Goal: Information Seeking & Learning: Learn about a topic

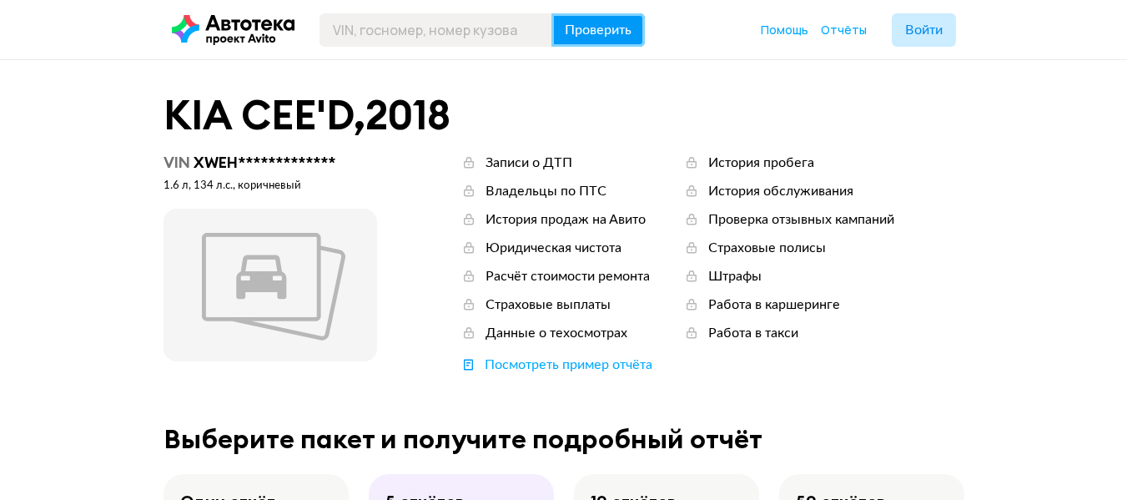
click at [583, 36] on span "Проверить" at bounding box center [598, 29] width 67 height 13
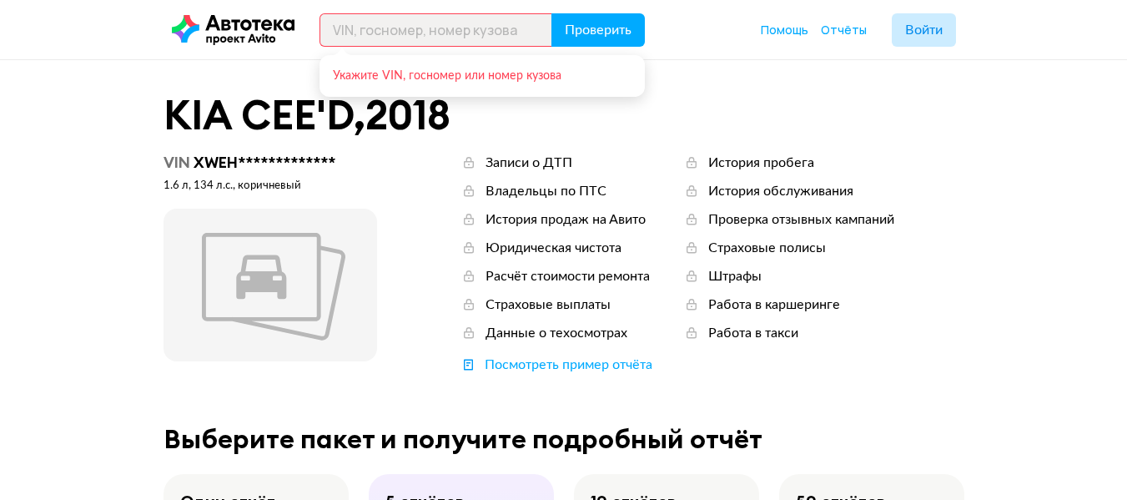
click at [923, 98] on div "KIA CEE'D , 2018" at bounding box center [564, 114] width 801 height 43
click at [924, 27] on span "Войти" at bounding box center [924, 29] width 38 height 13
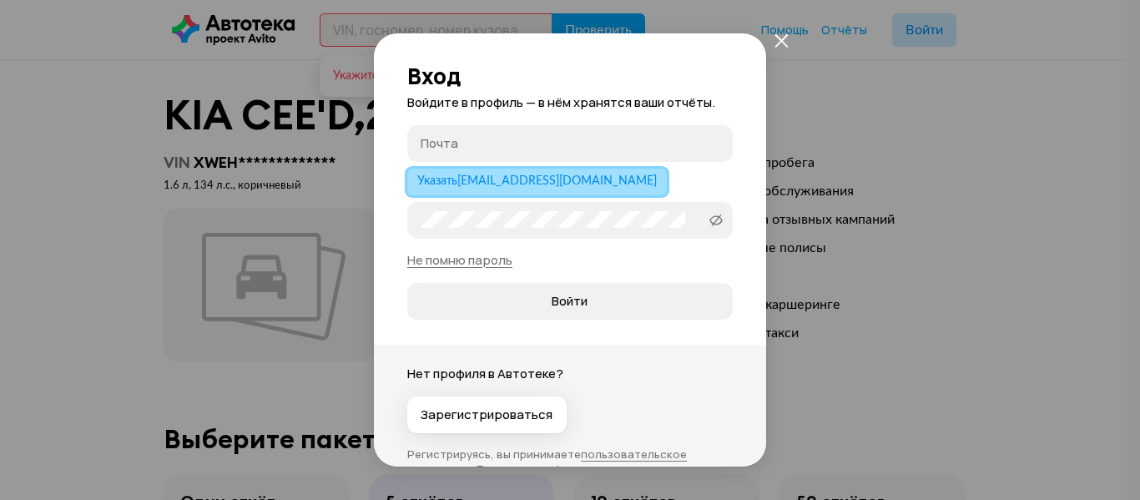
click at [545, 177] on span "Указать msmkma@gmail.com" at bounding box center [536, 181] width 239 height 12
type input "[EMAIL_ADDRESS][DOMAIN_NAME]"
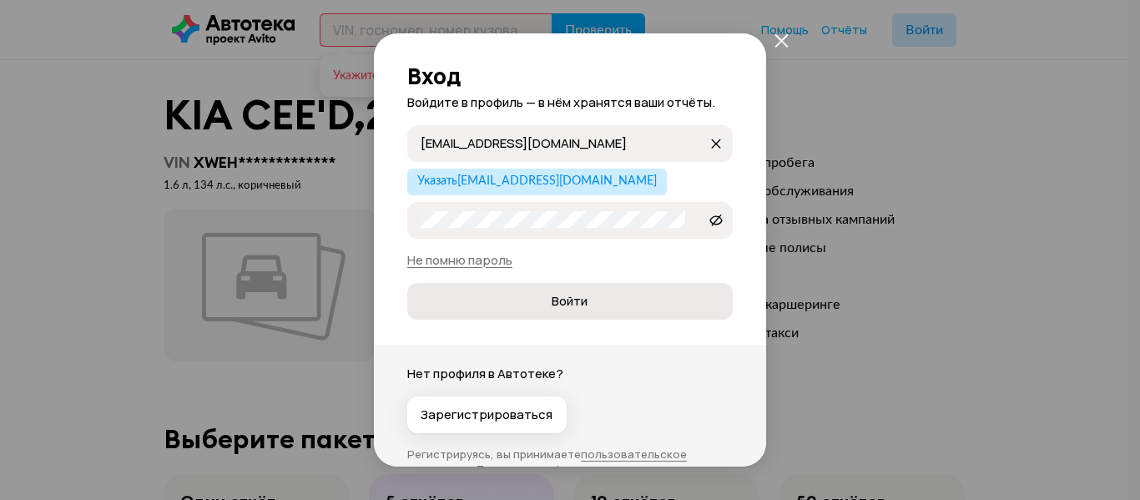
click at [577, 296] on span "Войти" at bounding box center [570, 301] width 36 height 17
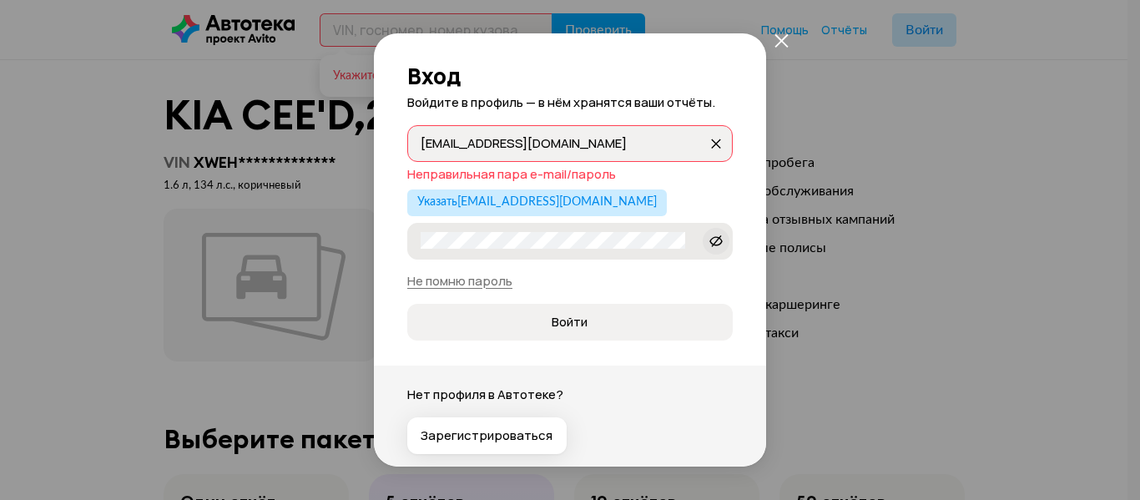
click at [709, 241] on icon at bounding box center [715, 240] width 13 height 17
click at [88, 179] on div "Вход Войдите в профиль — в нём хранятся ваши отчёты. msmkma@gmail.com msmkma@gm…" at bounding box center [570, 250] width 1140 height 500
click at [556, 314] on span "Войти" at bounding box center [570, 322] width 36 height 17
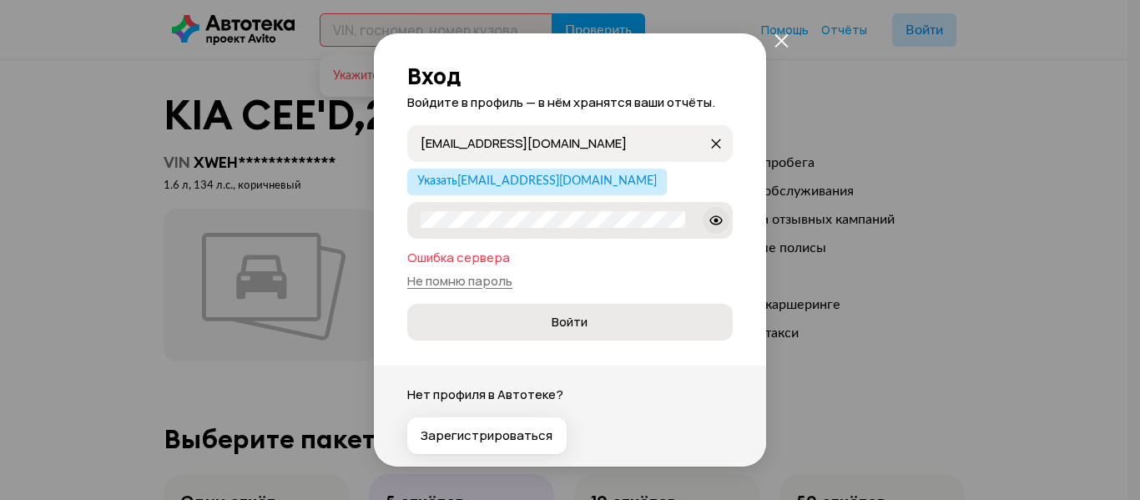
click at [563, 323] on span "Войти" at bounding box center [570, 322] width 36 height 17
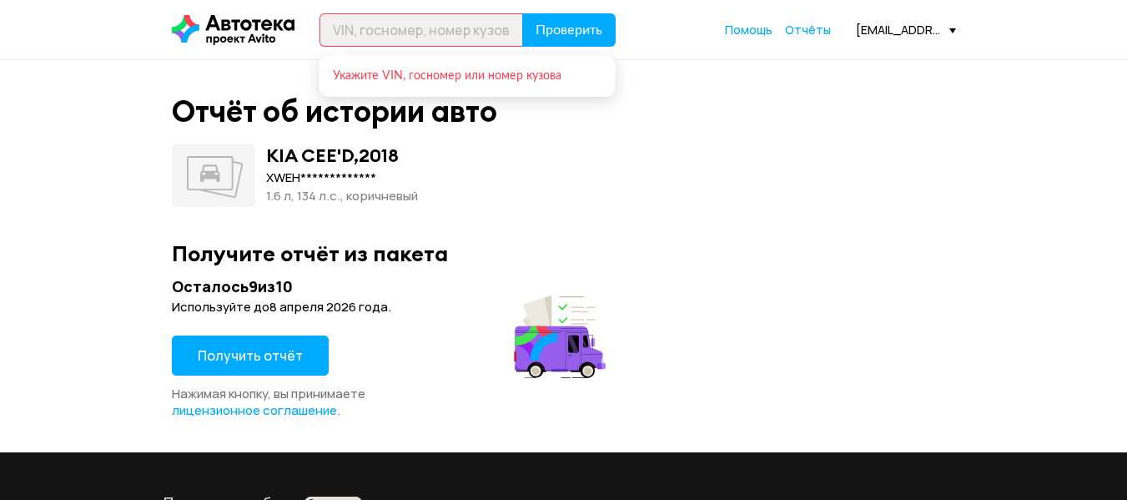
click at [6, 184] on div "**********" at bounding box center [563, 256] width 1127 height 392
click at [249, 359] on span "Получить отчёт" at bounding box center [250, 355] width 105 height 18
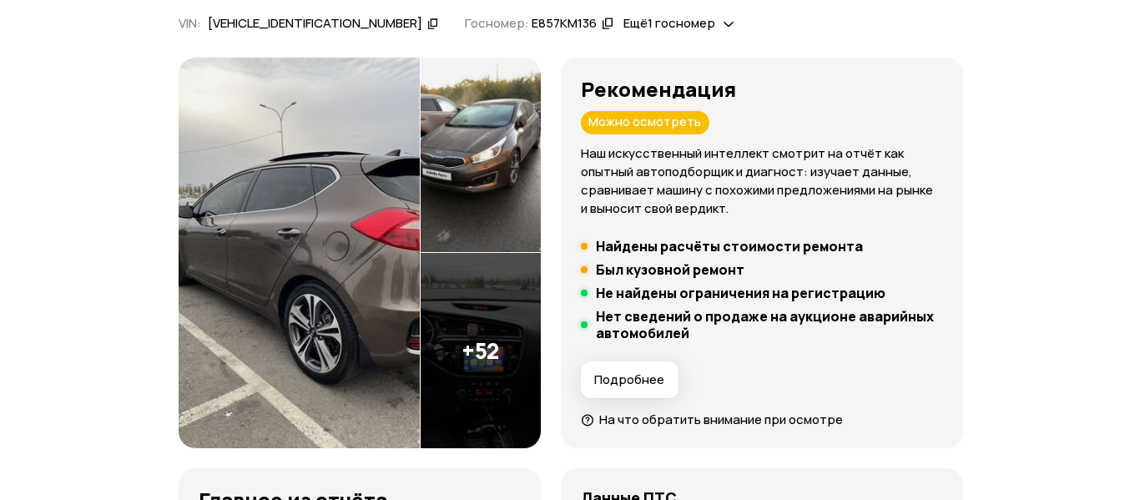
scroll to position [83, 0]
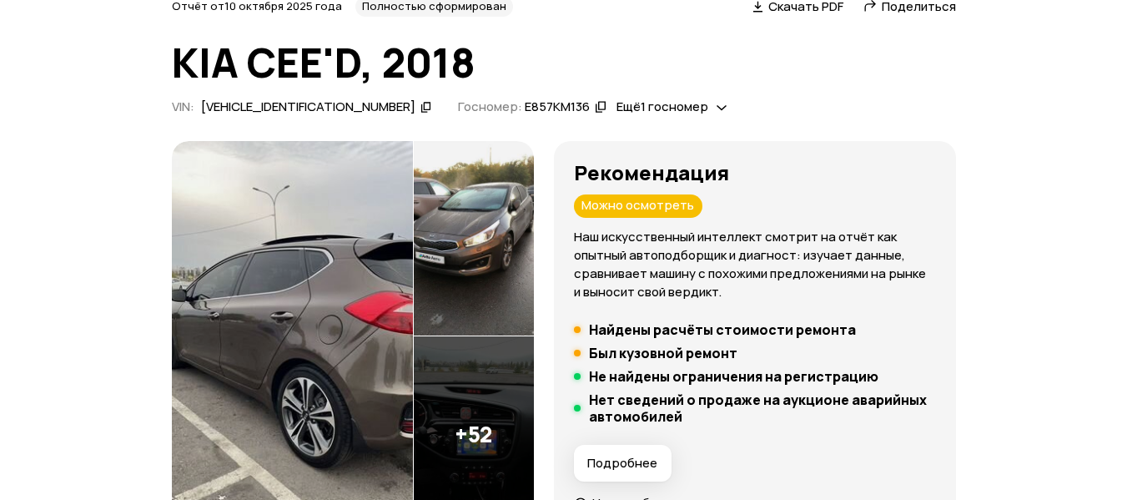
click at [300, 260] on img at bounding box center [292, 336] width 241 height 391
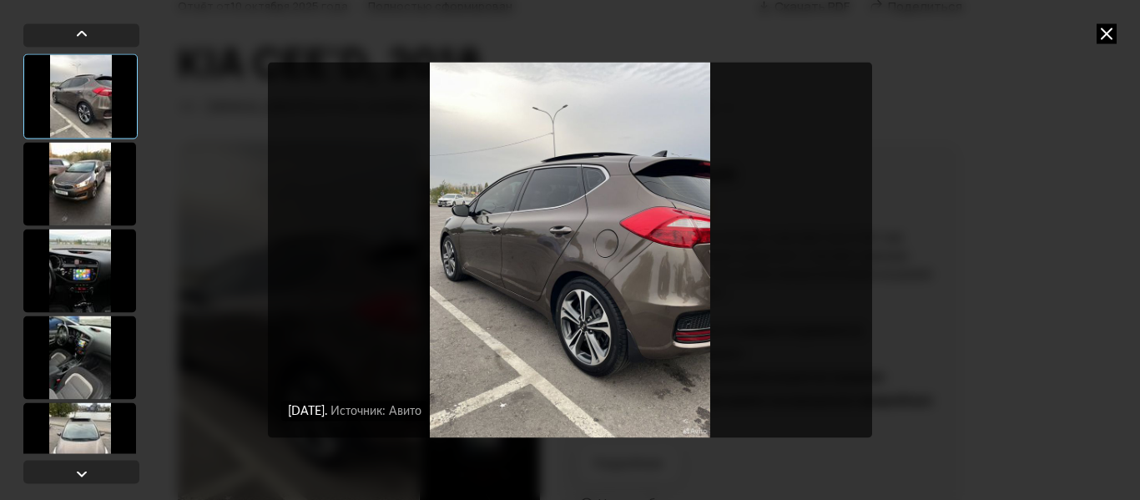
click at [64, 178] on div at bounding box center [79, 183] width 113 height 83
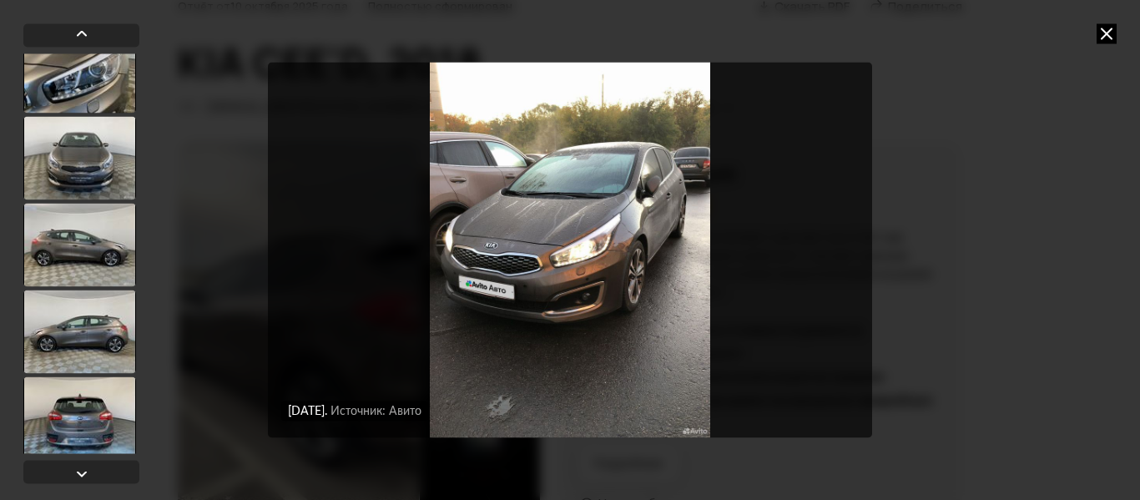
scroll to position [2253, 0]
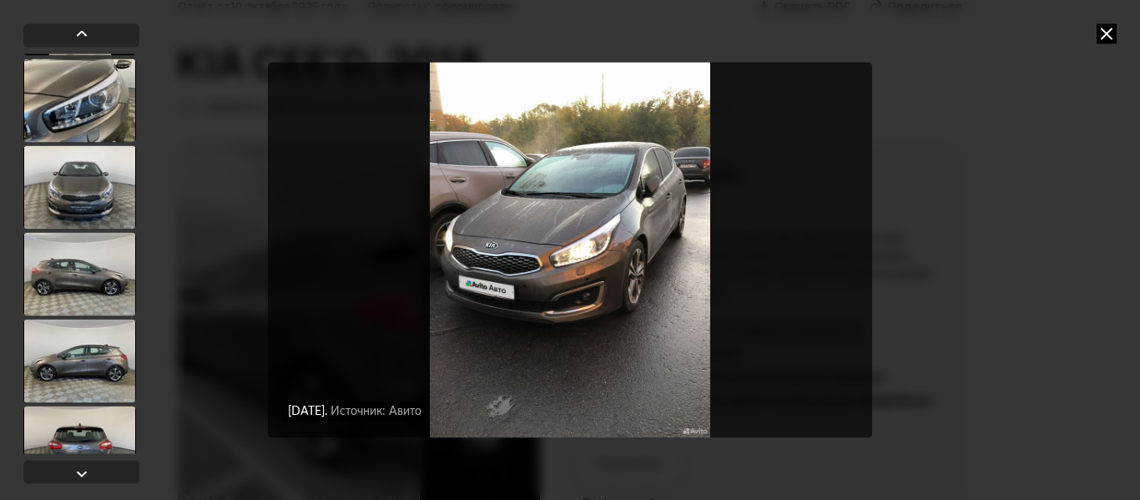
click at [107, 187] on div at bounding box center [79, 186] width 113 height 83
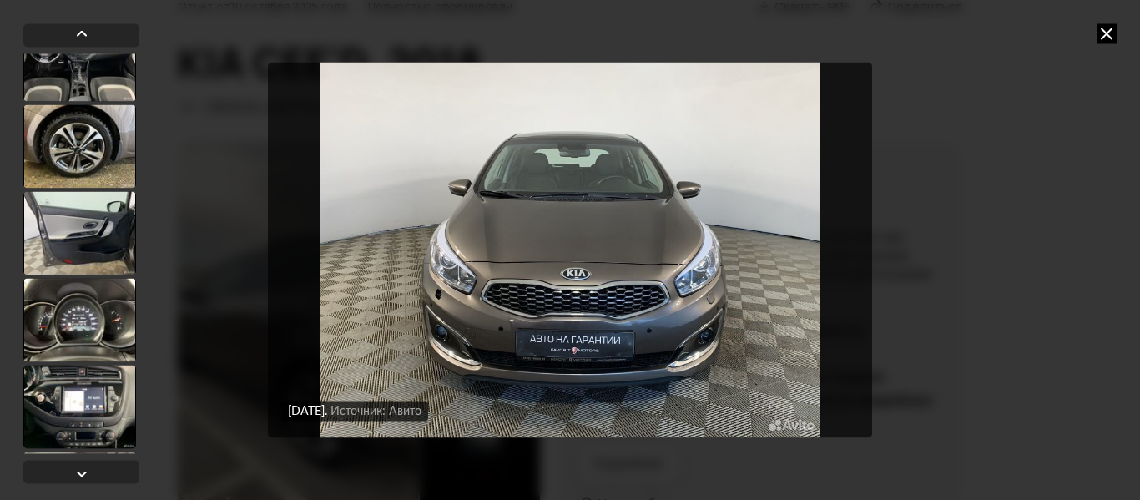
scroll to position [3002, 0]
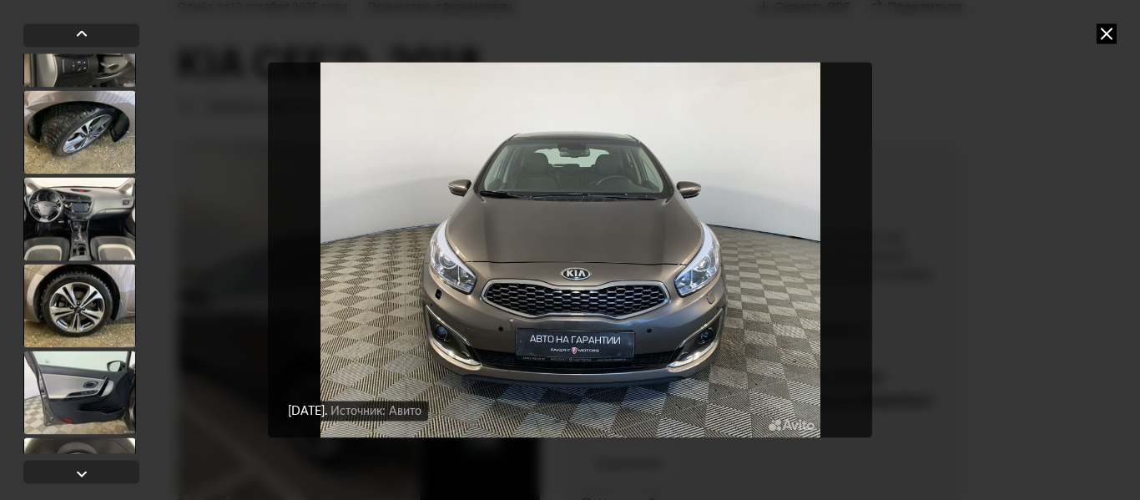
click at [105, 299] on div at bounding box center [79, 305] width 113 height 83
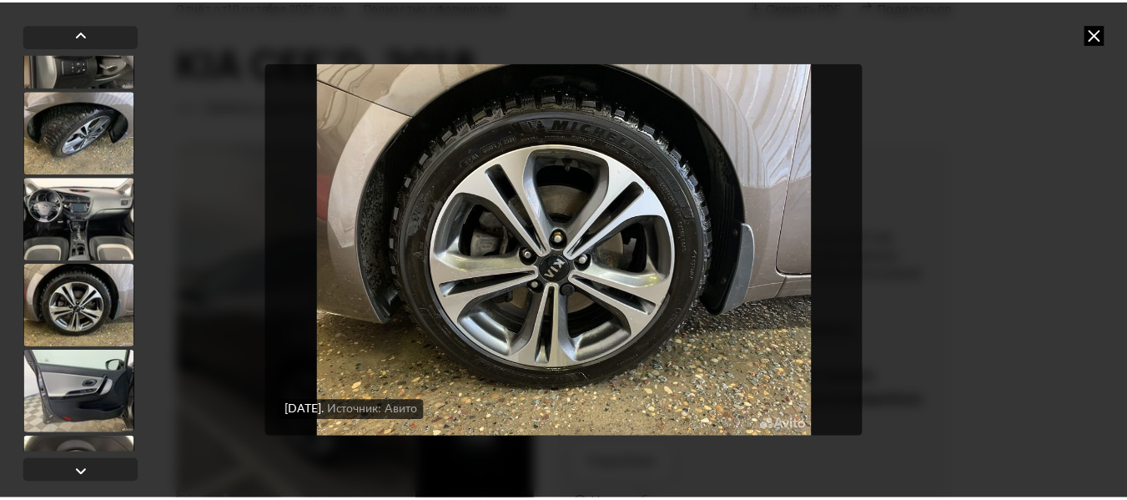
scroll to position [3001, 0]
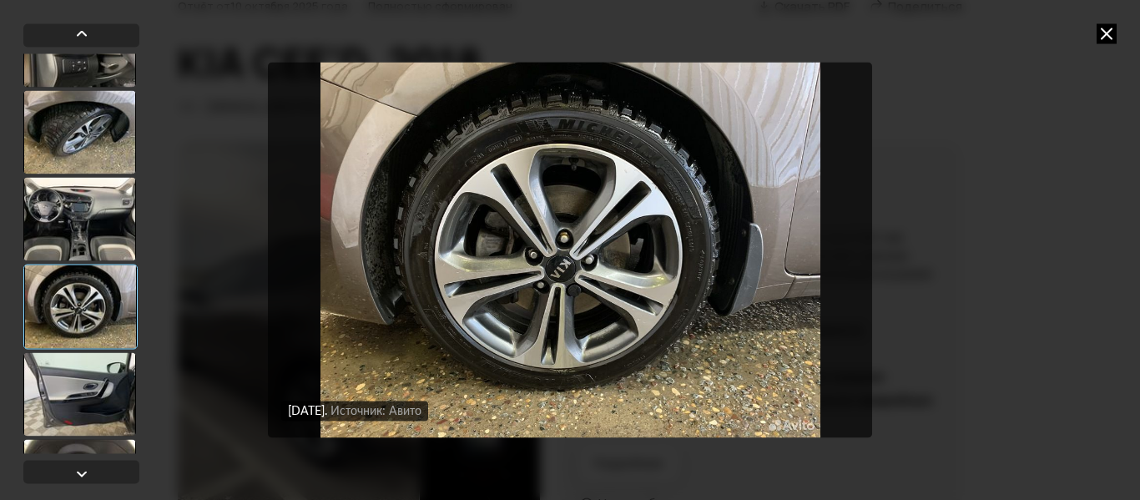
click at [104, 211] on div at bounding box center [79, 218] width 113 height 83
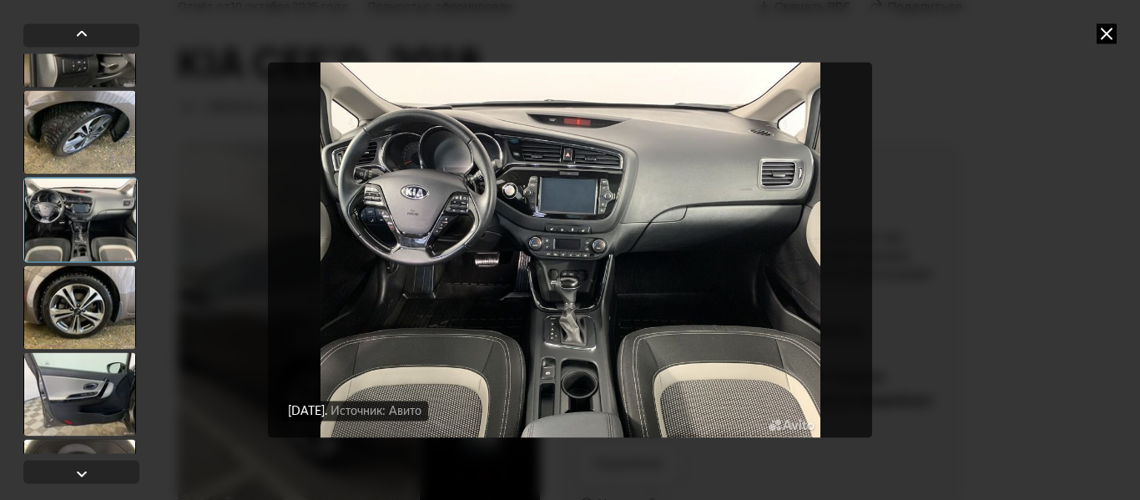
click at [421, 193] on img "Go to Slide 37" at bounding box center [570, 250] width 604 height 375
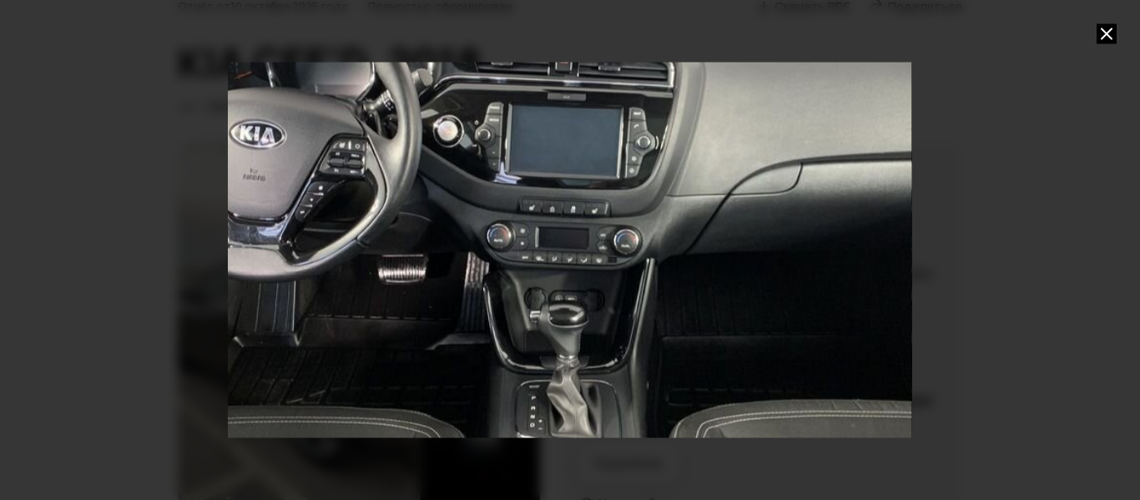
click at [1047, 181] on div at bounding box center [570, 250] width 1140 height 500
click at [1103, 28] on icon at bounding box center [1106, 33] width 20 height 20
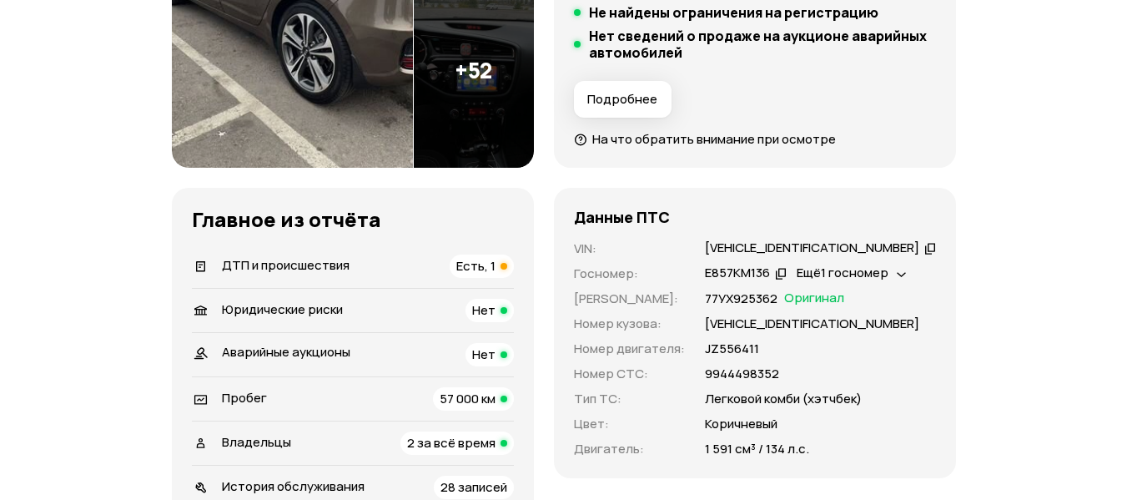
scroll to position [501, 0]
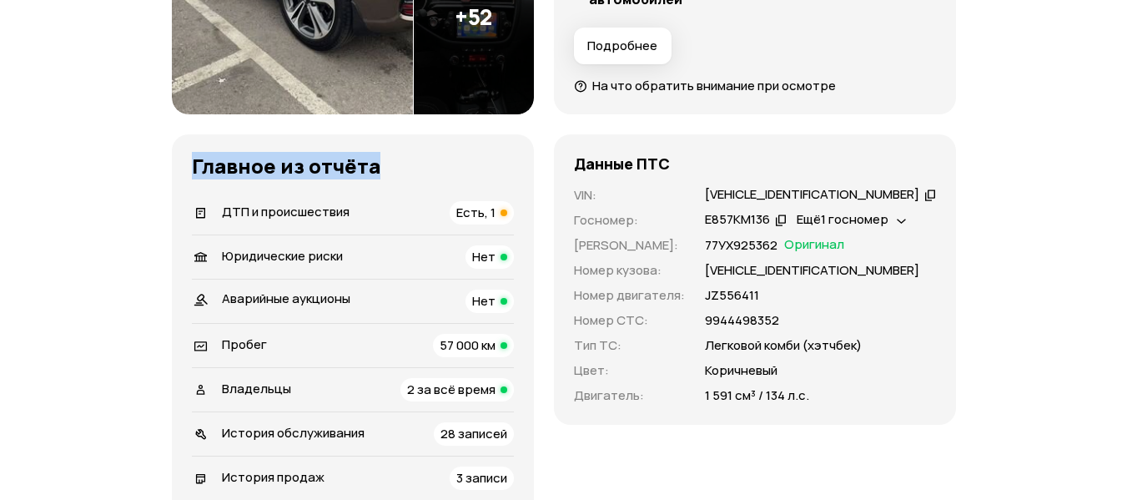
drag, startPoint x: 187, startPoint y: 168, endPoint x: 452, endPoint y: 164, distance: 265.4
click at [453, 164] on div "Главное из отчёта   ДТП и происшествия Есть, 1   Юридические риски Нет Аварийны…" at bounding box center [353, 344] width 362 height 420
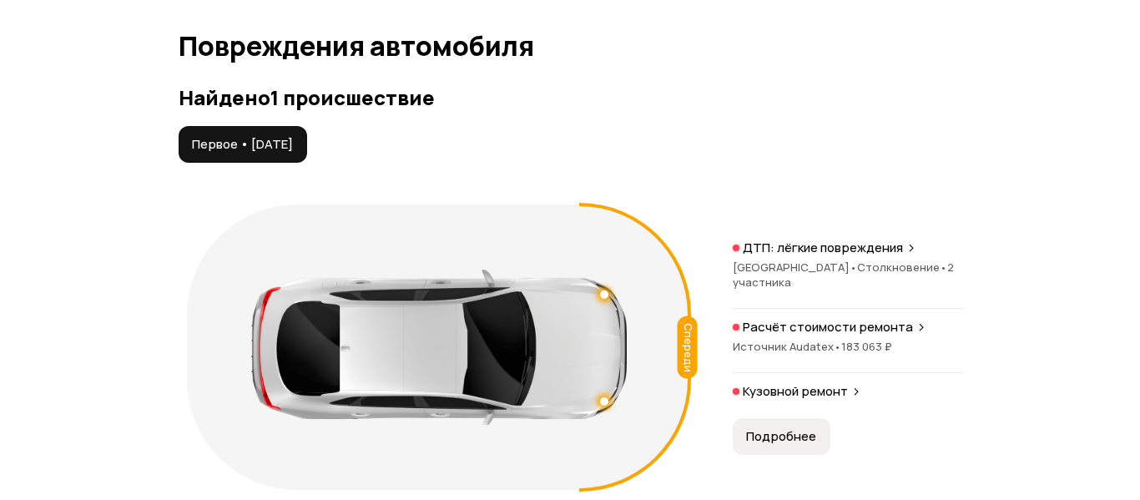
scroll to position [1919, 0]
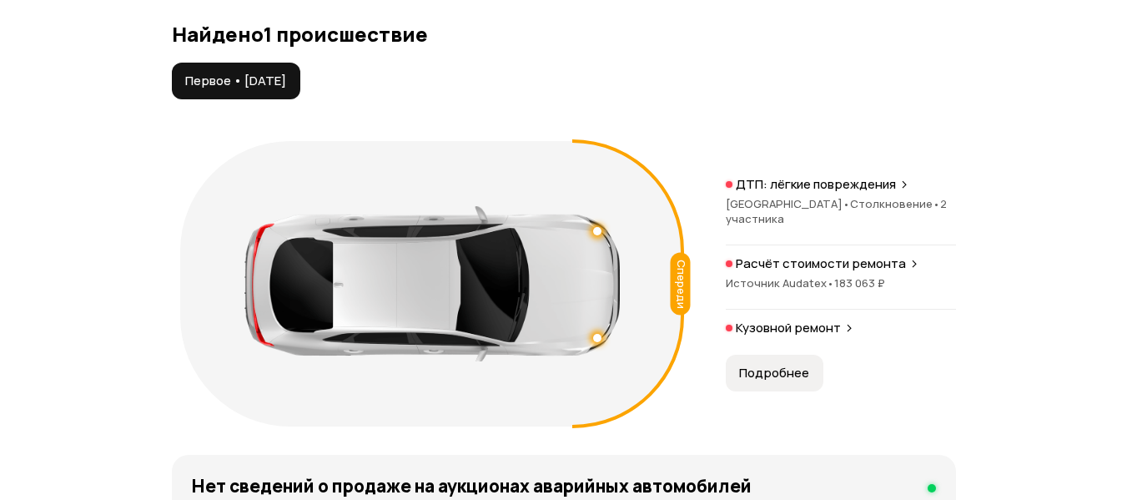
click at [833, 320] on p "Кузовной ремонт" at bounding box center [788, 328] width 105 height 17
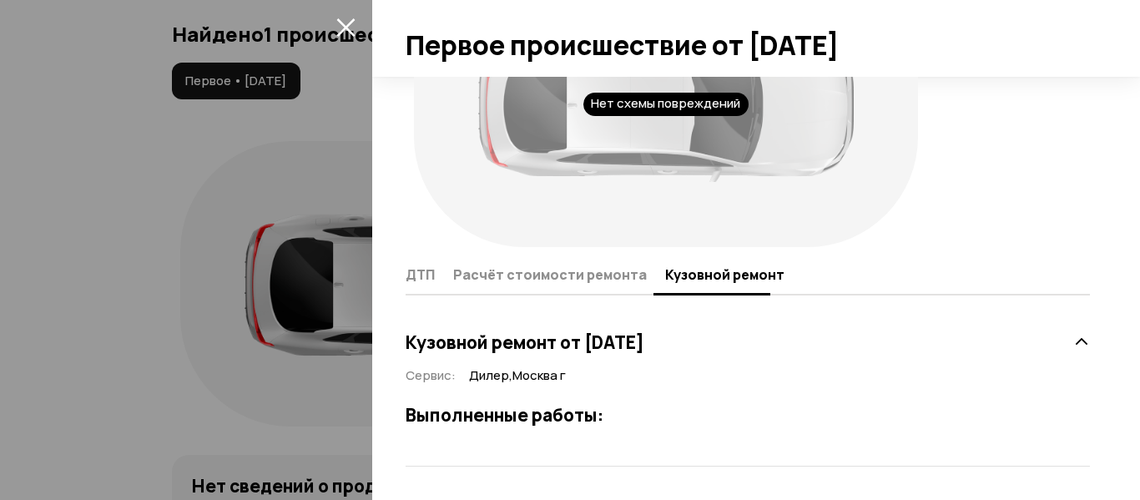
scroll to position [40, 0]
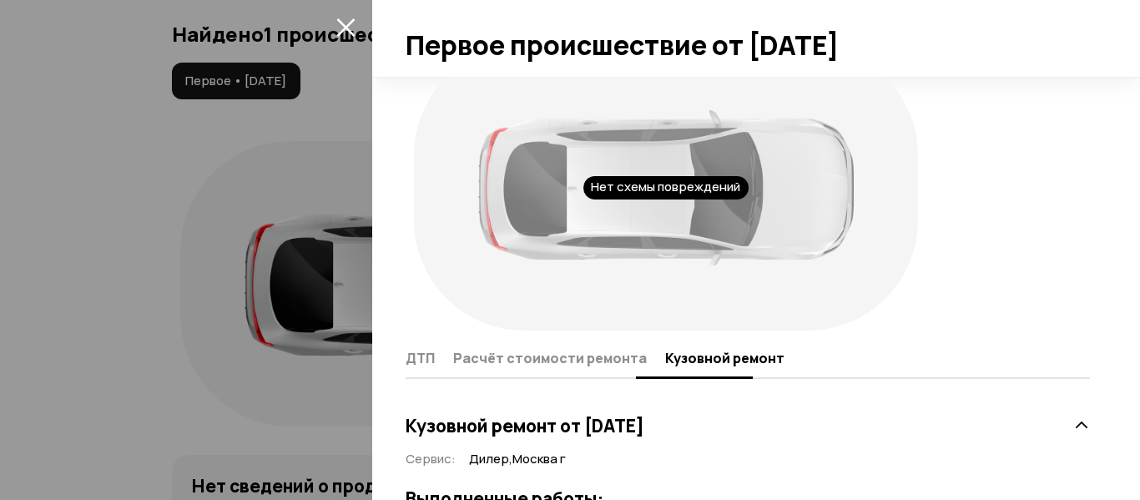
click at [557, 360] on span "Расчёт стоимости ремонта" at bounding box center [550, 358] width 194 height 17
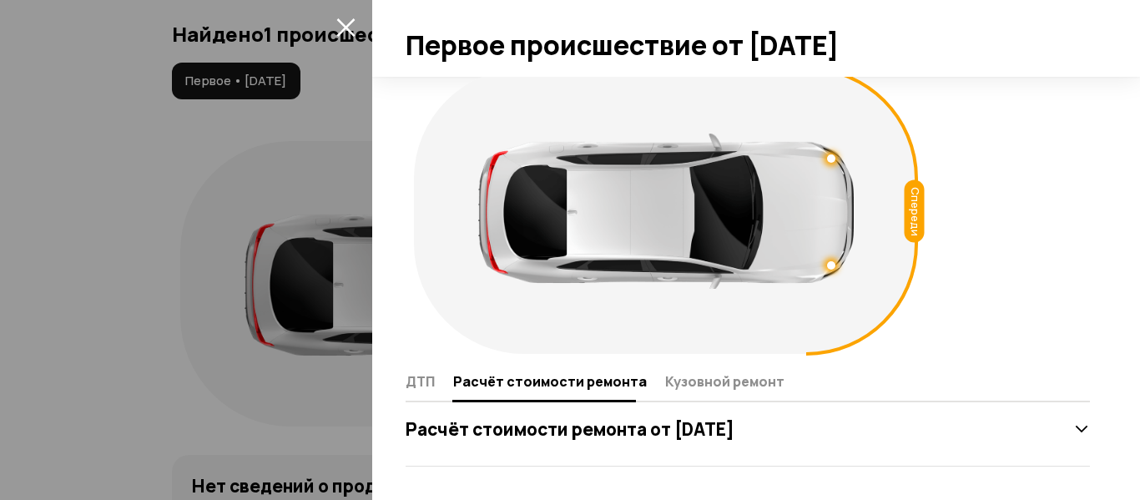
scroll to position [17, 0]
click at [342, 27] on icon "закрыть" at bounding box center [345, 27] width 19 height 19
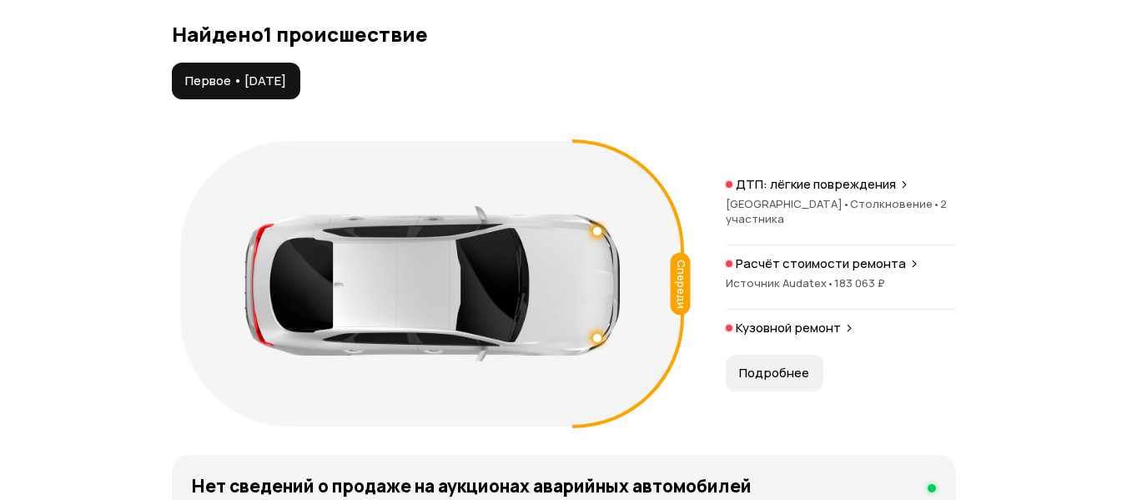
click at [897, 256] on p "Расчёт стоимости ремонта" at bounding box center [821, 263] width 170 height 17
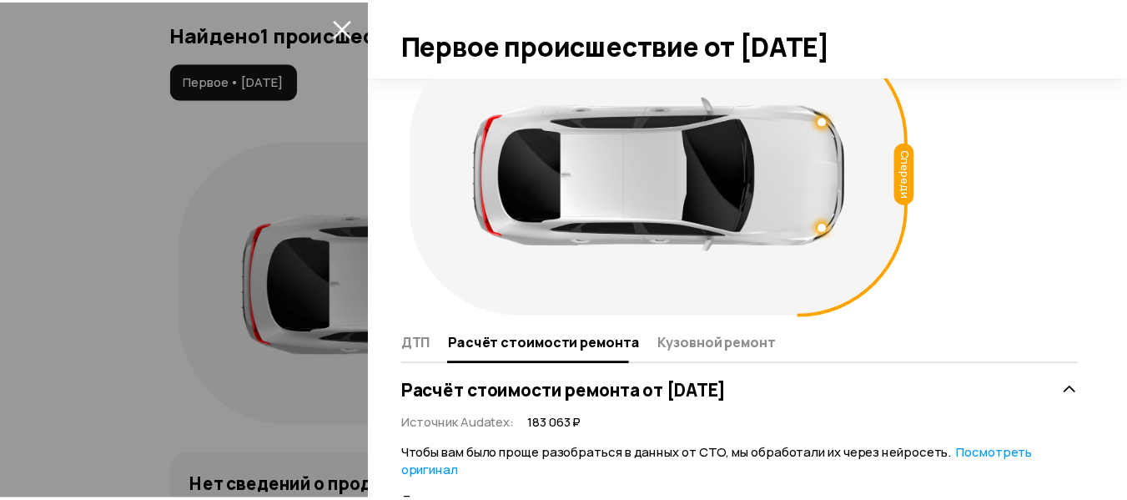
scroll to position [83, 0]
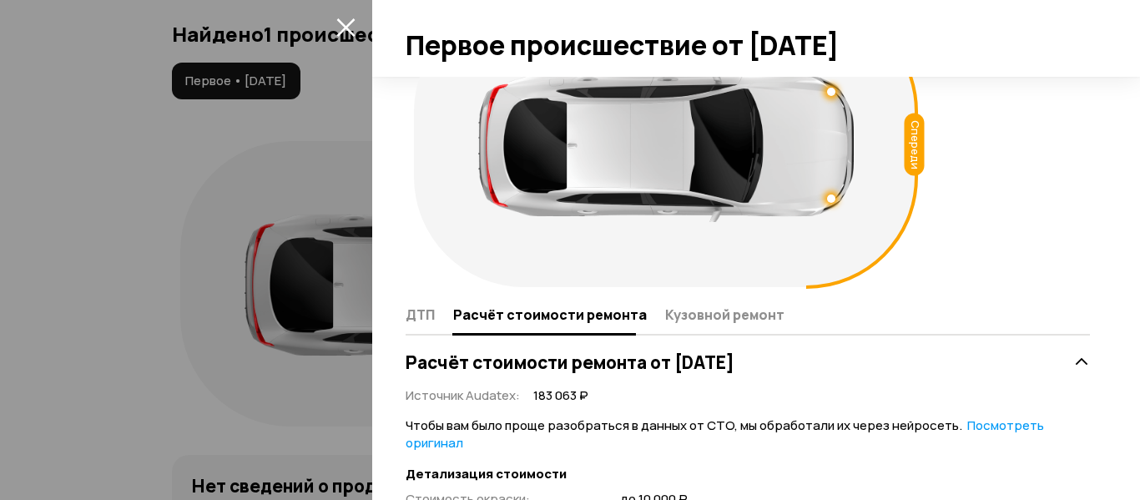
click at [346, 22] on icon "закрыть" at bounding box center [345, 27] width 19 height 19
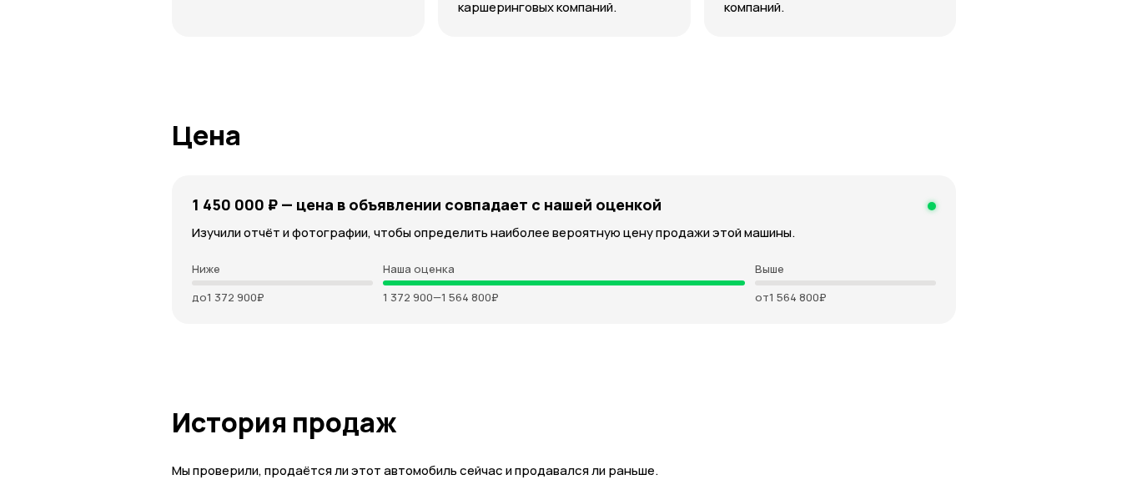
scroll to position [4840, 0]
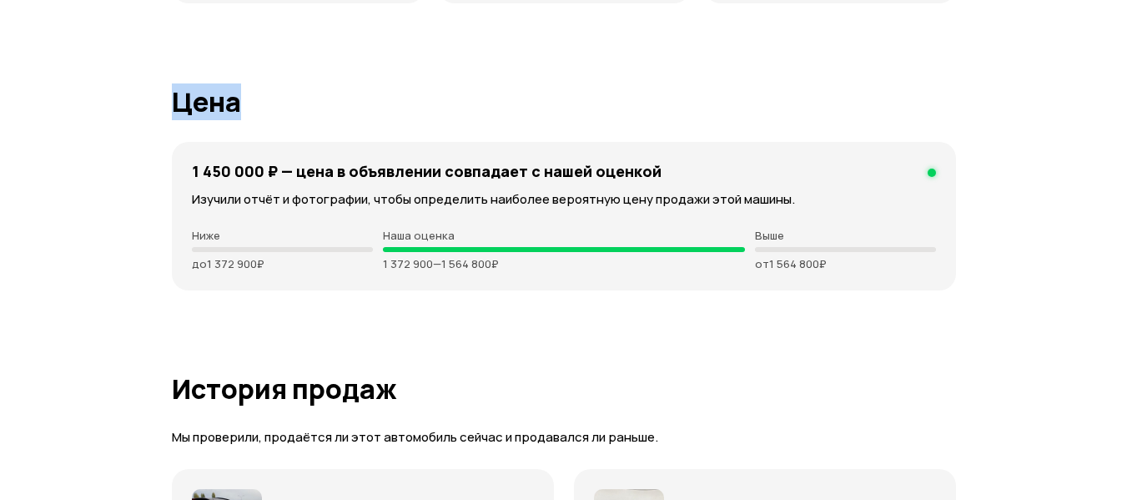
drag, startPoint x: 173, startPoint y: 100, endPoint x: 313, endPoint y: 151, distance: 149.1
click at [334, 113] on h1 "Цена" at bounding box center [564, 102] width 784 height 30
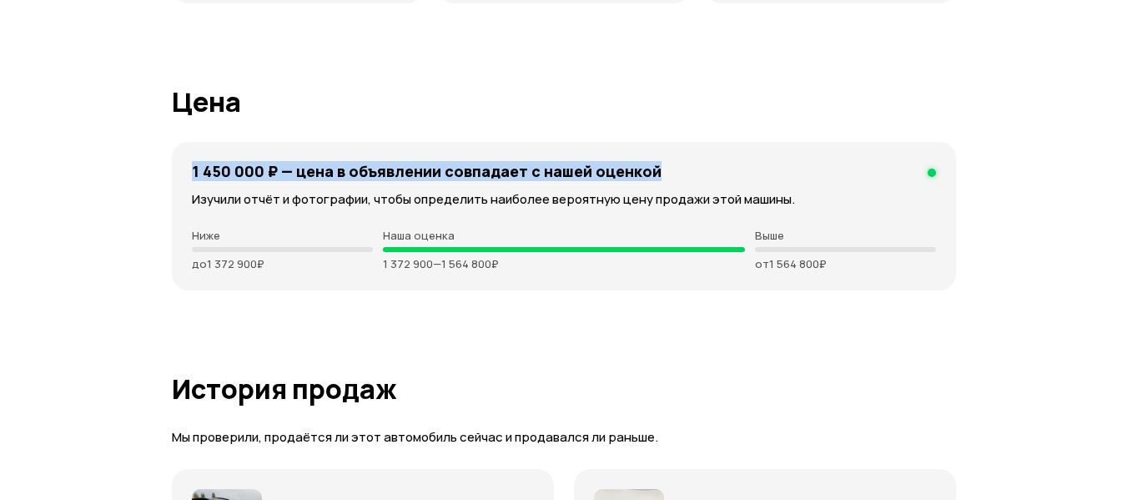
drag, startPoint x: 194, startPoint y: 170, endPoint x: 687, endPoint y: 173, distance: 492.3
click at [687, 173] on div "1 450 000 ₽ — цена в объявлении cовпадает с нашей оценкой" at bounding box center [564, 171] width 744 height 18
click at [198, 172] on h4 "1 450 000 ₽ — цена в объявлении cовпадает с нашей оценкой" at bounding box center [427, 171] width 470 height 18
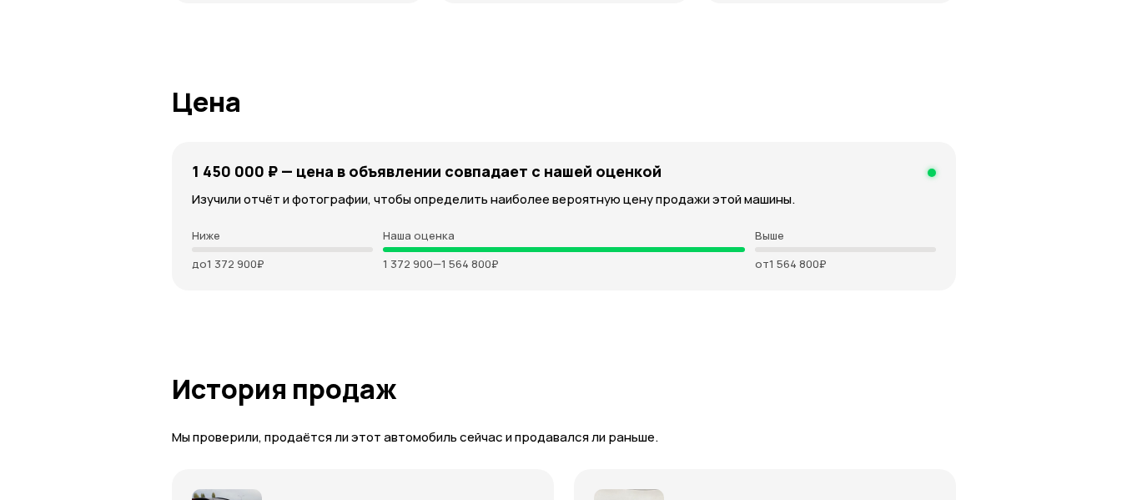
drag, startPoint x: 193, startPoint y: 170, endPoint x: 895, endPoint y: 255, distance: 706.8
click at [869, 255] on div "1 450 000 ₽ — цена в объявлении cовпадает с нашей оценкой Изучили отчёт и фотог…" at bounding box center [564, 216] width 784 height 149
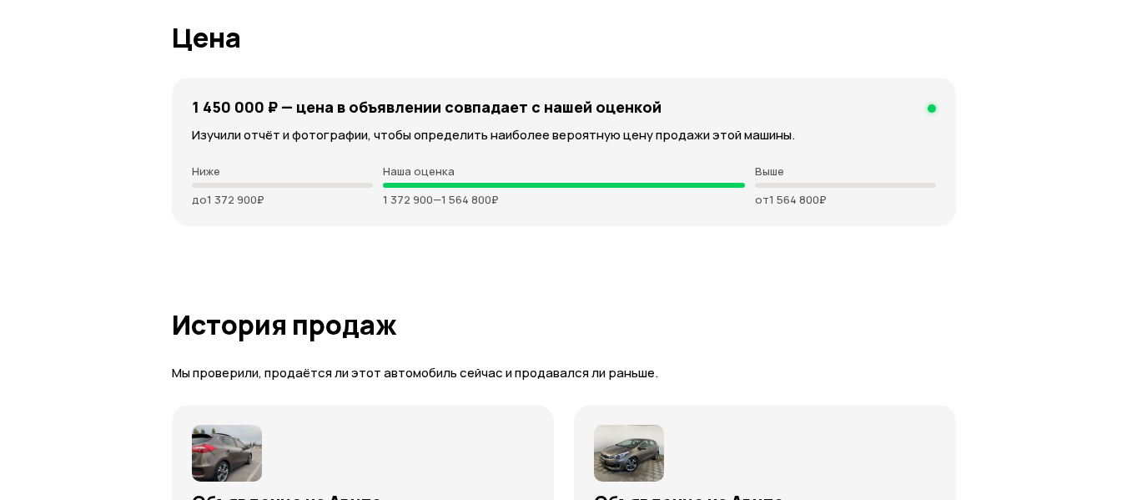
scroll to position [5090, 0]
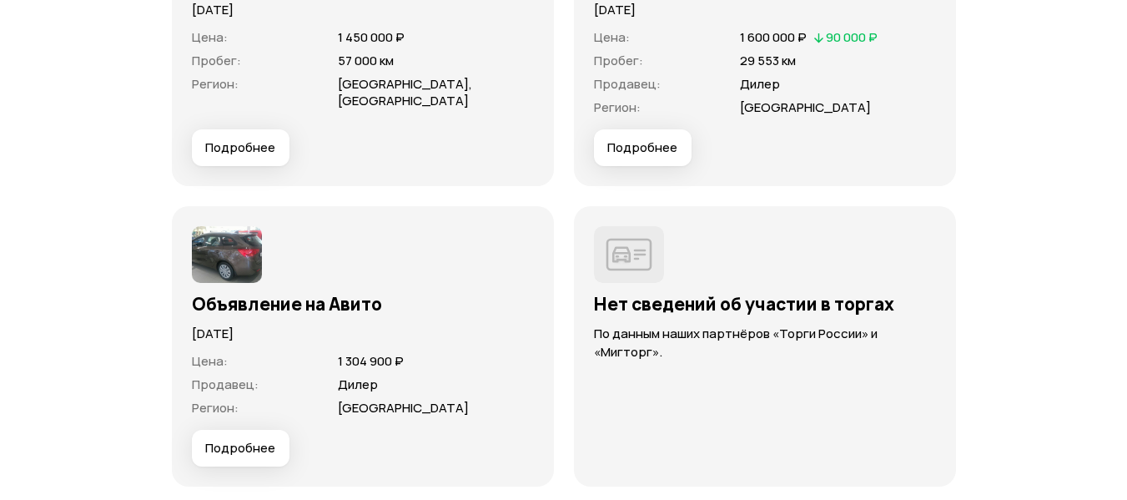
scroll to position [5507, 0]
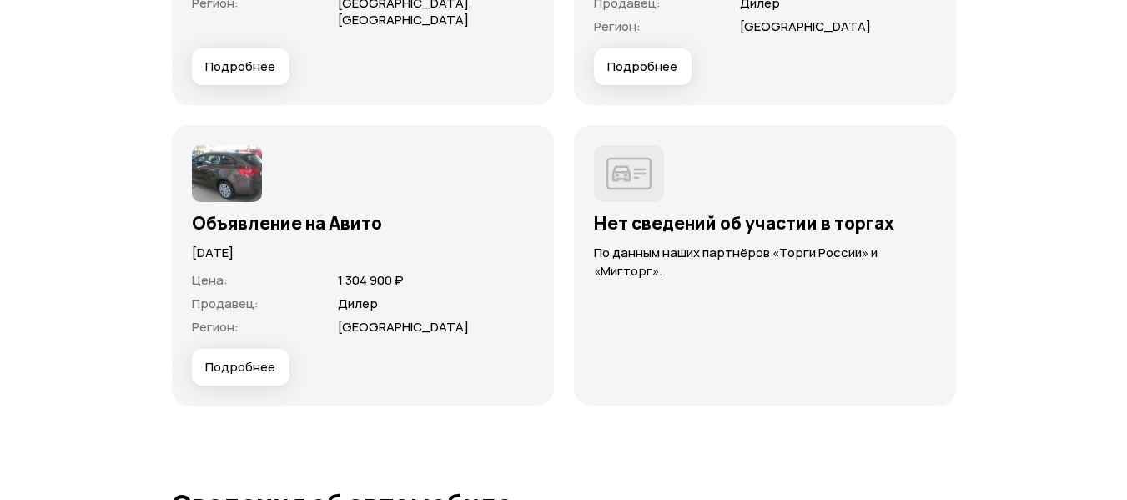
click at [219, 176] on img at bounding box center [227, 173] width 70 height 57
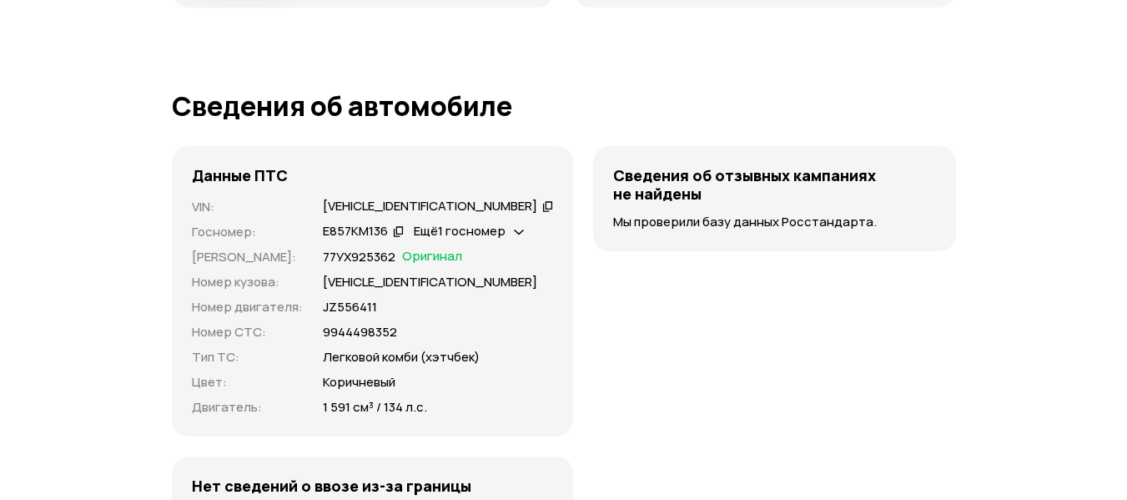
scroll to position [6008, 0]
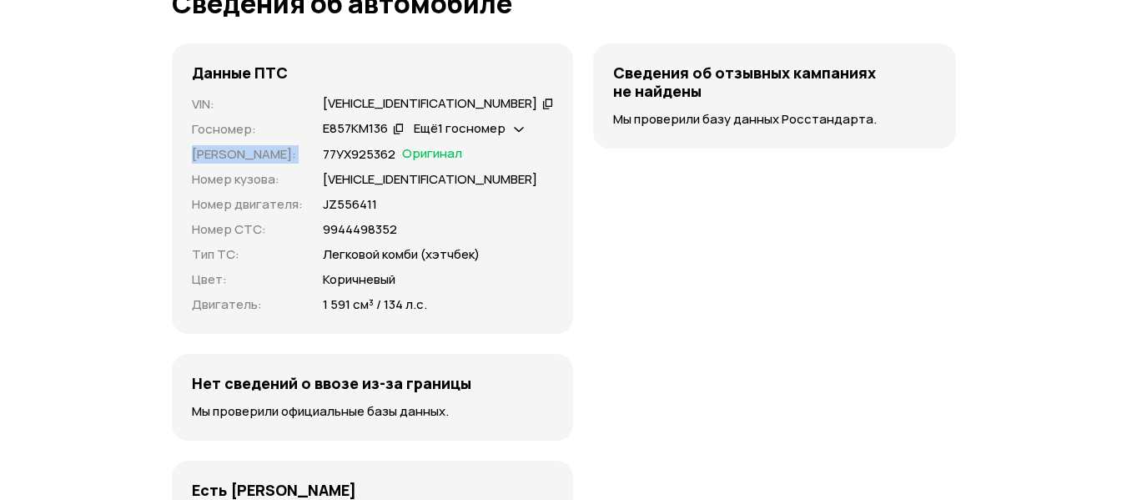
drag, startPoint x: 321, startPoint y: 154, endPoint x: 496, endPoint y: 147, distance: 174.6
click at [505, 138] on div "VIN : XWEHN513GJ0002932   Госномер : Е857КМ136   Ещё 1 госномер   Номер ПТС : 7…" at bounding box center [373, 204] width 362 height 219
click at [600, 194] on div "Сведения об отзывных кампаниях не найдены Мы проверили базу данных Росстандарта." at bounding box center [774, 378] width 362 height 671
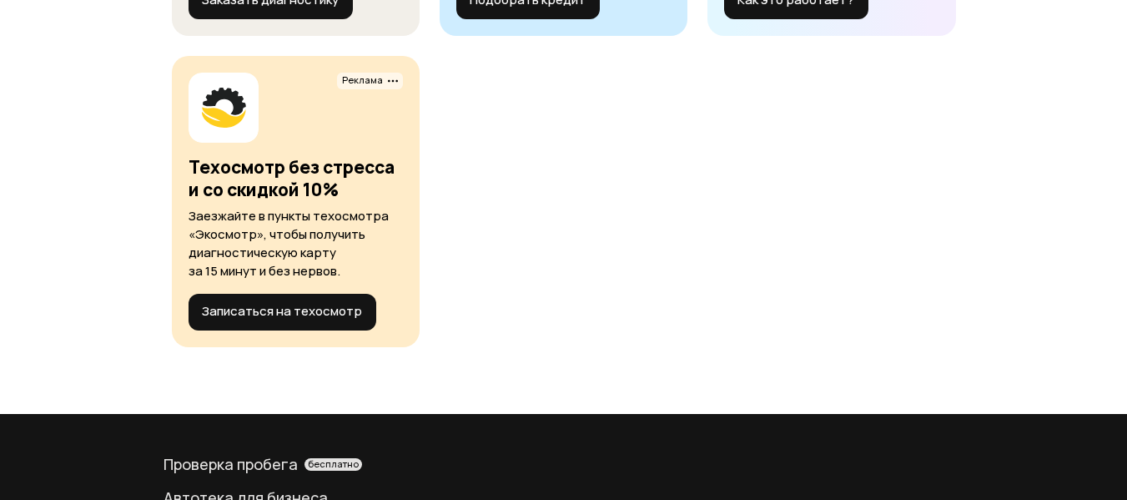
scroll to position [7078, 0]
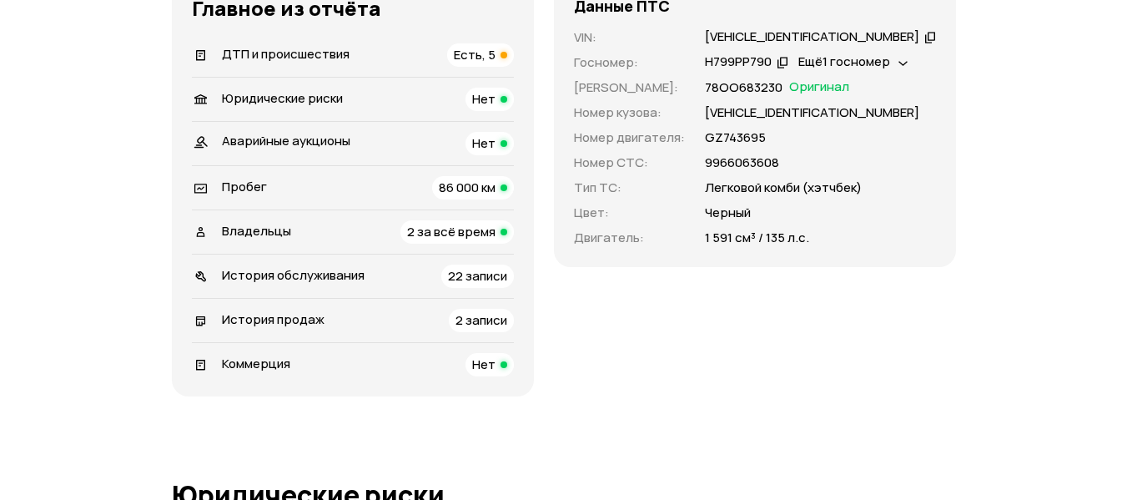
scroll to position [668, 0]
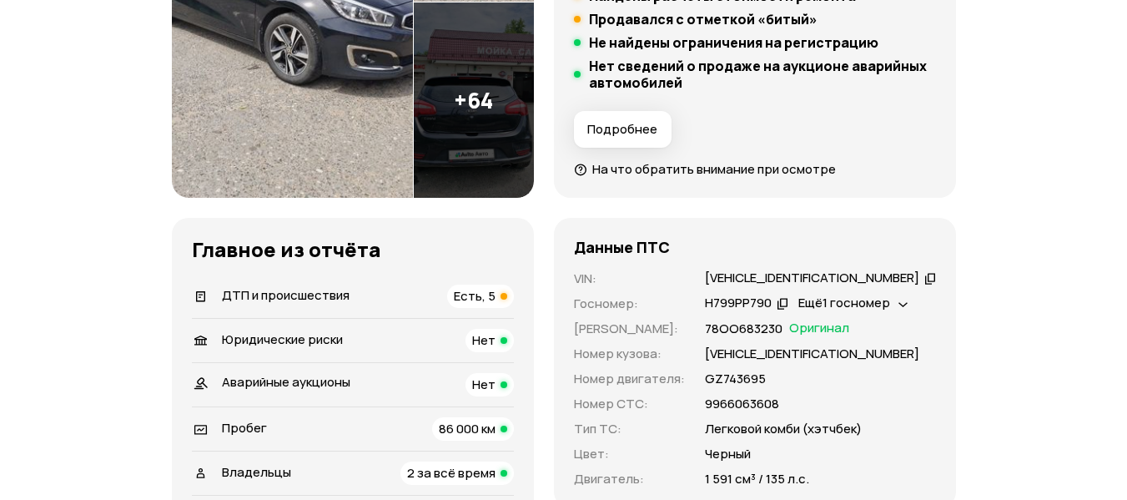
click at [496, 291] on span "Есть, 5" at bounding box center [475, 296] width 42 height 18
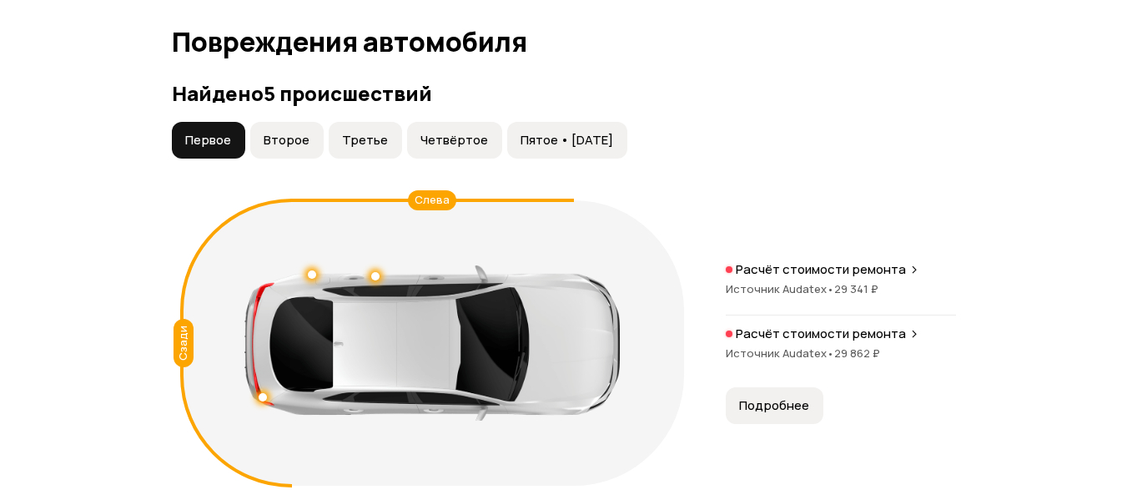
scroll to position [1887, 0]
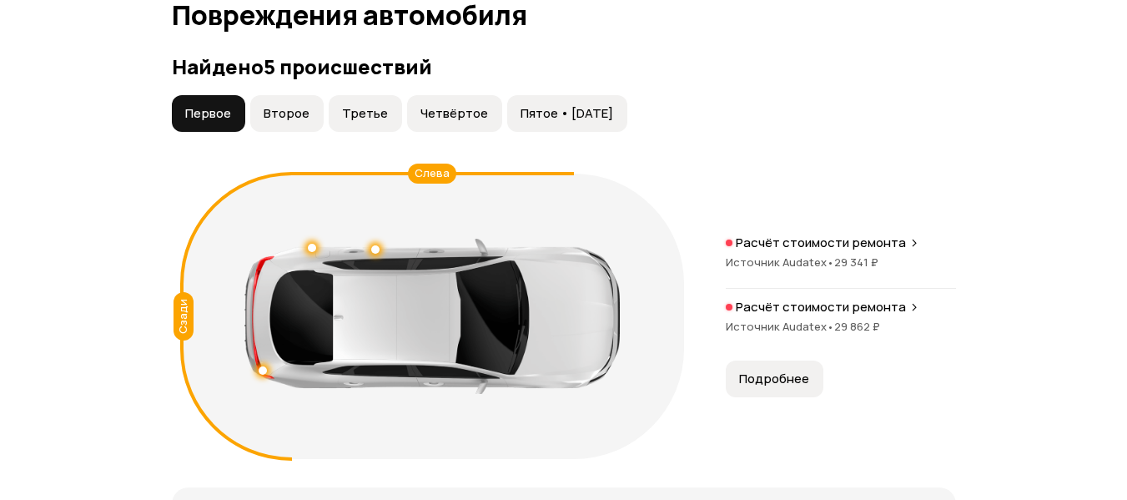
click at [582, 117] on span "Пятое • 04 авг 2023" at bounding box center [567, 113] width 93 height 17
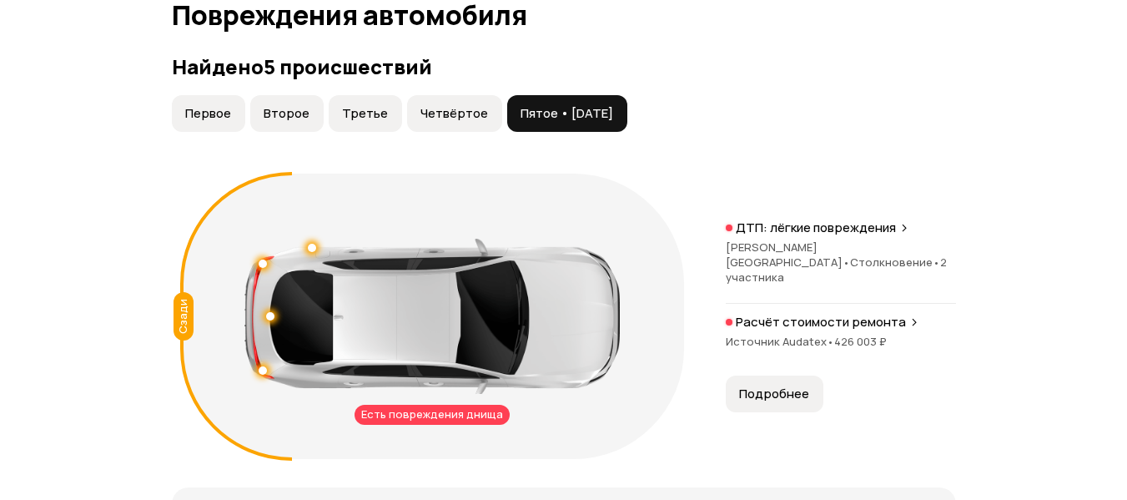
click at [426, 117] on span "Четвёртое" at bounding box center [455, 113] width 68 height 17
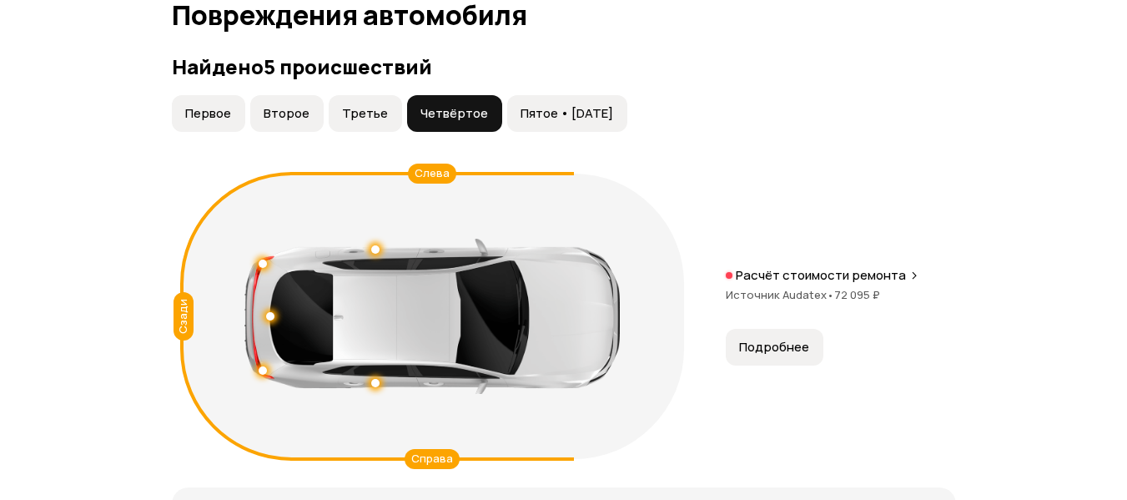
click at [320, 109] on button "Второе" at bounding box center [286, 113] width 73 height 37
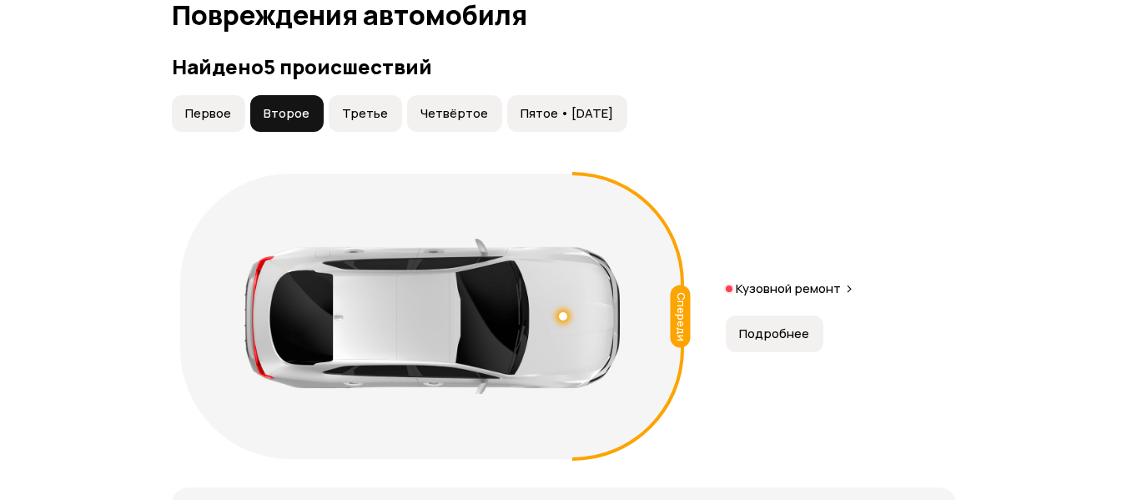
click at [227, 113] on span "Первое" at bounding box center [208, 113] width 46 height 17
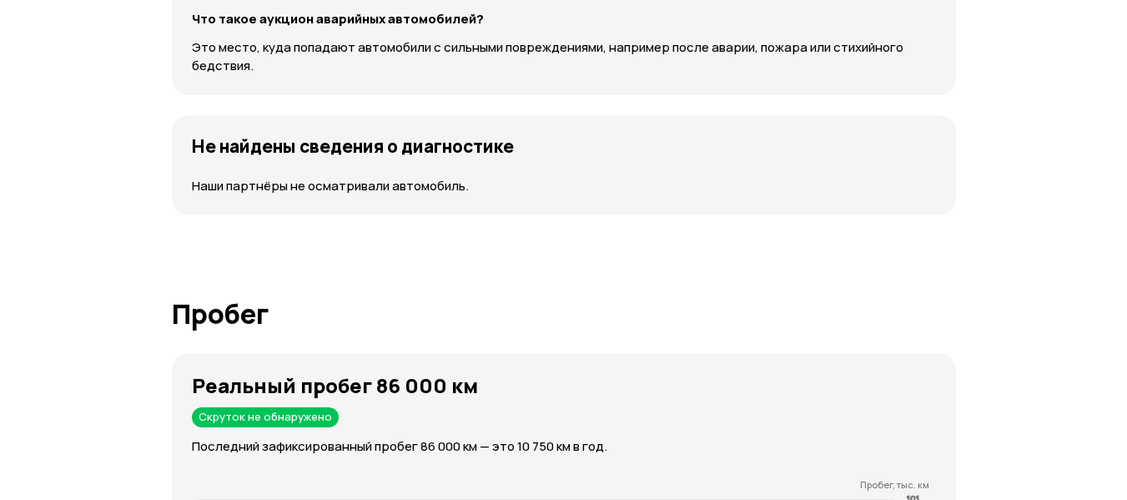
scroll to position [2888, 0]
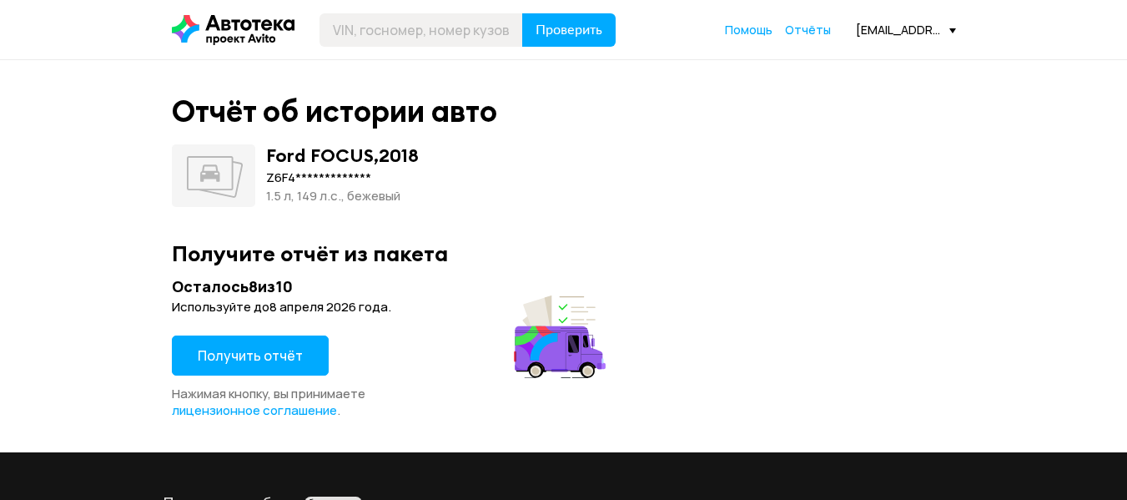
click at [249, 360] on span "Получить отчёт" at bounding box center [250, 355] width 105 height 18
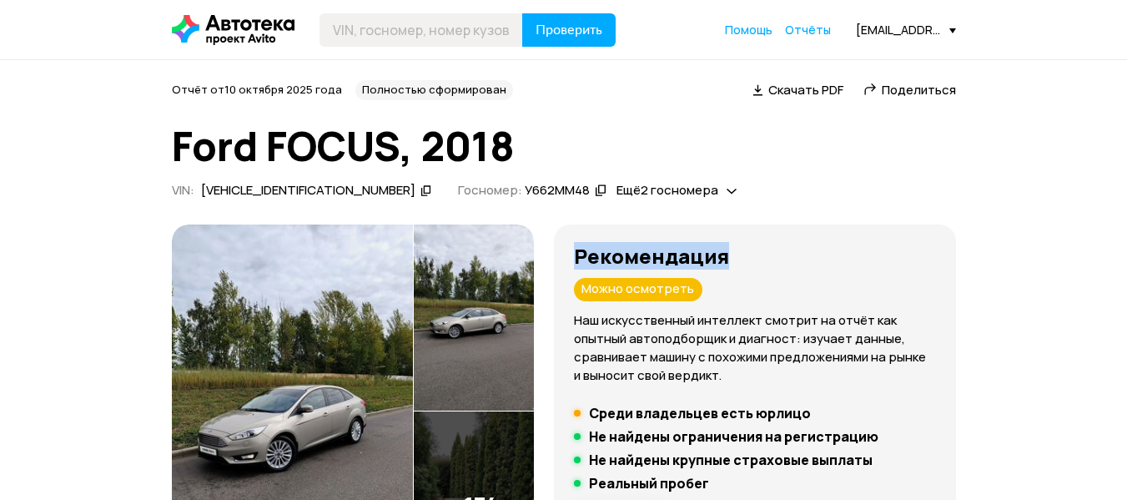
drag, startPoint x: 592, startPoint y: 253, endPoint x: 774, endPoint y: 253, distance: 182.7
click at [774, 253] on div "Рекомендация Можно осмотреть Наш искусственный интеллект смотрит на отчёт как о…" at bounding box center [755, 411] width 402 height 375
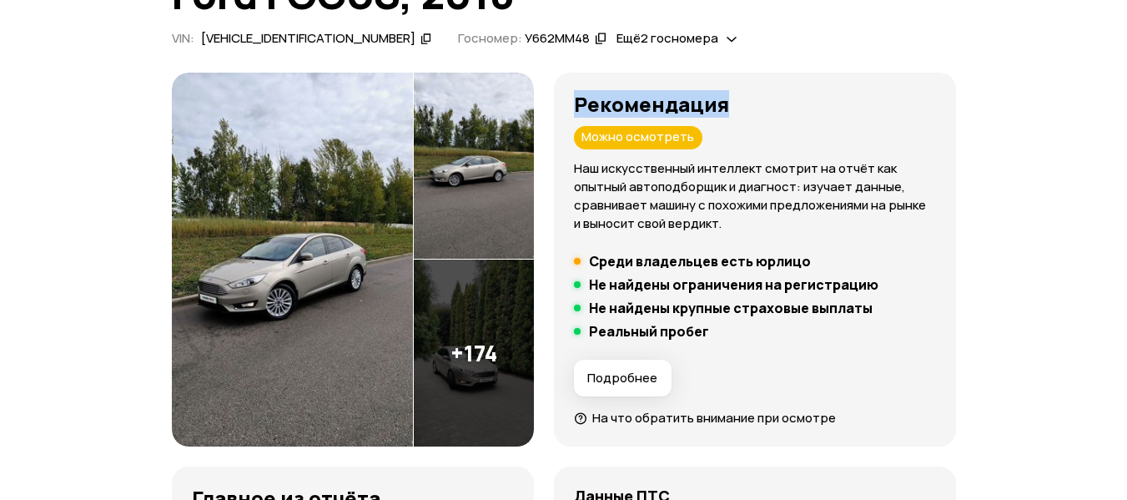
scroll to position [167, 0]
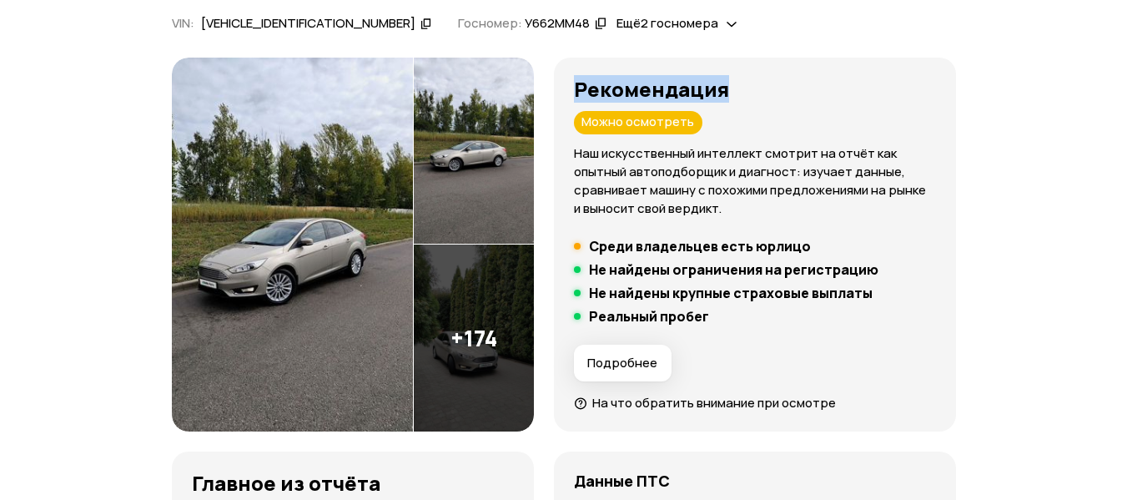
click at [330, 268] on img at bounding box center [292, 245] width 241 height 375
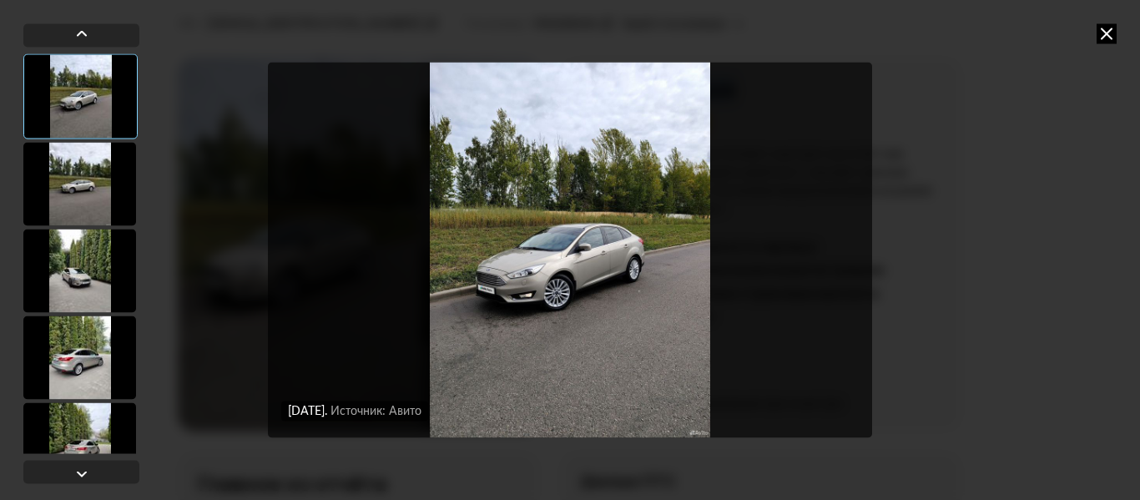
click at [1109, 23] on icon at bounding box center [1106, 33] width 20 height 20
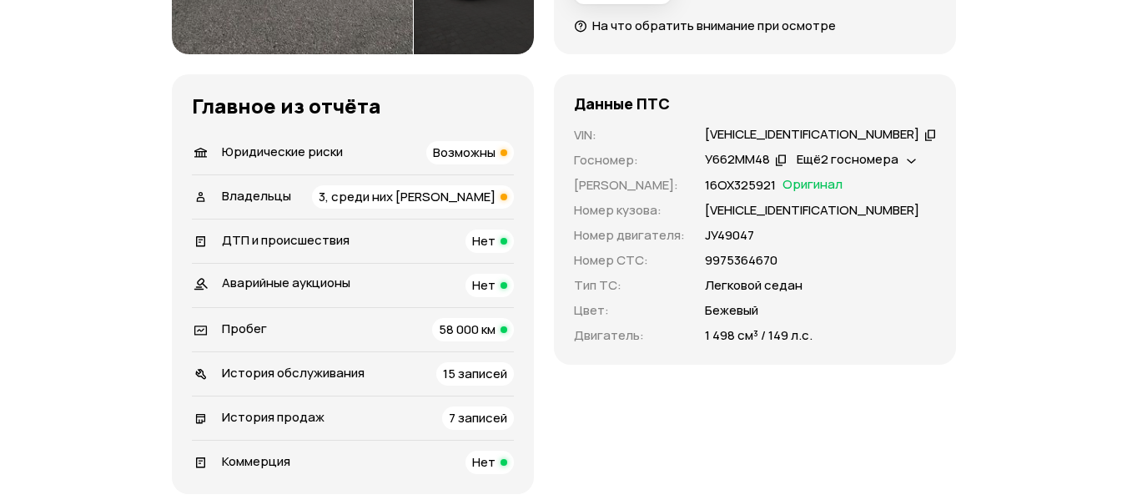
scroll to position [584, 0]
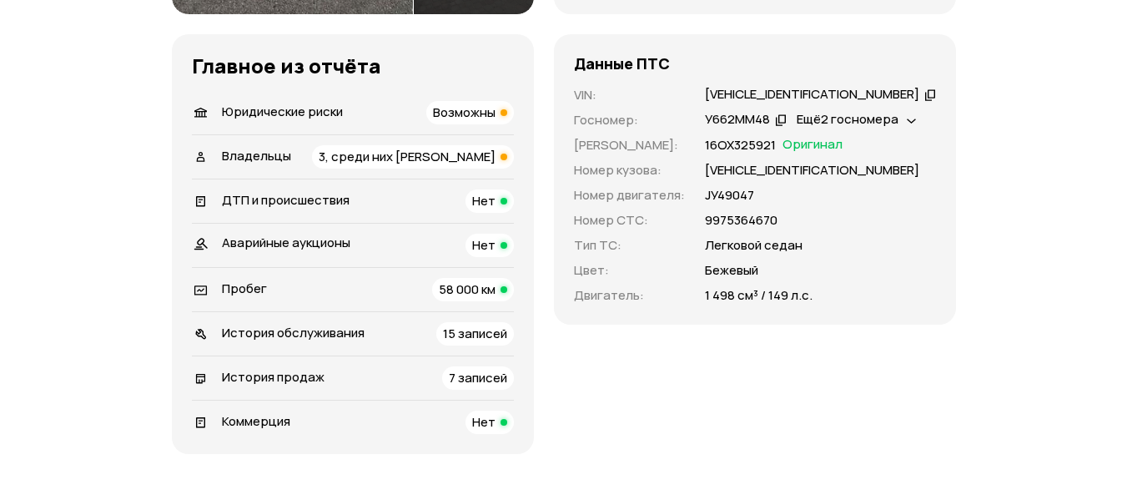
click at [496, 113] on span "Возможны" at bounding box center [464, 112] width 63 height 18
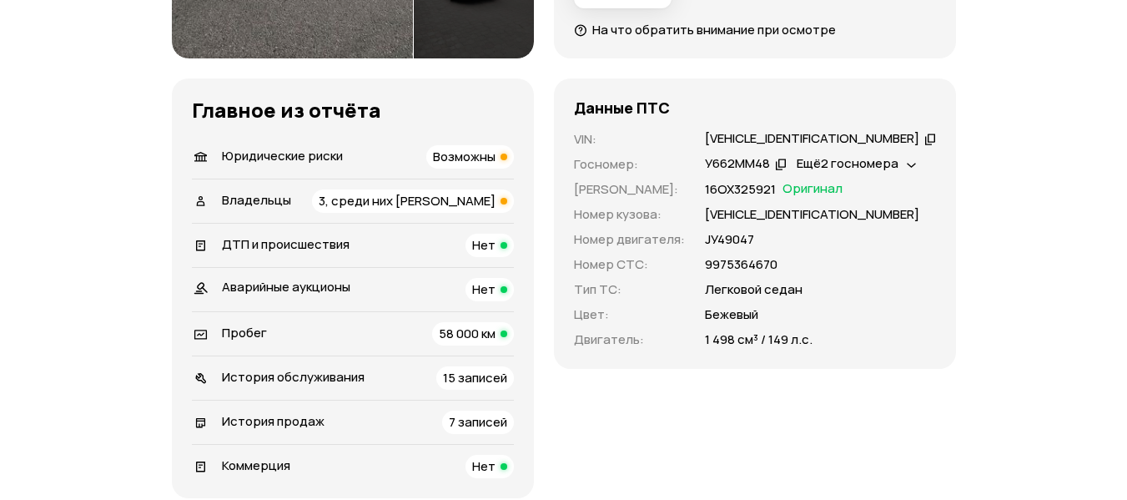
scroll to position [537, 0]
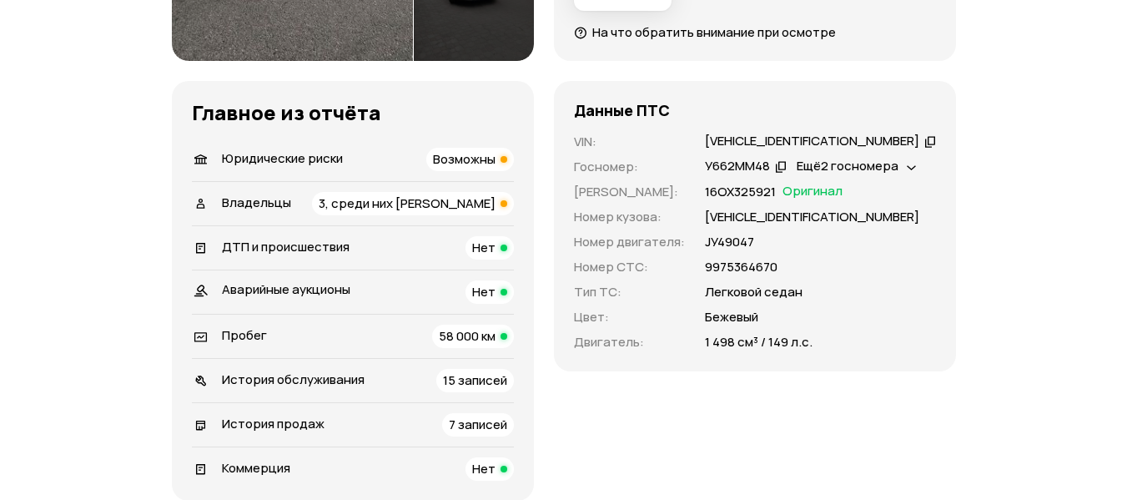
click at [480, 207] on span "3, среди них [PERSON_NAME]" at bounding box center [407, 203] width 177 height 18
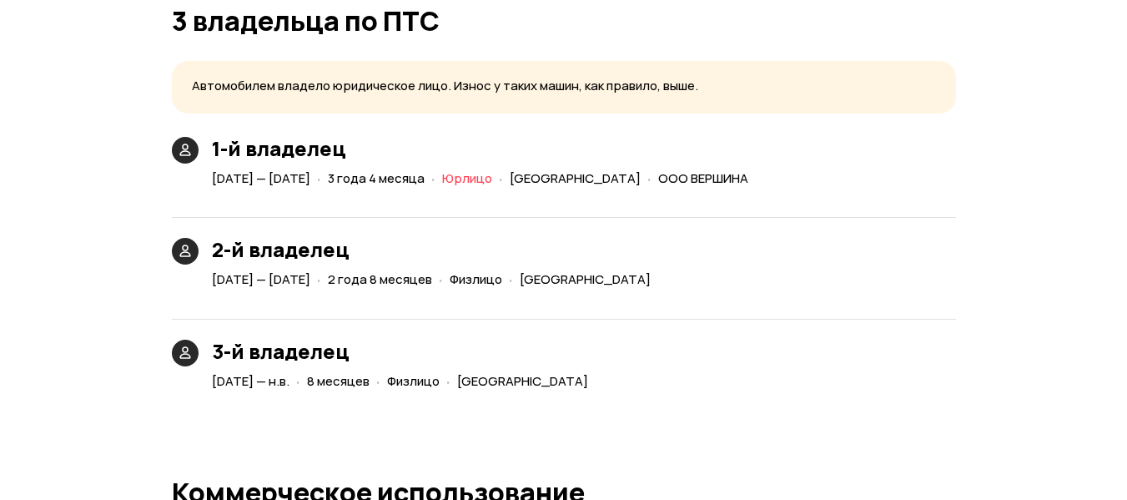
scroll to position [3798, 0]
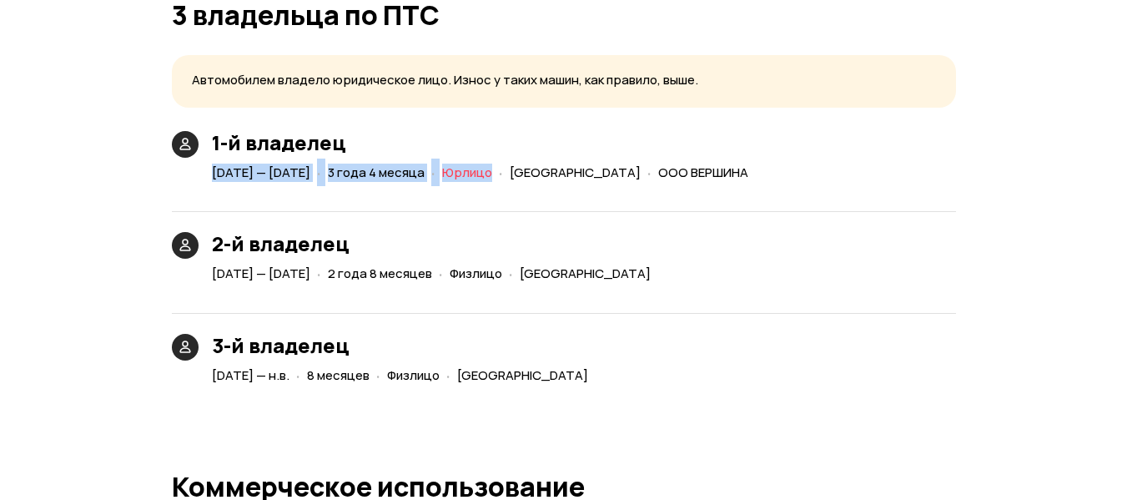
drag, startPoint x: 204, startPoint y: 174, endPoint x: 580, endPoint y: 180, distance: 375.5
click at [580, 180] on div "1-й владелец [DATE] — [DATE] · 3 года 4 месяца · Юрлицо · [GEOGRAPHIC_DATA] · О…" at bounding box center [463, 158] width 597 height 54
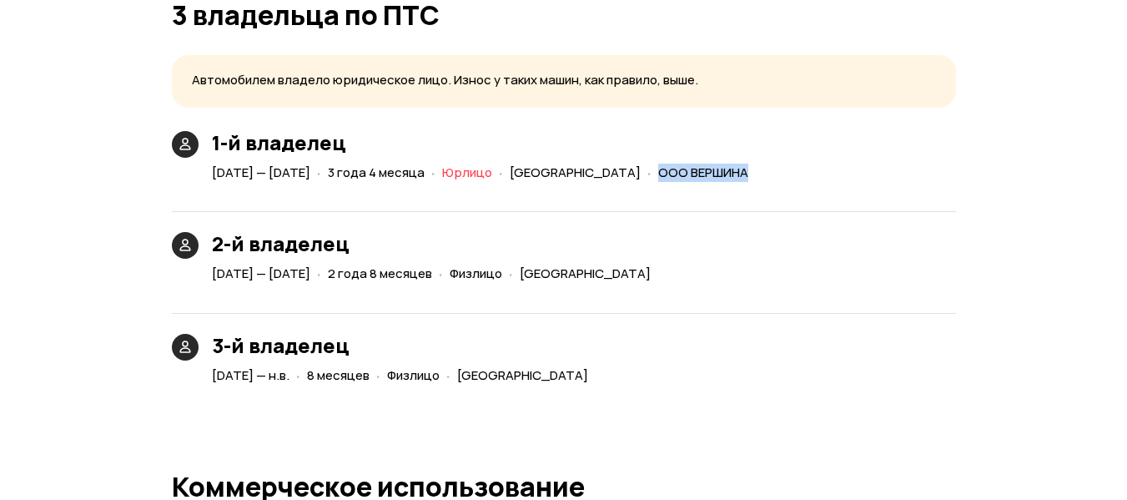
drag, startPoint x: 853, startPoint y: 172, endPoint x: 752, endPoint y: 178, distance: 101.1
click at [752, 178] on div "1-й владелец [DATE] — [DATE] · 3 года 4 месяца · Юрлицо · [GEOGRAPHIC_DATA] · О…" at bounding box center [564, 158] width 784 height 54
copy span "ООО ВЕРШИНА"
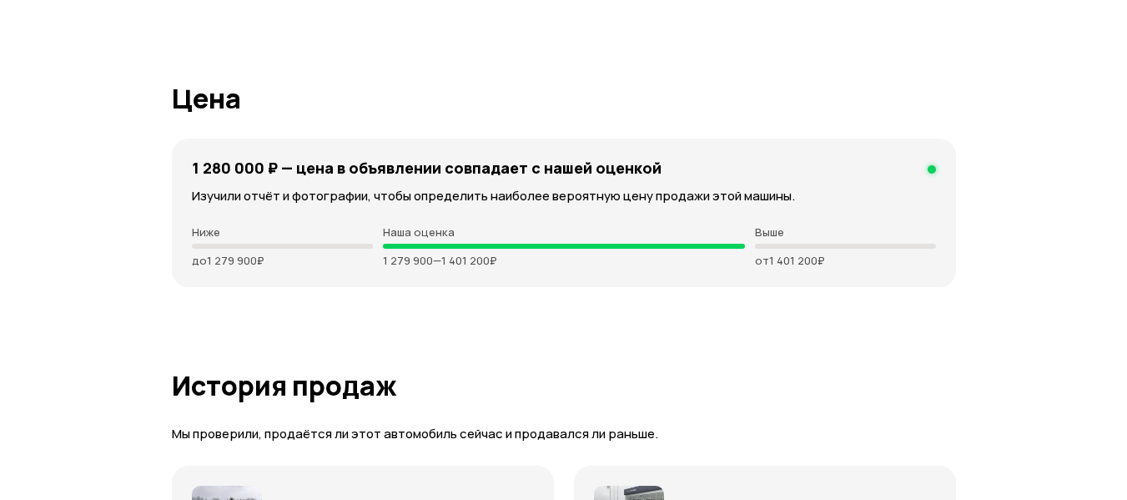
scroll to position [4465, 0]
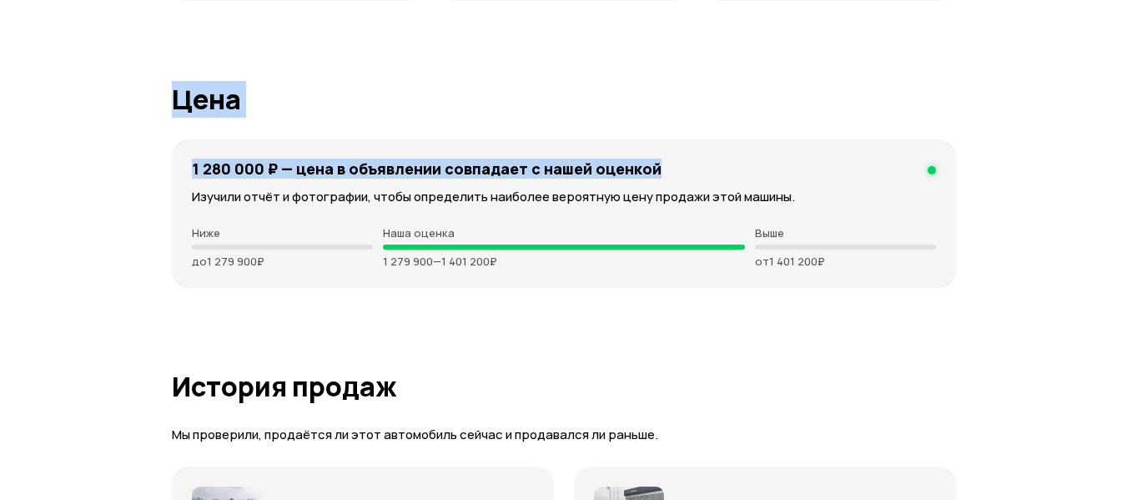
drag, startPoint x: 171, startPoint y: 101, endPoint x: 724, endPoint y: 152, distance: 555.6
click at [724, 152] on article "Цена 1 280 000 ₽ — цена в объявлении cовпадает с нашей оценкой Изучили отчёт и …" at bounding box center [564, 186] width 784 height 204
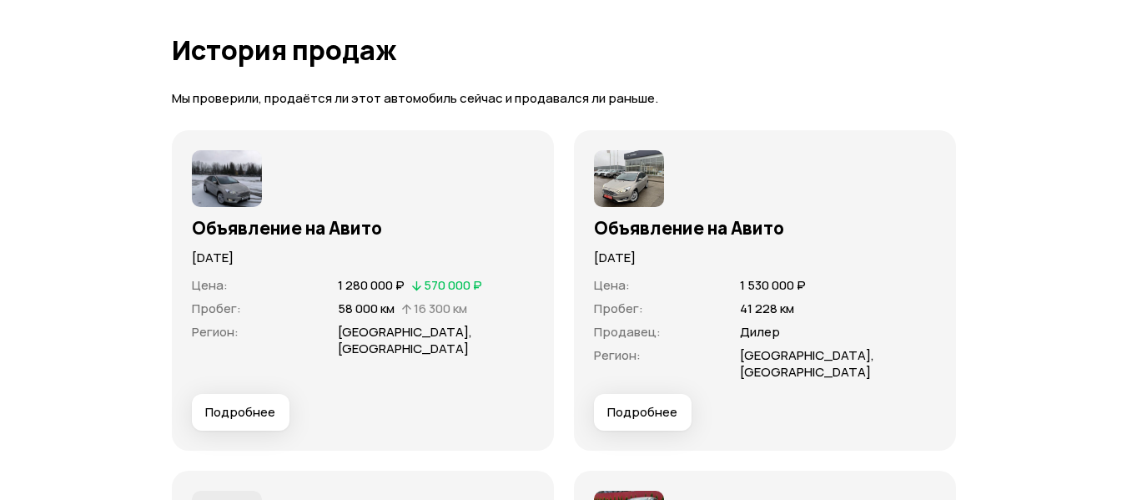
scroll to position [4882, 0]
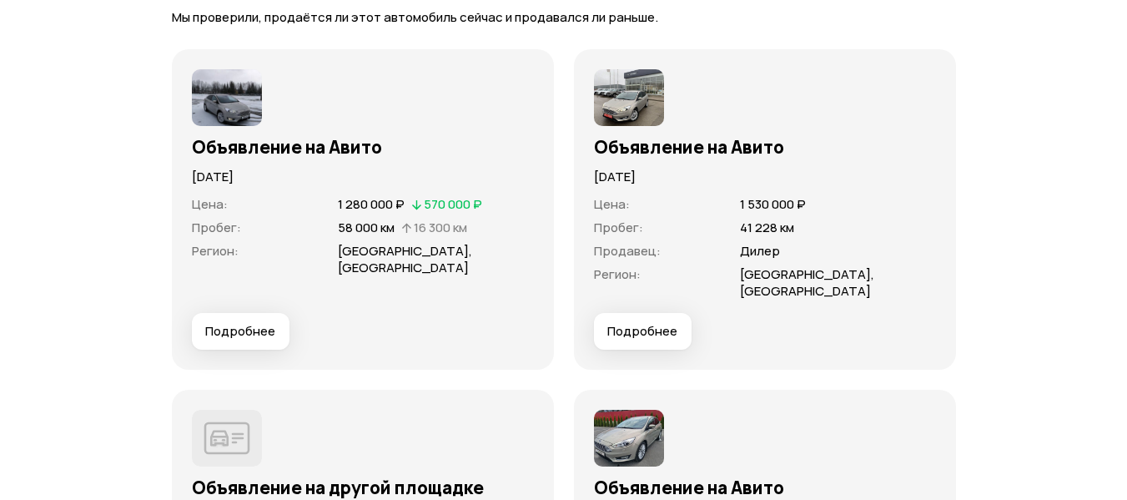
drag, startPoint x: 593, startPoint y: 177, endPoint x: 731, endPoint y: 177, distance: 137.7
click at [731, 177] on p "[DATE]" at bounding box center [765, 177] width 342 height 18
drag, startPoint x: 590, startPoint y: 148, endPoint x: 821, endPoint y: 136, distance: 231.4
click at [821, 136] on div "Объявление на Авито [DATE] Цена : 1 530 000 ₽ Пробег : 41 228 км Продавец : Дил…" at bounding box center [765, 209] width 382 height 320
click at [759, 227] on span "41 228 км" at bounding box center [767, 228] width 54 height 18
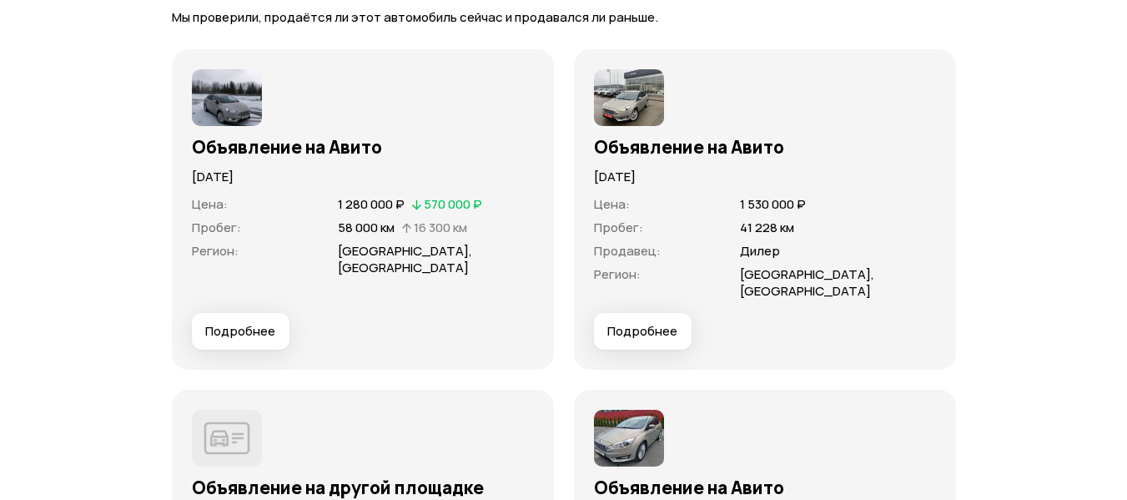
drag, startPoint x: 594, startPoint y: 177, endPoint x: 713, endPoint y: 172, distance: 119.4
click at [713, 174] on p "[DATE]" at bounding box center [765, 177] width 342 height 18
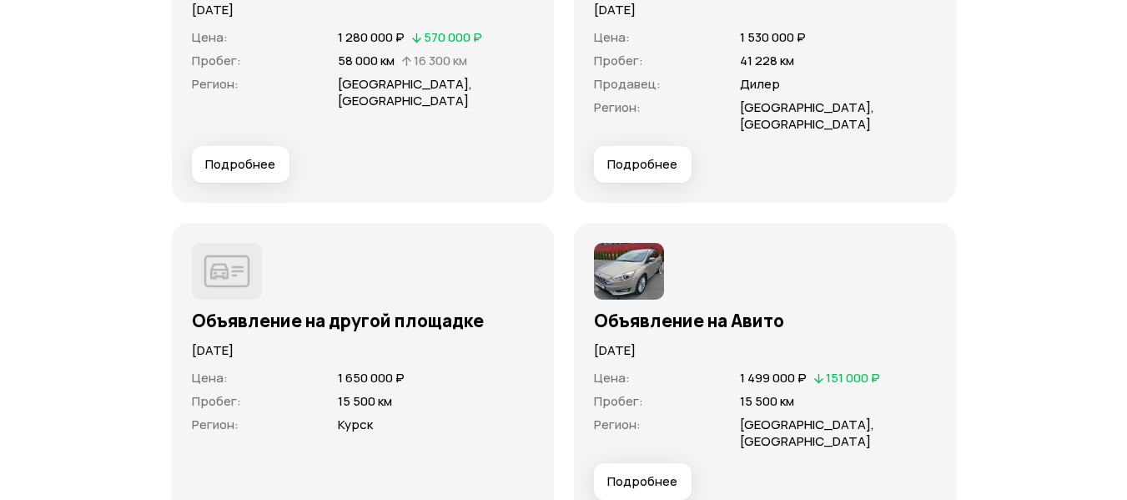
scroll to position [5383, 0]
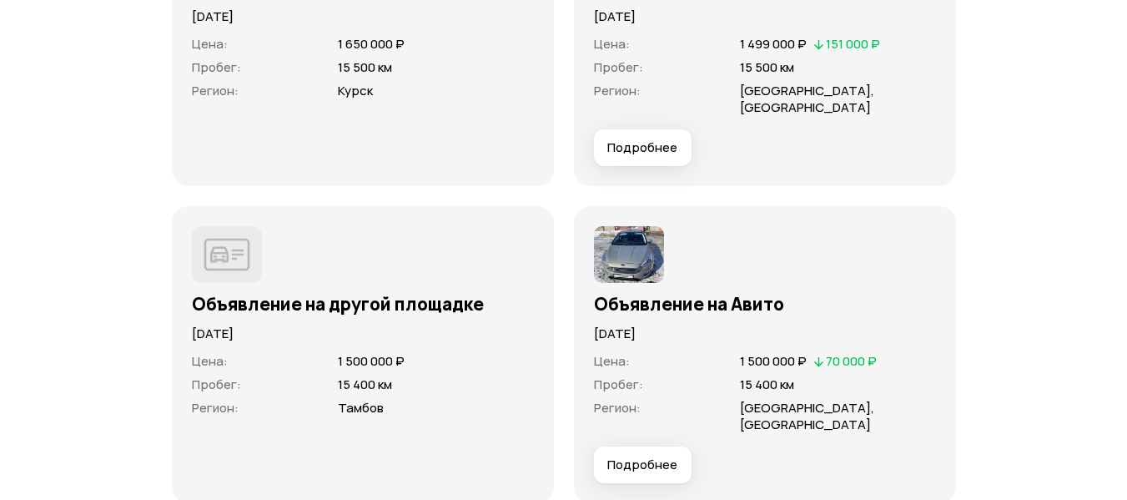
click at [627, 226] on img at bounding box center [629, 254] width 70 height 57
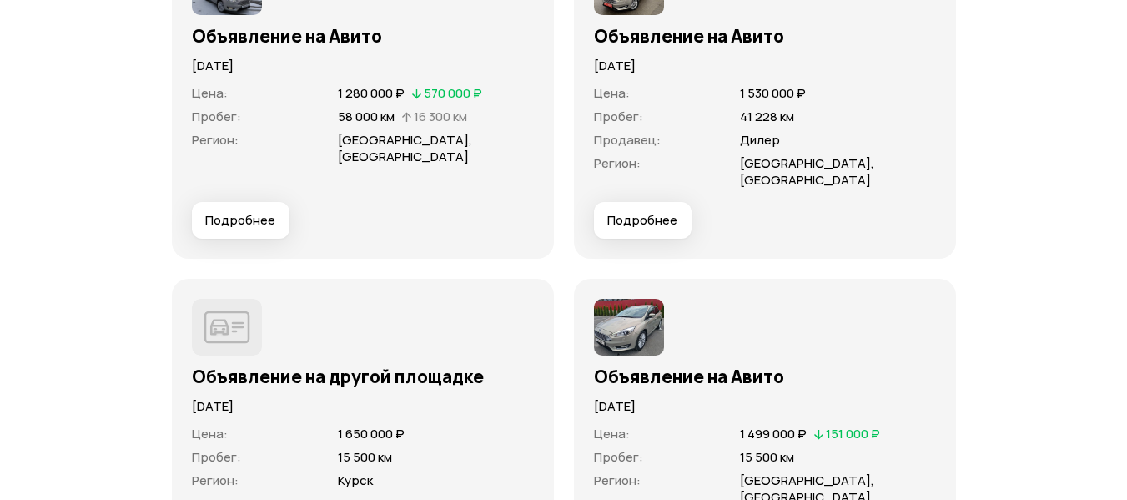
scroll to position [4743, 0]
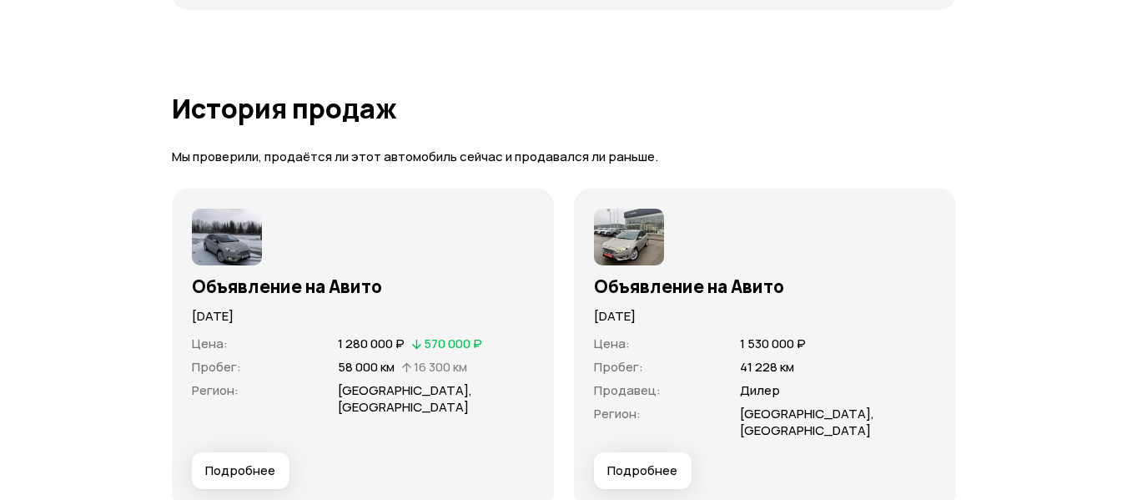
click at [646, 241] on img at bounding box center [629, 237] width 70 height 57
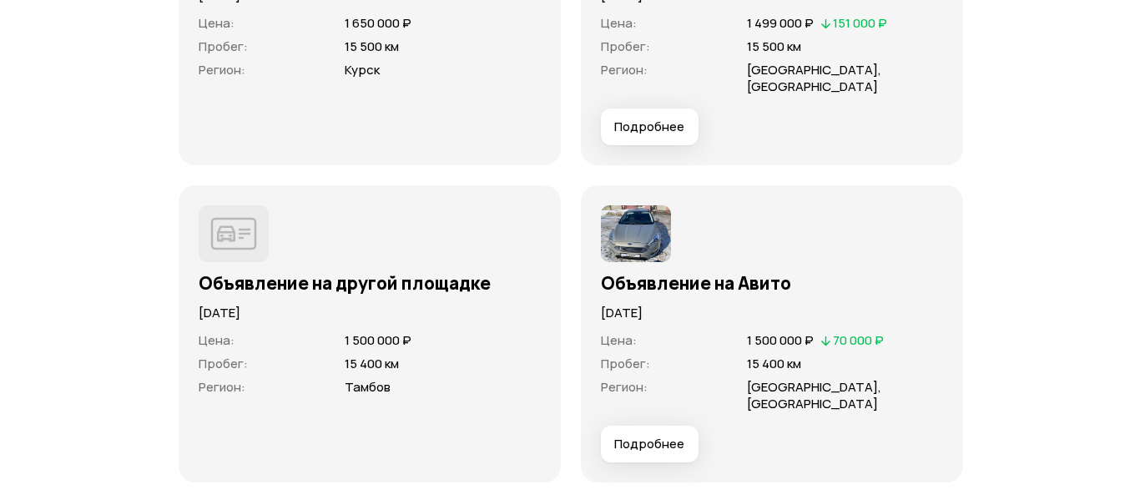
scroll to position [5494, 0]
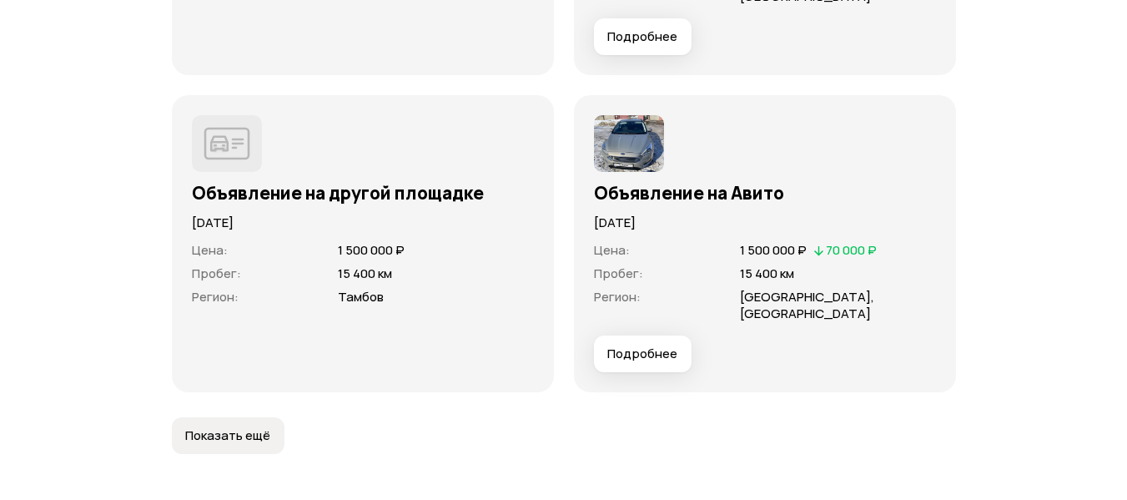
click at [638, 345] on span "Подробнее" at bounding box center [642, 353] width 70 height 17
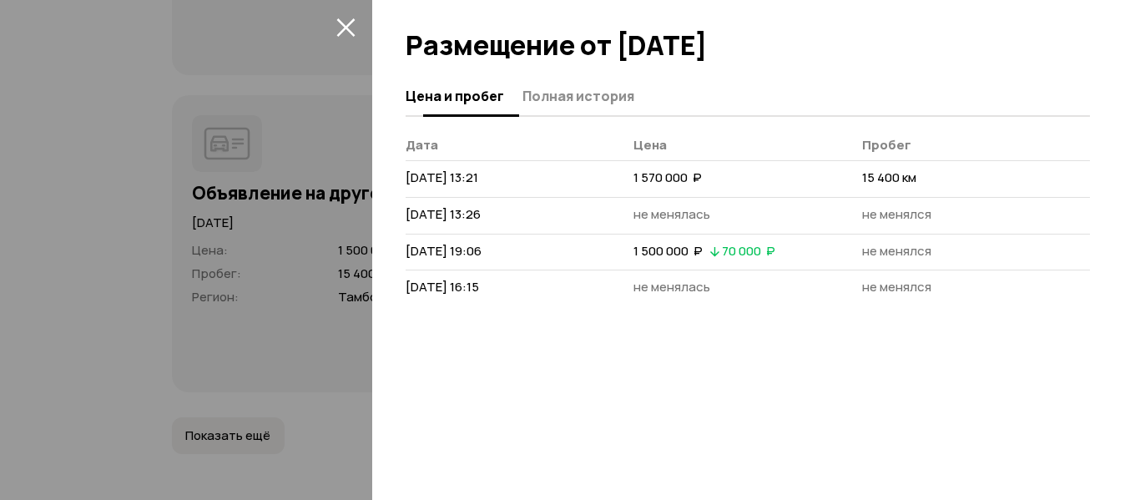
click at [559, 94] on span "Полная история" at bounding box center [578, 96] width 112 height 17
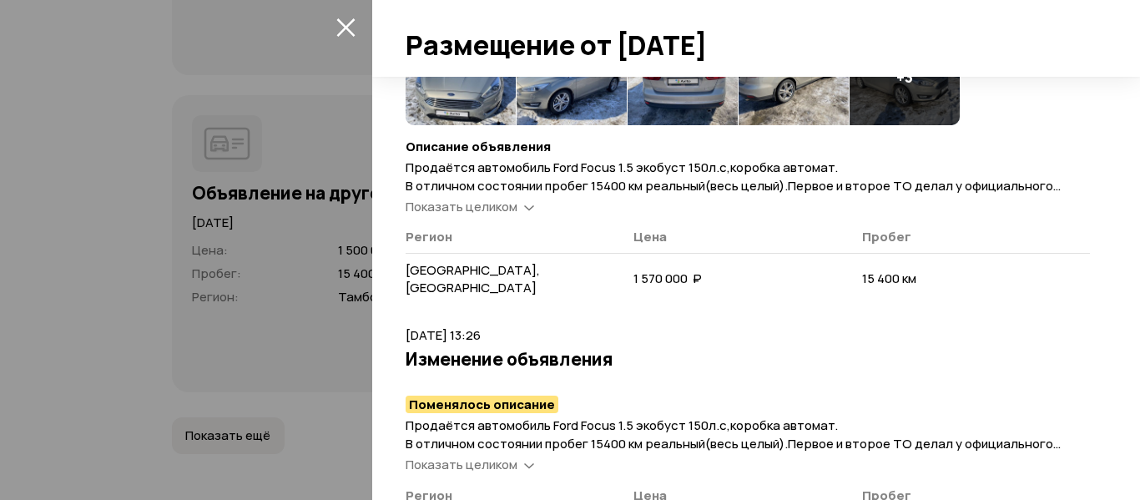
scroll to position [167, 0]
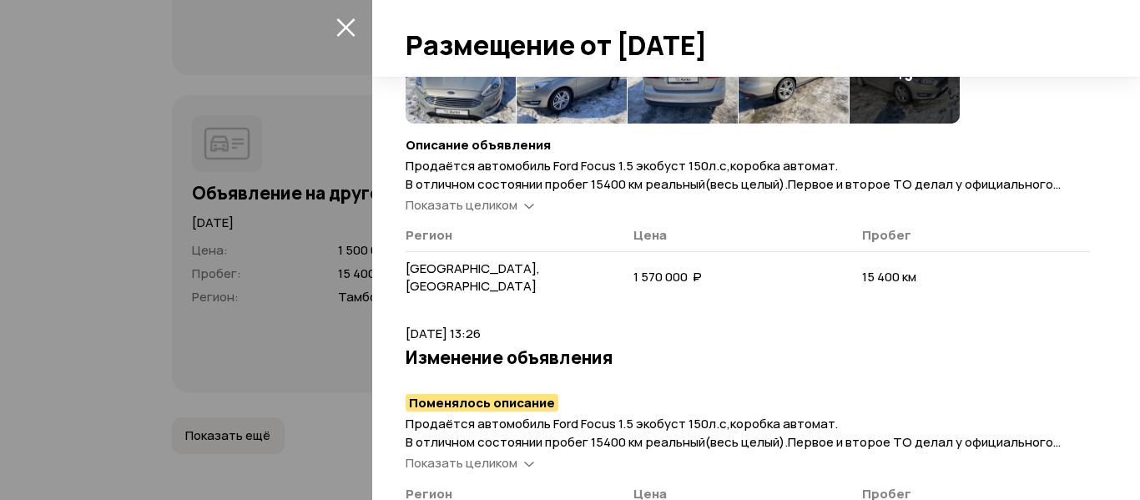
click at [519, 208] on div "Показать целиком" at bounding box center [469, 206] width 135 height 18
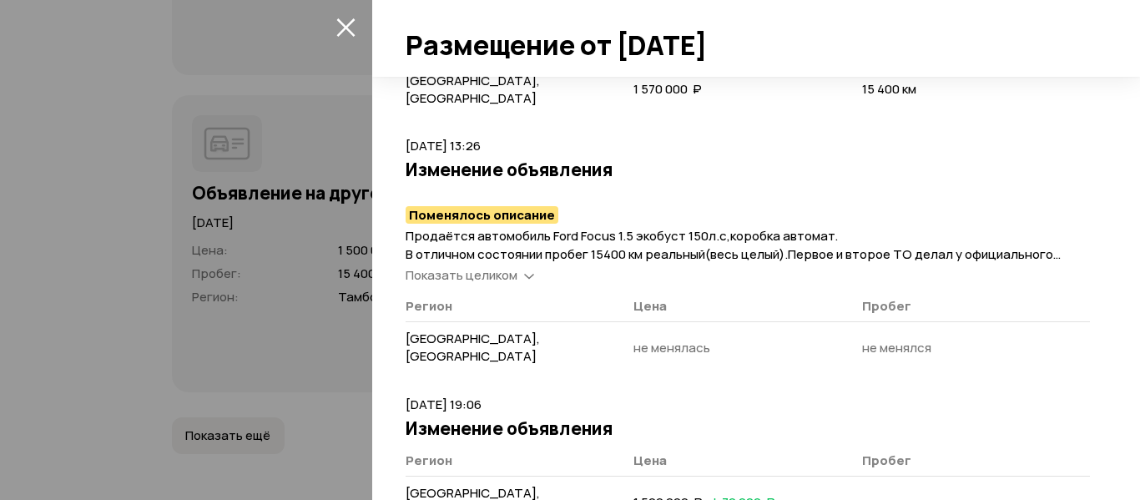
scroll to position [417, 0]
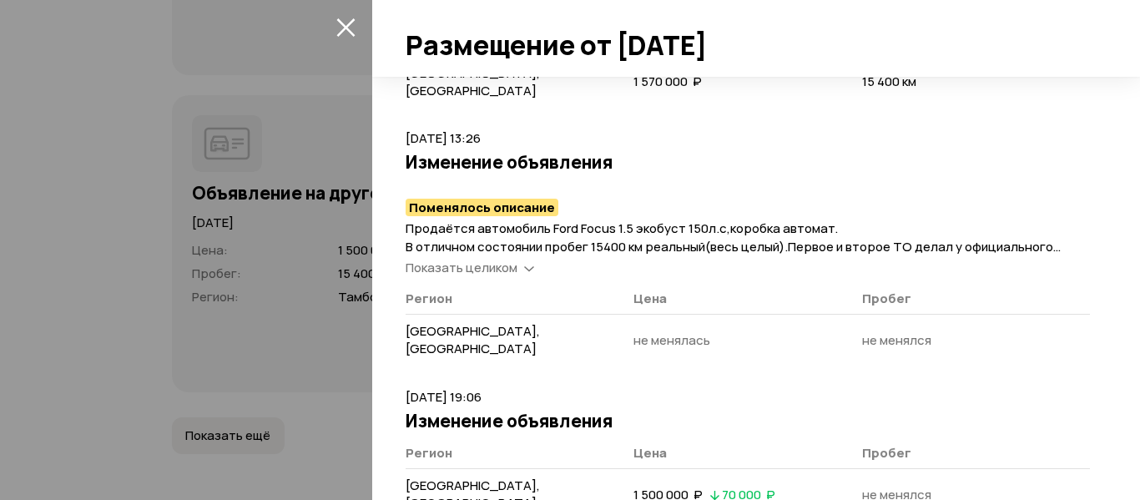
click at [519, 260] on div "Показать целиком" at bounding box center [469, 269] width 135 height 18
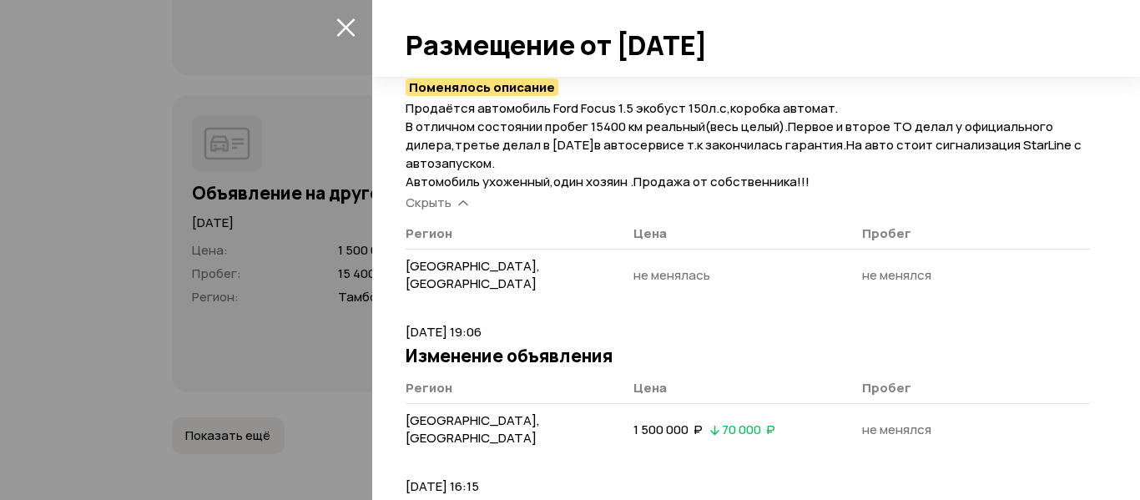
scroll to position [710, 0]
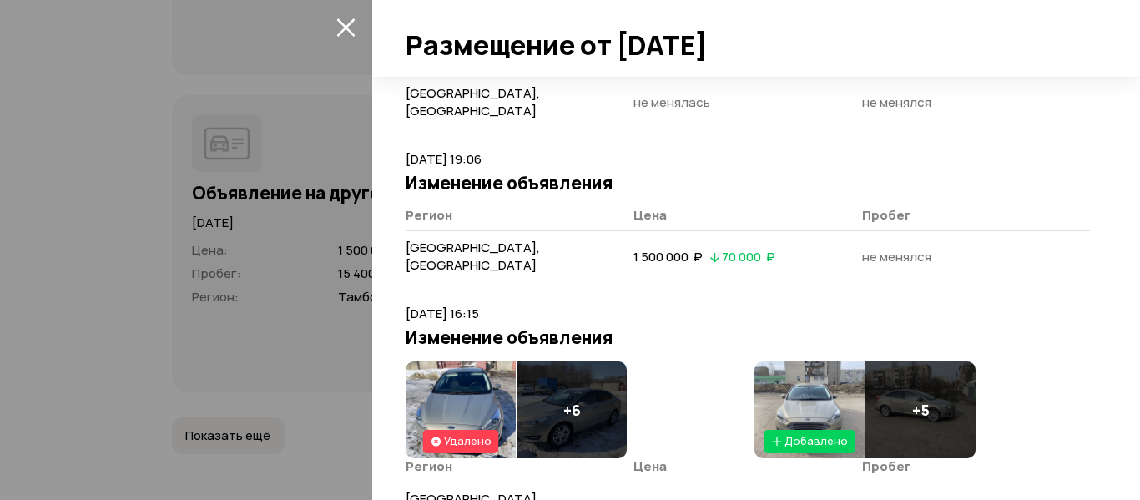
click at [460, 361] on img at bounding box center [461, 409] width 110 height 97
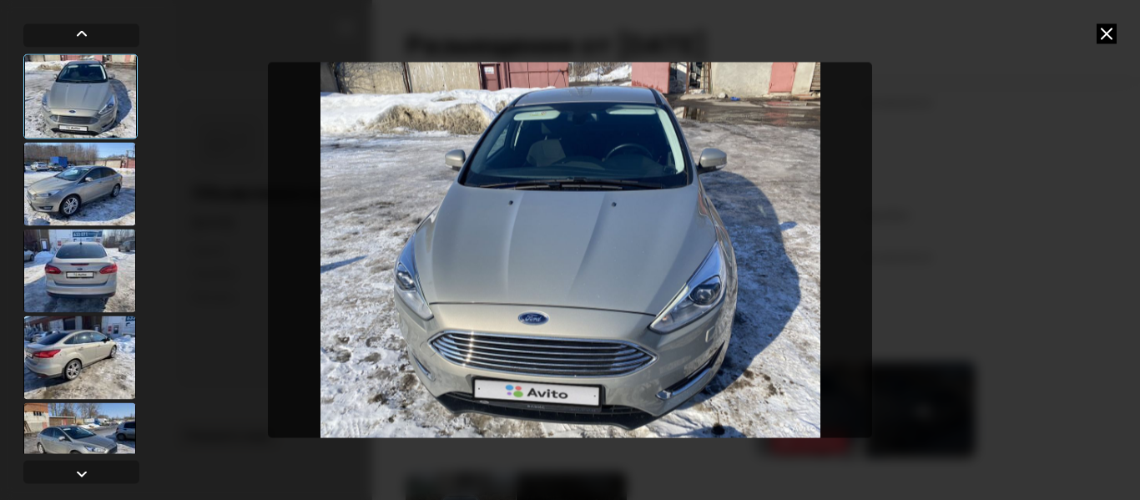
click at [95, 190] on div at bounding box center [79, 183] width 113 height 83
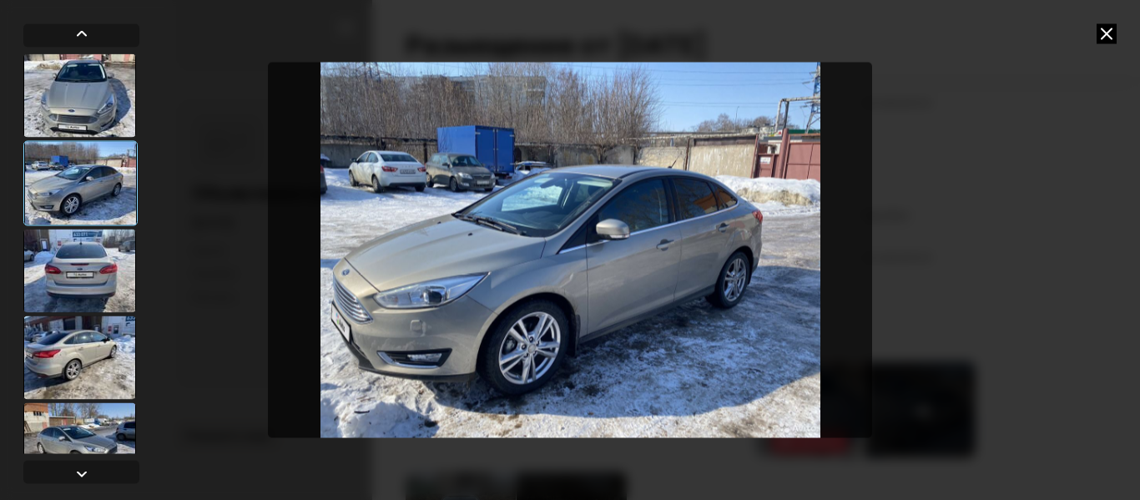
click at [104, 254] on div at bounding box center [79, 270] width 113 height 83
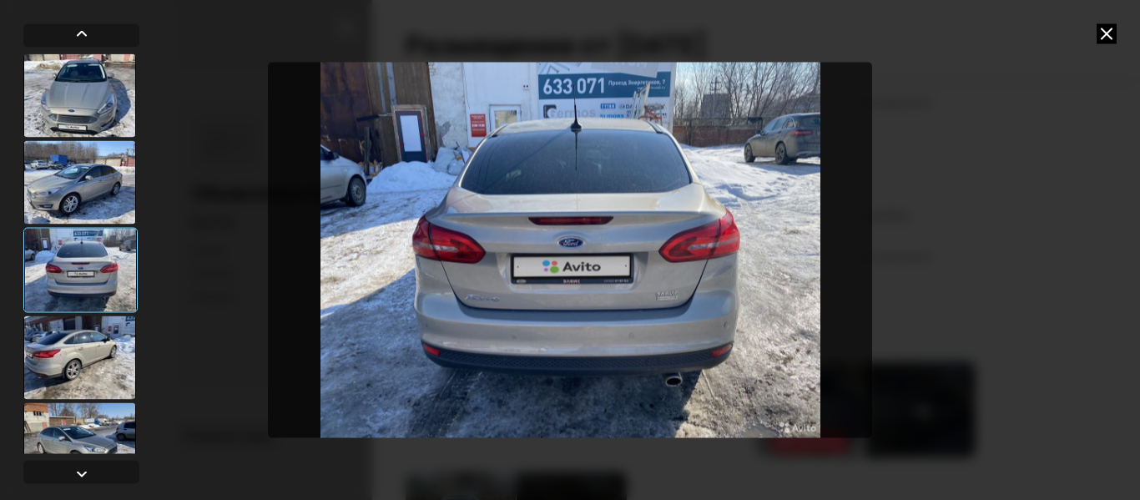
click at [105, 336] on div at bounding box center [79, 356] width 113 height 83
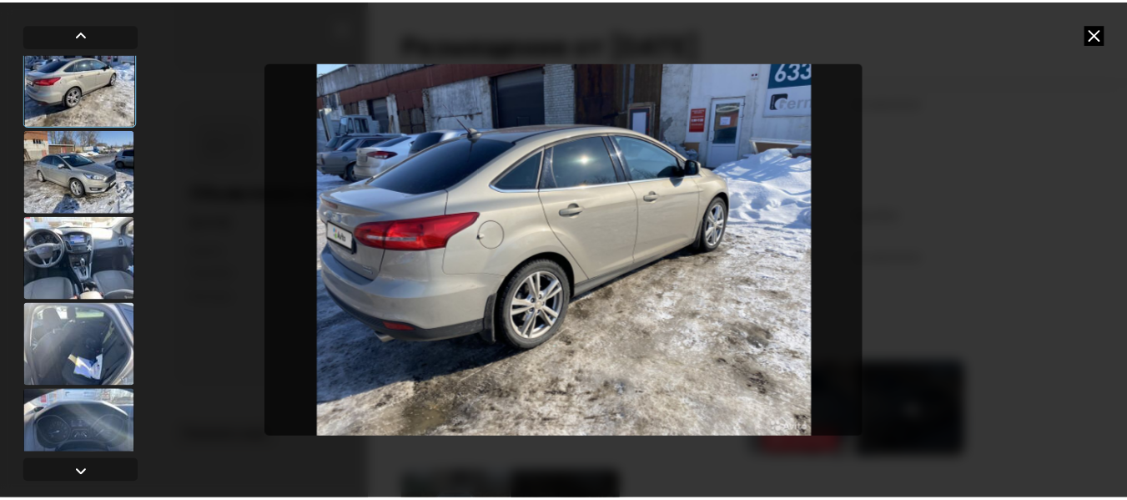
scroll to position [296, 0]
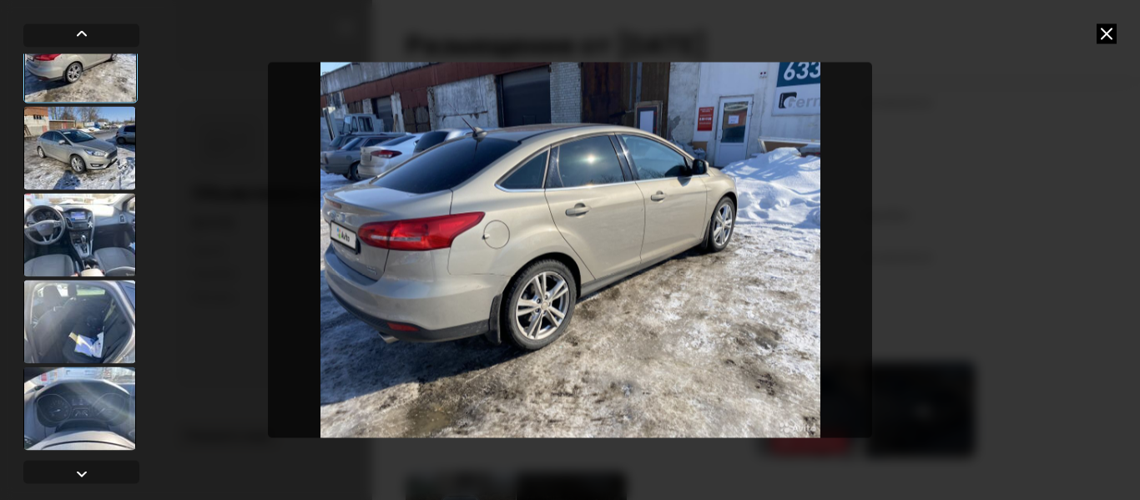
click at [107, 235] on div at bounding box center [79, 234] width 113 height 83
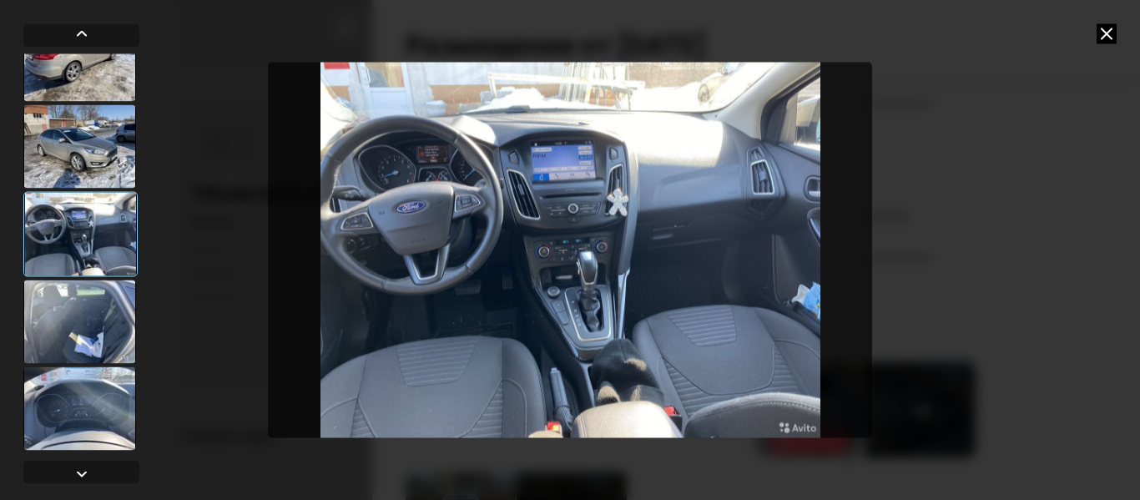
click at [96, 314] on div at bounding box center [79, 321] width 113 height 83
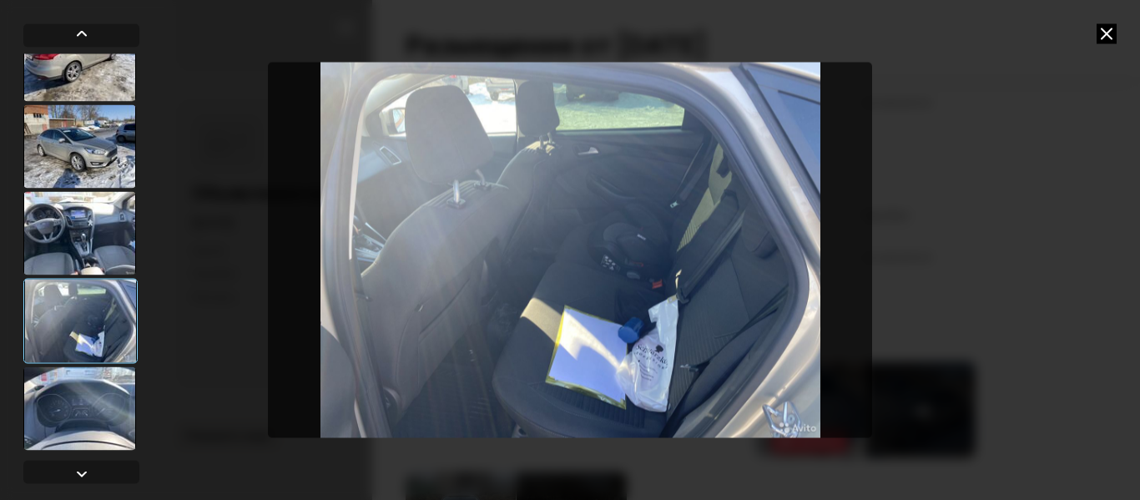
drag, startPoint x: 105, startPoint y: 392, endPoint x: 235, endPoint y: 392, distance: 130.2
click at [110, 392] on div at bounding box center [79, 407] width 113 height 83
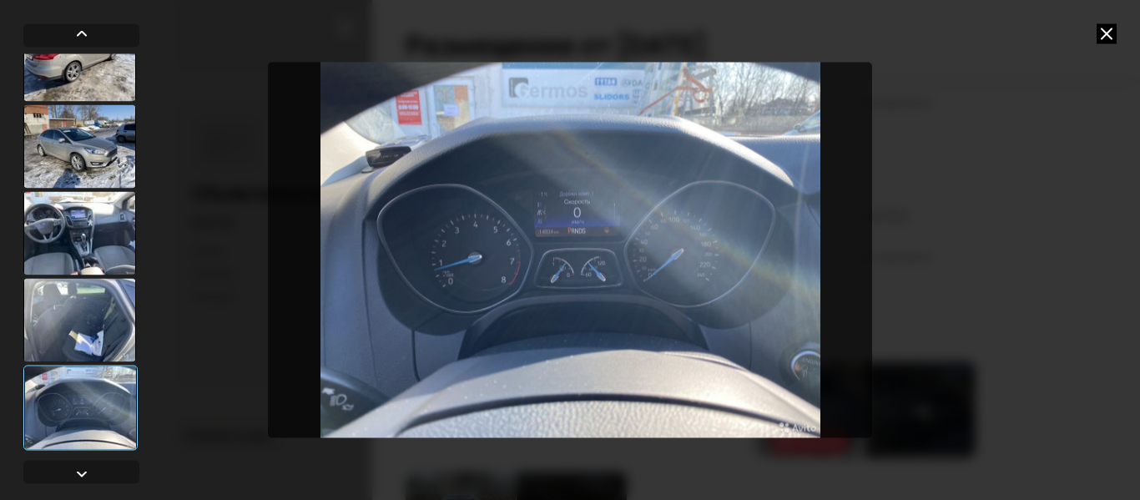
click at [1106, 34] on icon at bounding box center [1106, 33] width 20 height 20
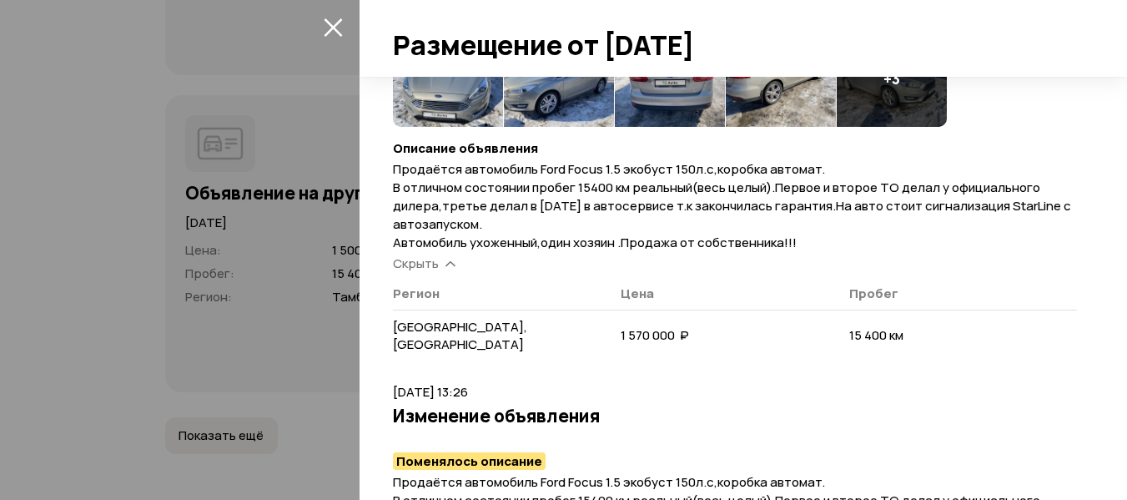
scroll to position [43, 0]
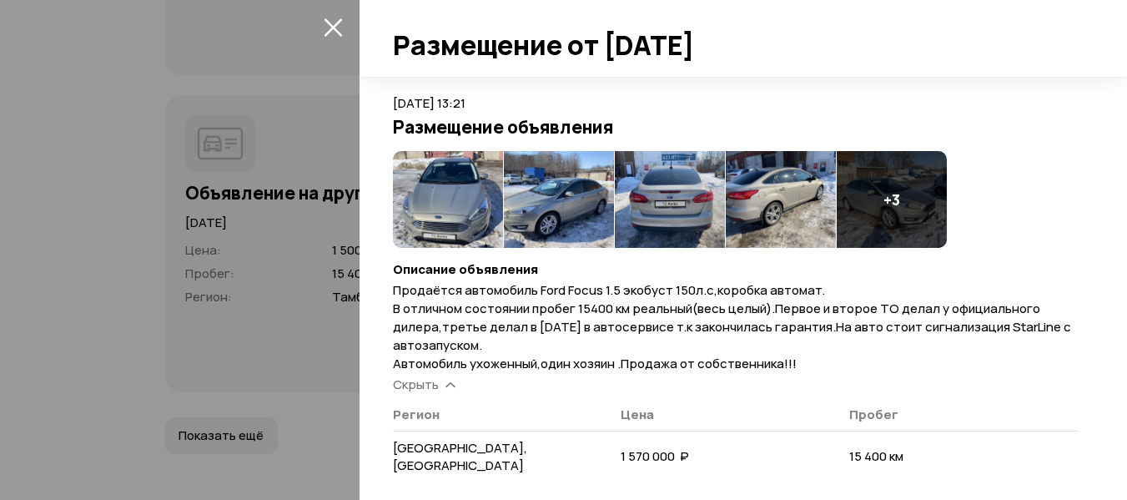
click at [330, 23] on icon "закрыть" at bounding box center [333, 27] width 18 height 18
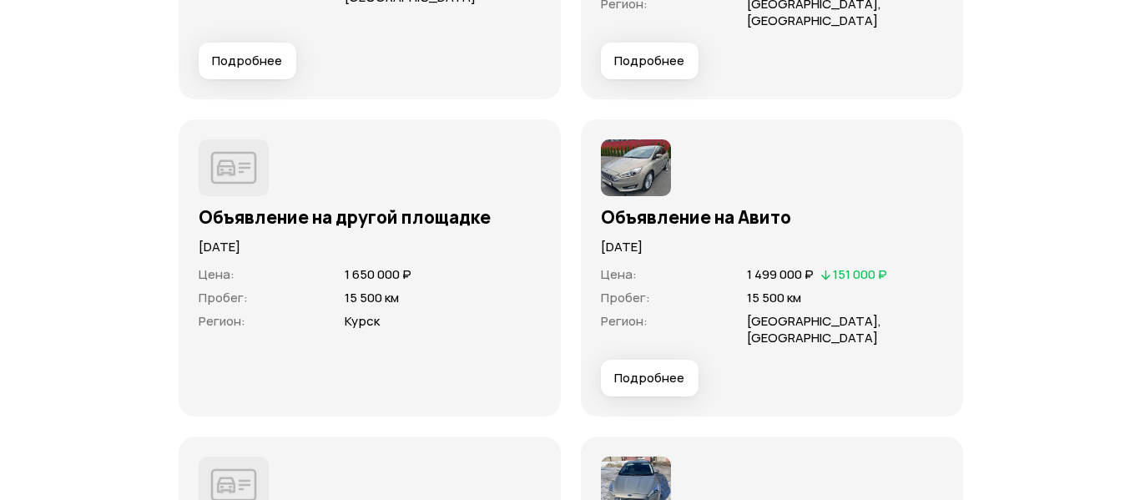
scroll to position [5244, 0]
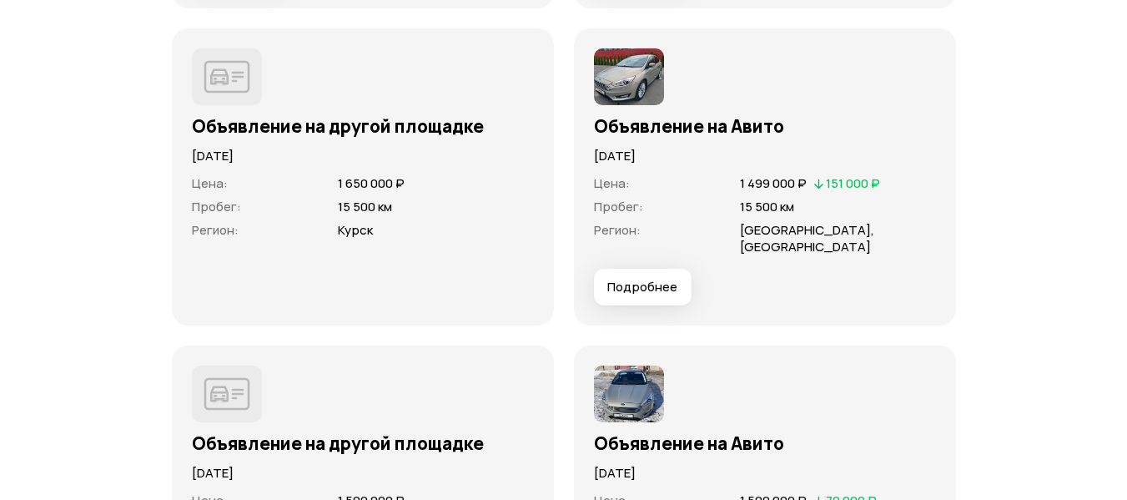
click at [643, 279] on span "Подробнее" at bounding box center [642, 287] width 70 height 17
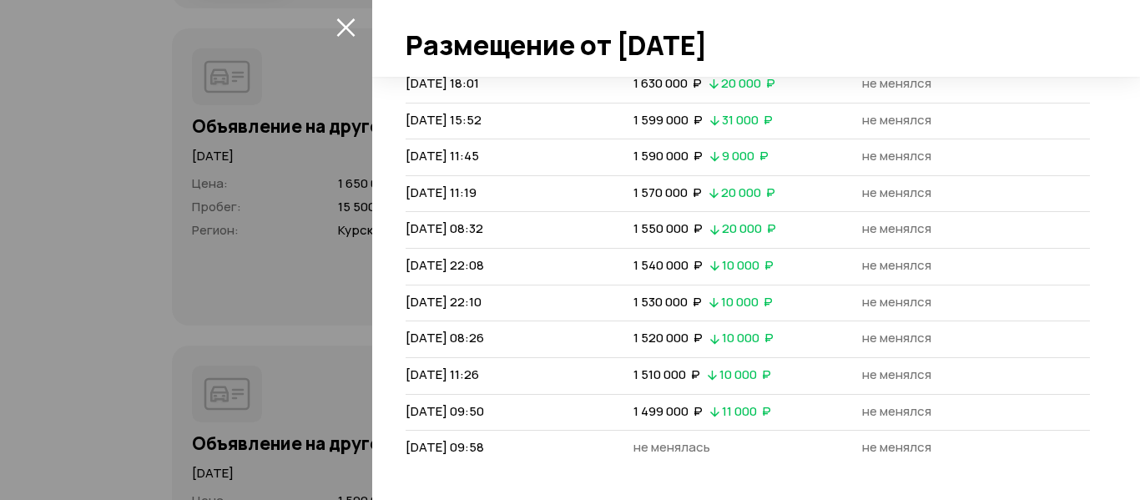
scroll to position [0, 0]
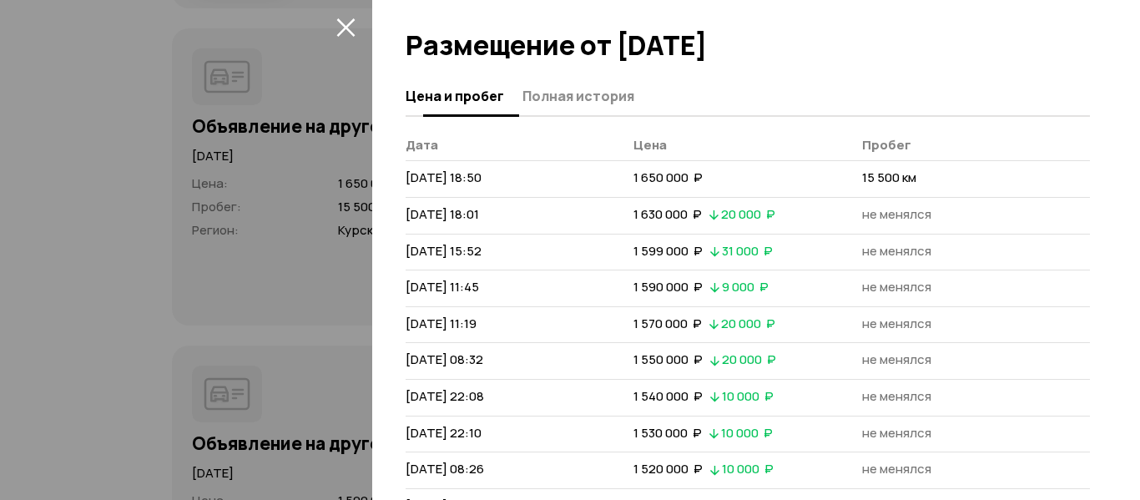
click at [568, 102] on span "Полная история" at bounding box center [578, 96] width 112 height 17
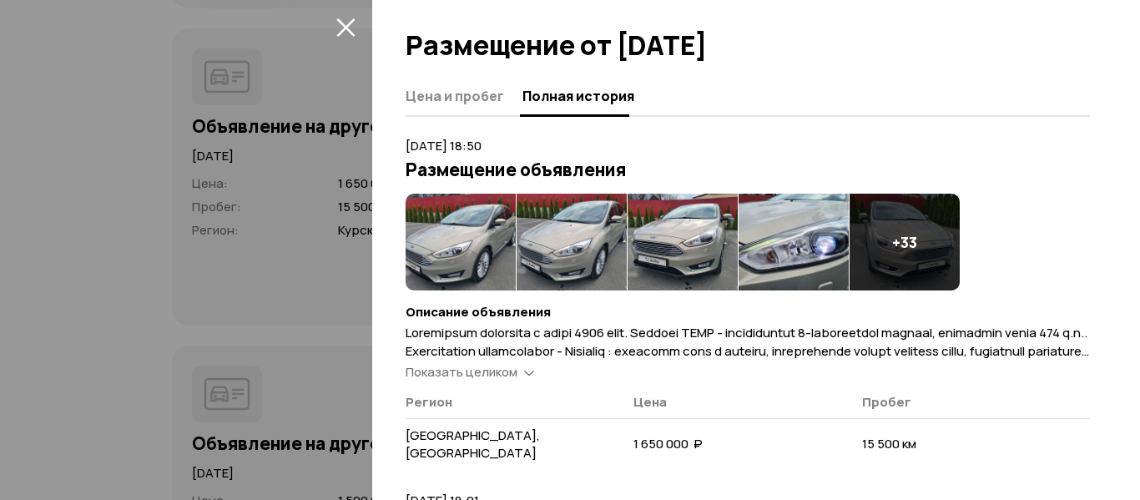
click at [508, 368] on span "Показать целиком" at bounding box center [462, 372] width 112 height 18
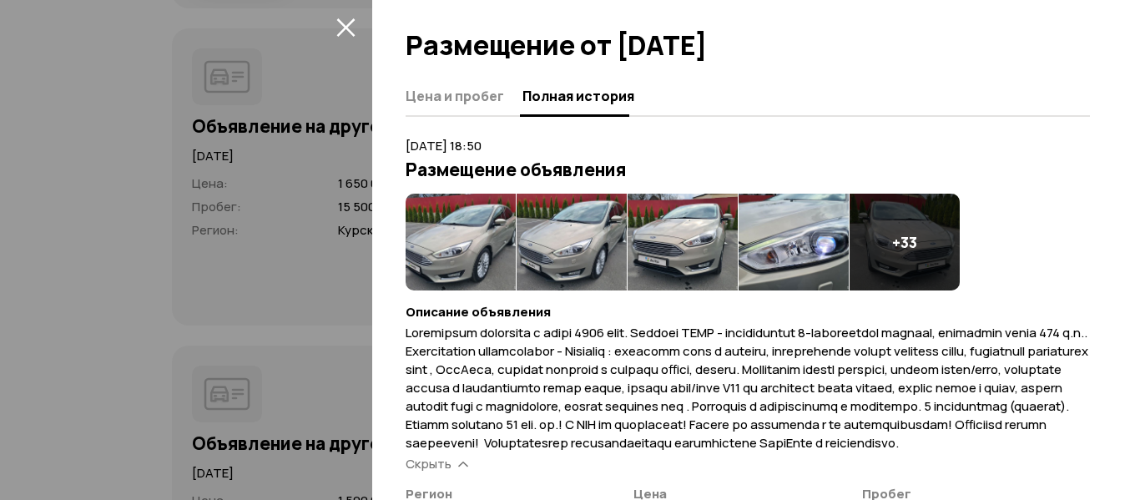
click at [350, 27] on icon "закрыть" at bounding box center [345, 27] width 19 height 19
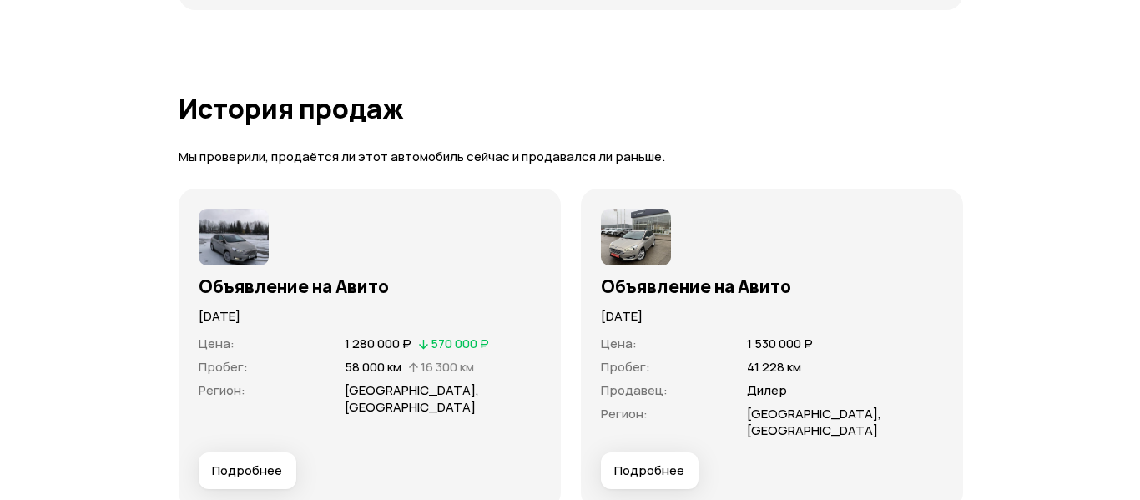
scroll to position [4993, 0]
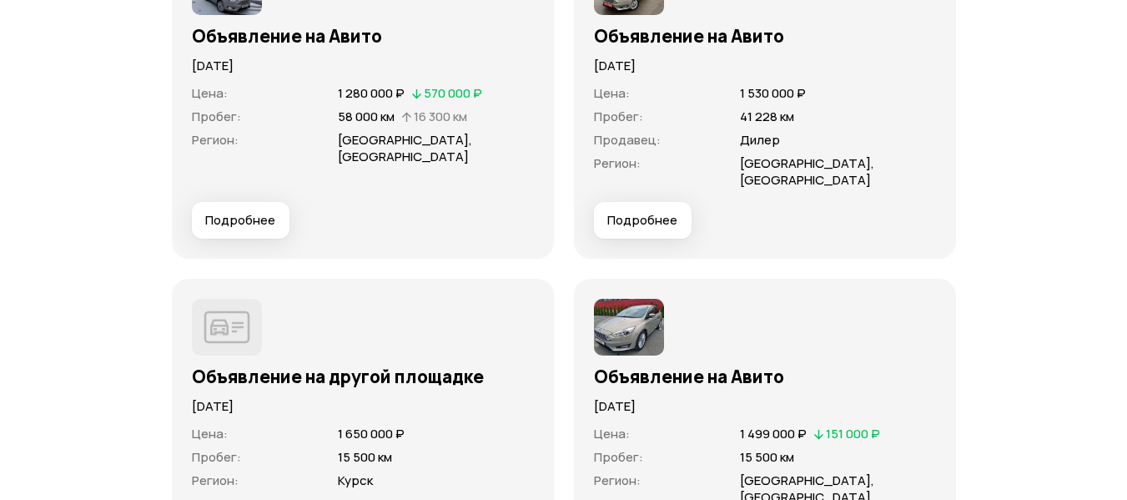
click at [636, 212] on span "Подробнее" at bounding box center [642, 220] width 70 height 17
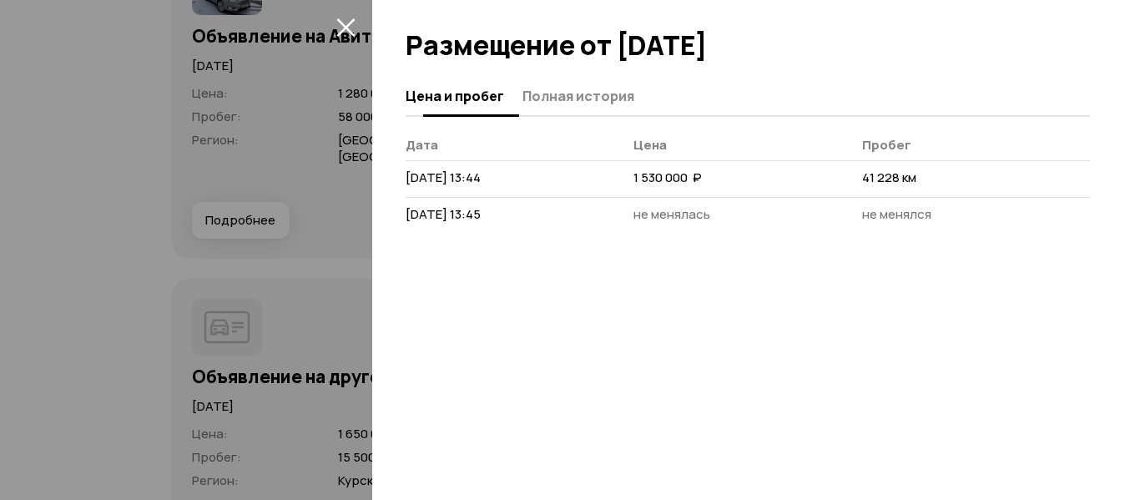
click at [587, 84] on button "Полная история" at bounding box center [575, 95] width 117 height 33
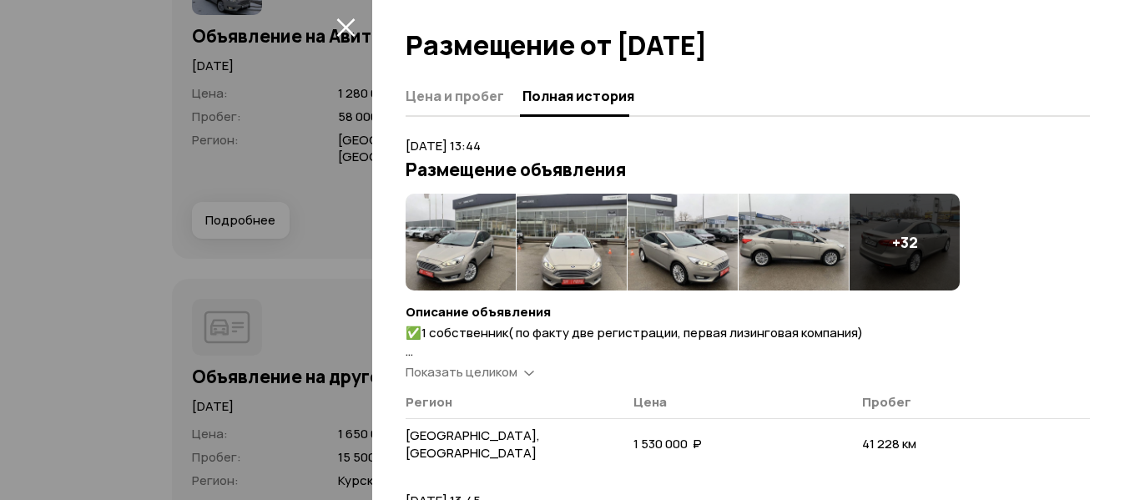
click at [493, 233] on img at bounding box center [461, 242] width 110 height 97
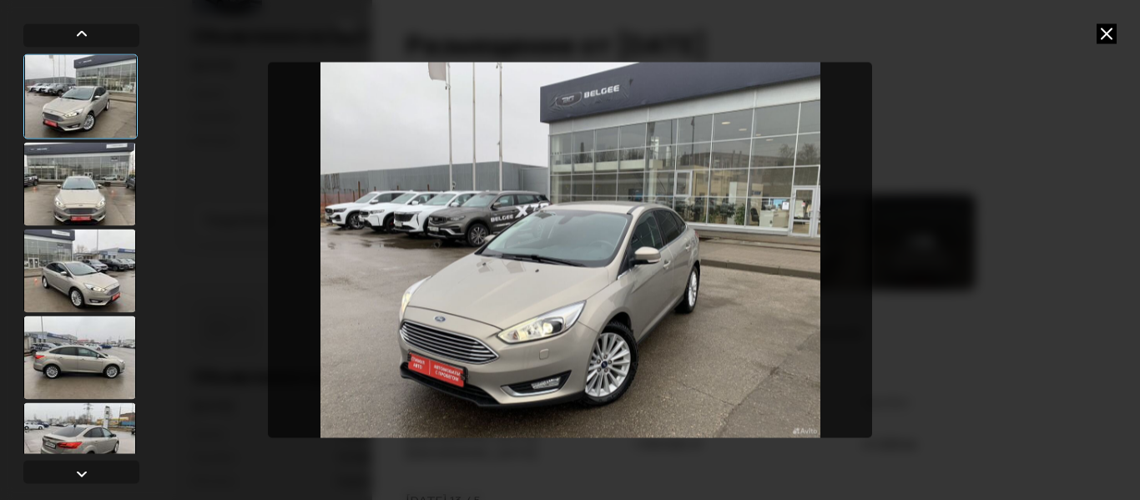
click at [118, 194] on div at bounding box center [79, 183] width 113 height 83
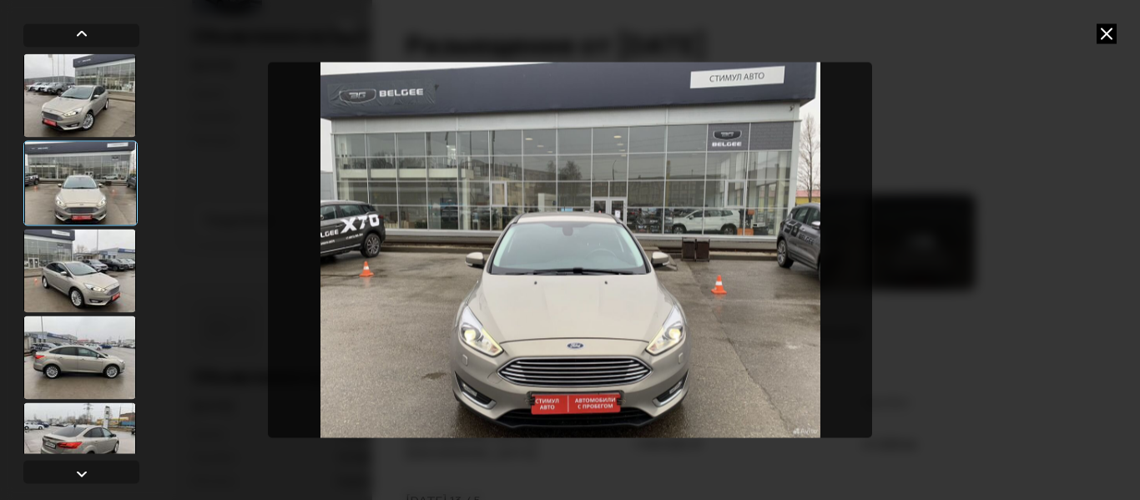
click at [98, 261] on div at bounding box center [79, 270] width 113 height 83
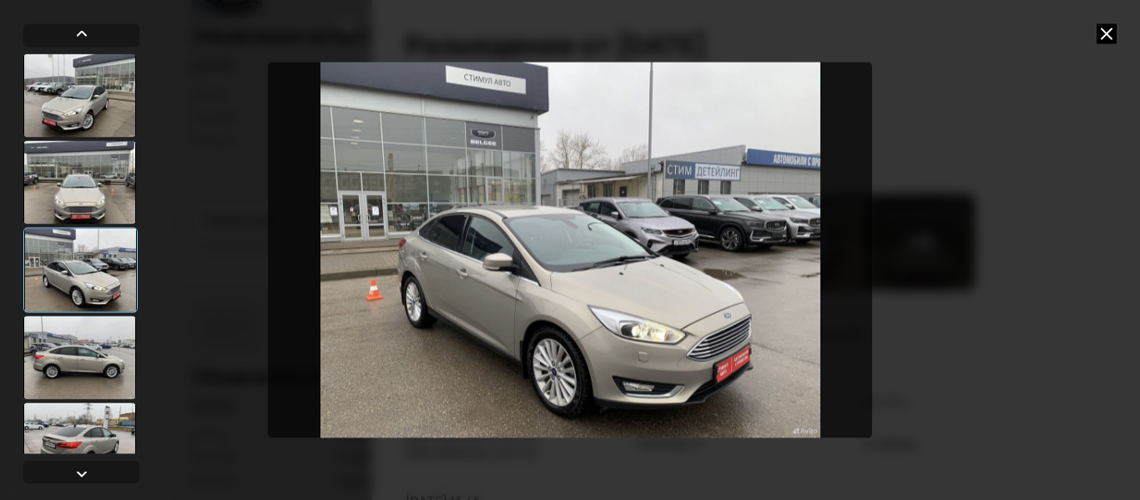
click at [101, 375] on div at bounding box center [79, 356] width 113 height 83
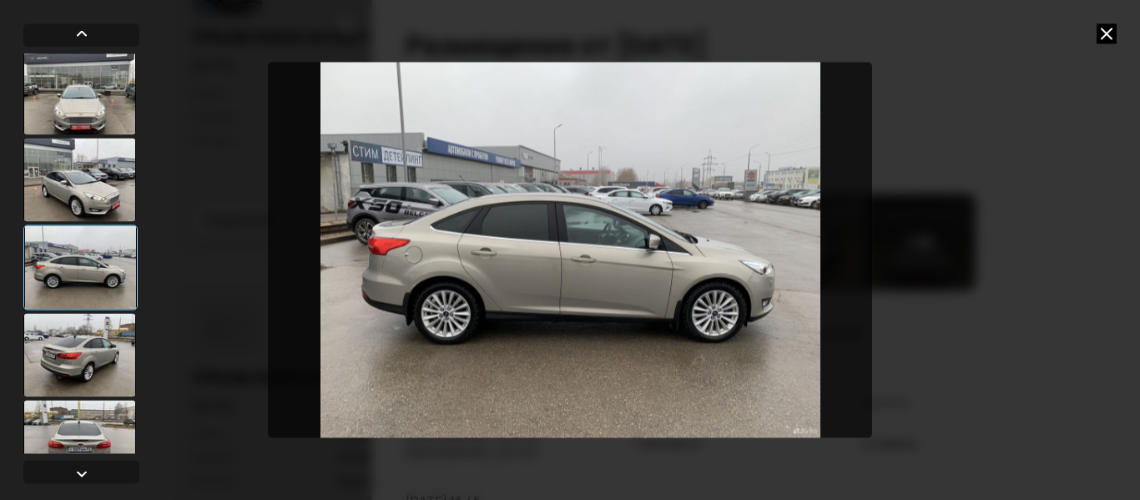
scroll to position [250, 0]
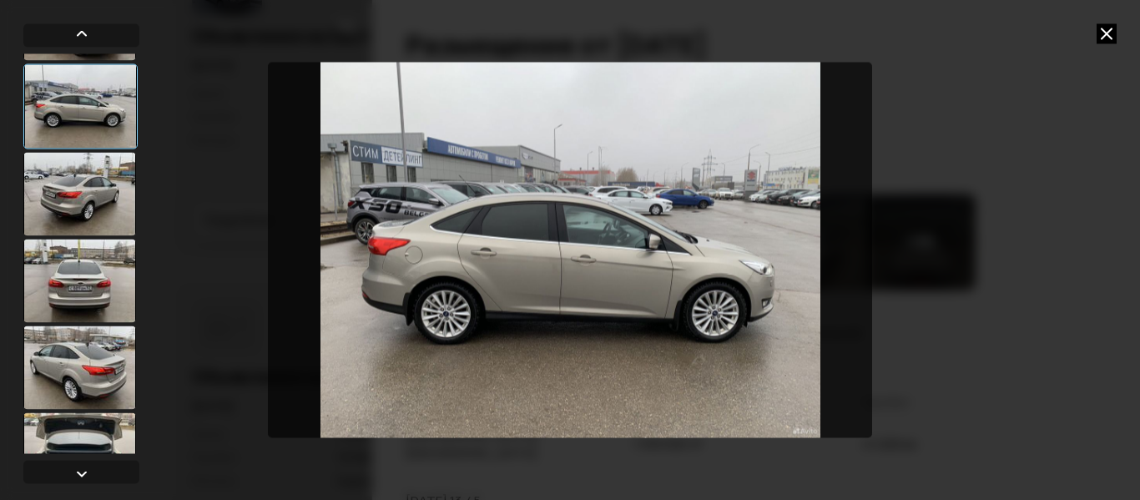
click at [94, 204] on div at bounding box center [79, 193] width 113 height 83
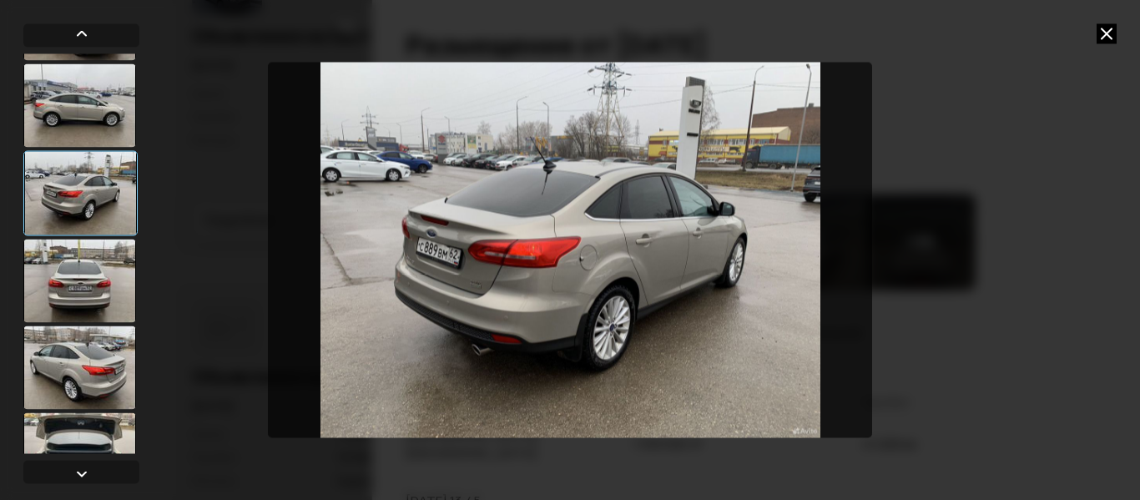
click at [83, 278] on div at bounding box center [79, 280] width 113 height 83
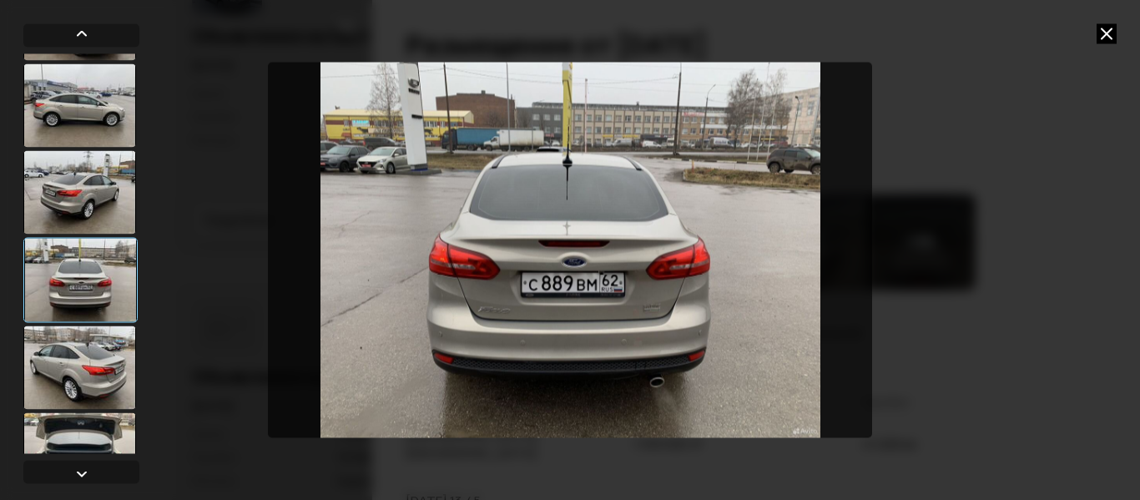
click at [76, 345] on div at bounding box center [79, 366] width 113 height 83
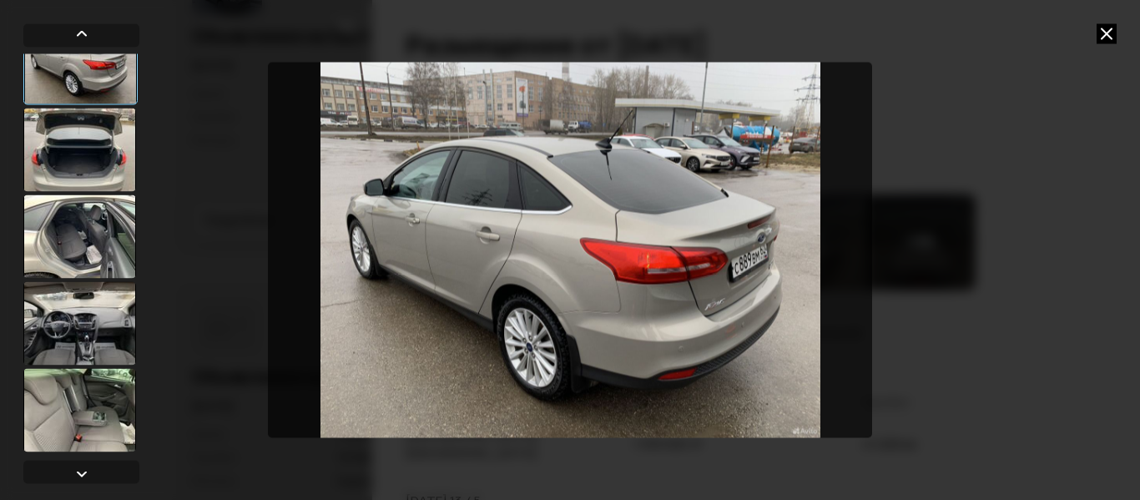
scroll to position [584, 0]
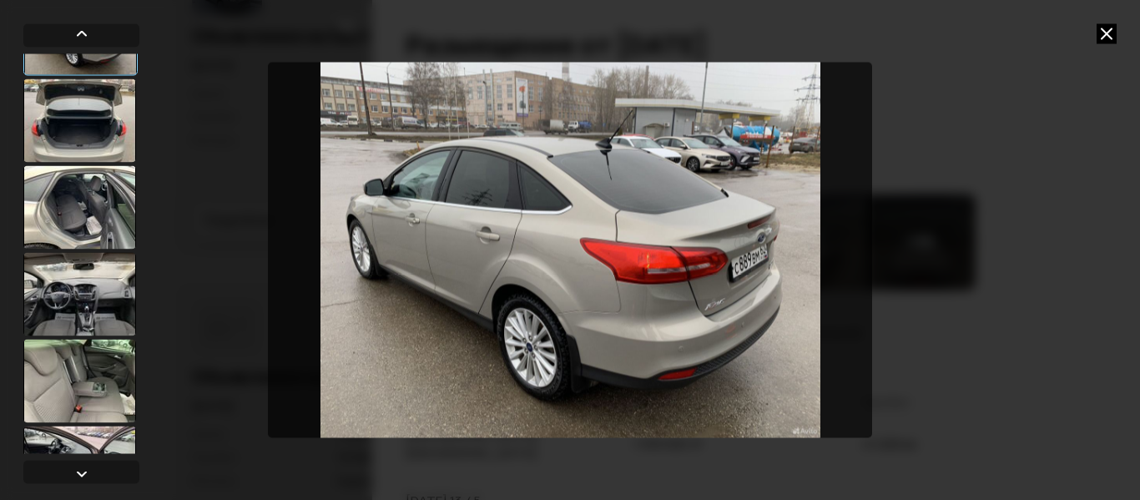
click at [84, 217] on div at bounding box center [79, 206] width 113 height 83
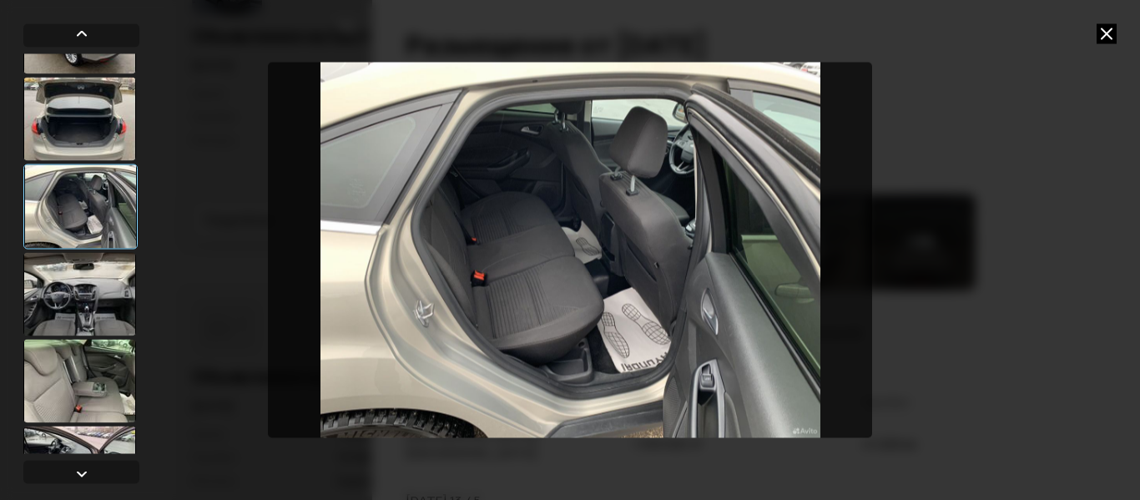
click at [78, 299] on div at bounding box center [79, 293] width 113 height 83
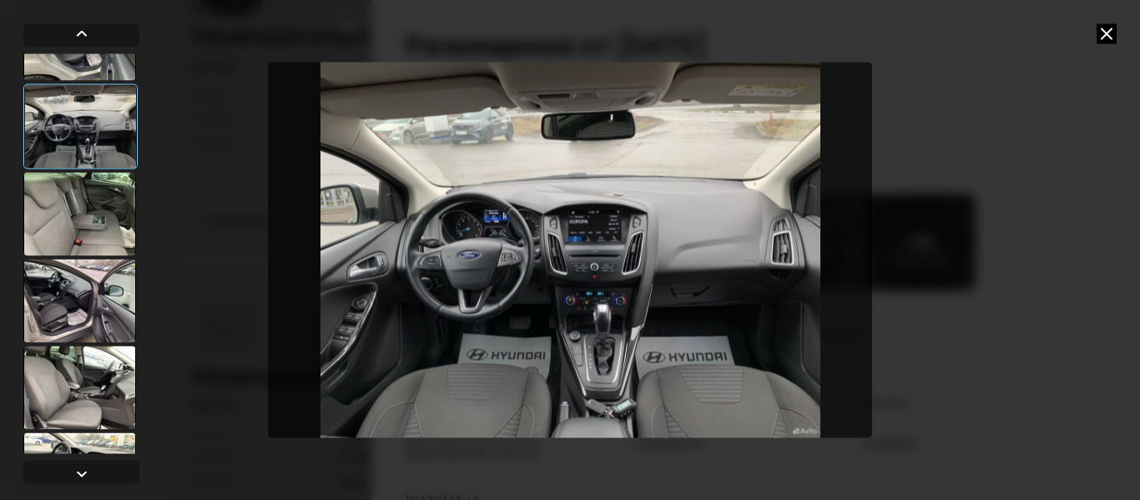
scroll to position [1001, 0]
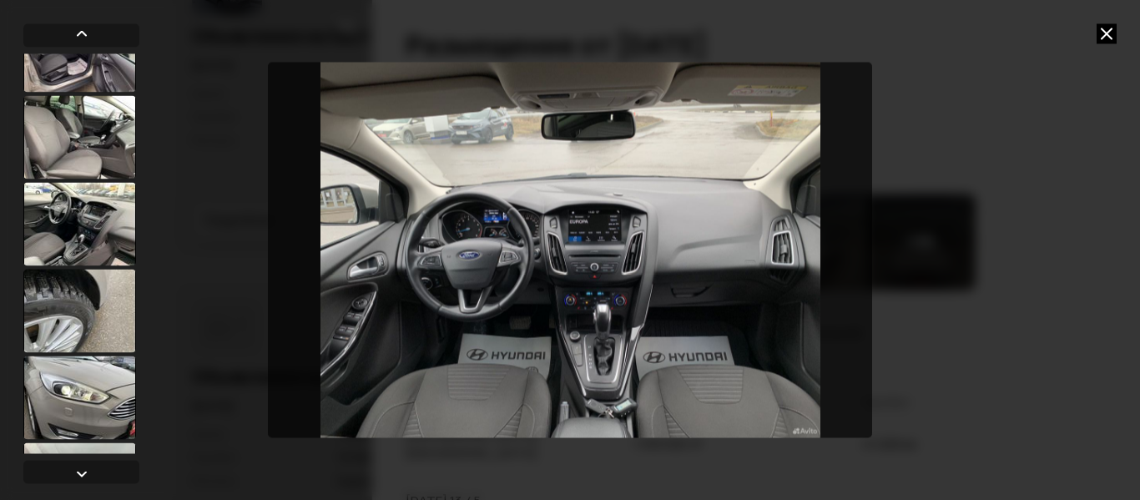
click at [95, 291] on div at bounding box center [79, 310] width 113 height 83
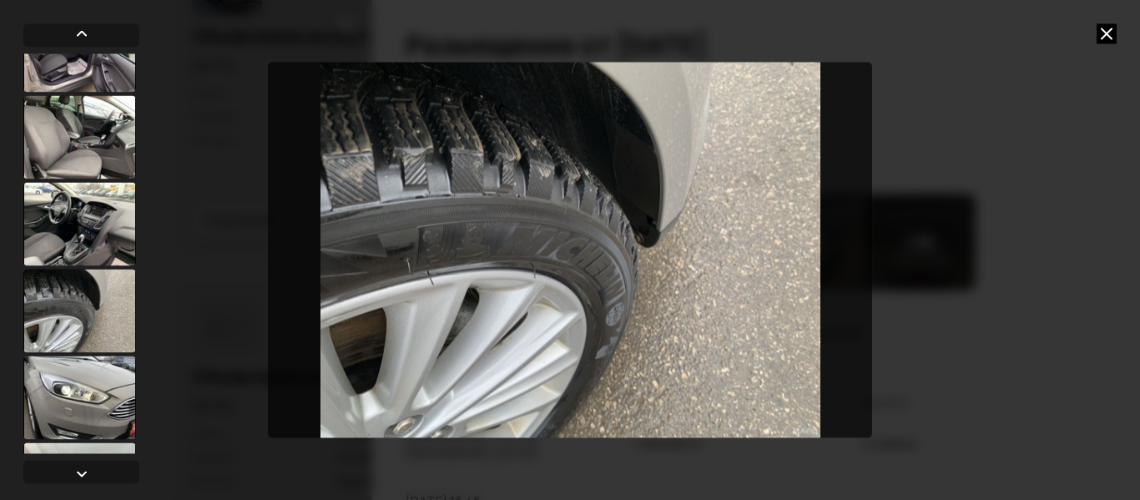
scroll to position [1000, 0]
click at [95, 237] on div at bounding box center [79, 223] width 113 height 83
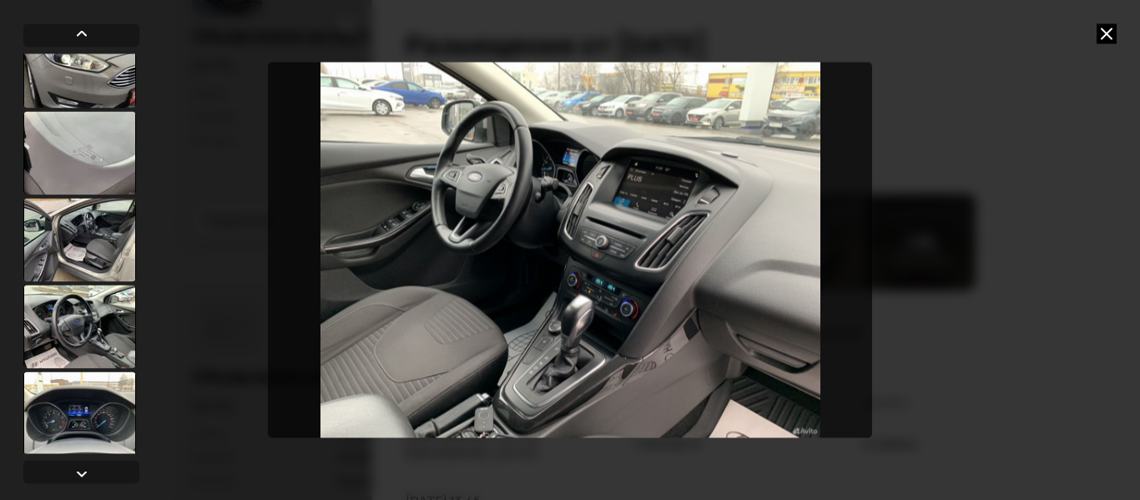
scroll to position [1333, 0]
click at [93, 80] on div at bounding box center [79, 64] width 113 height 83
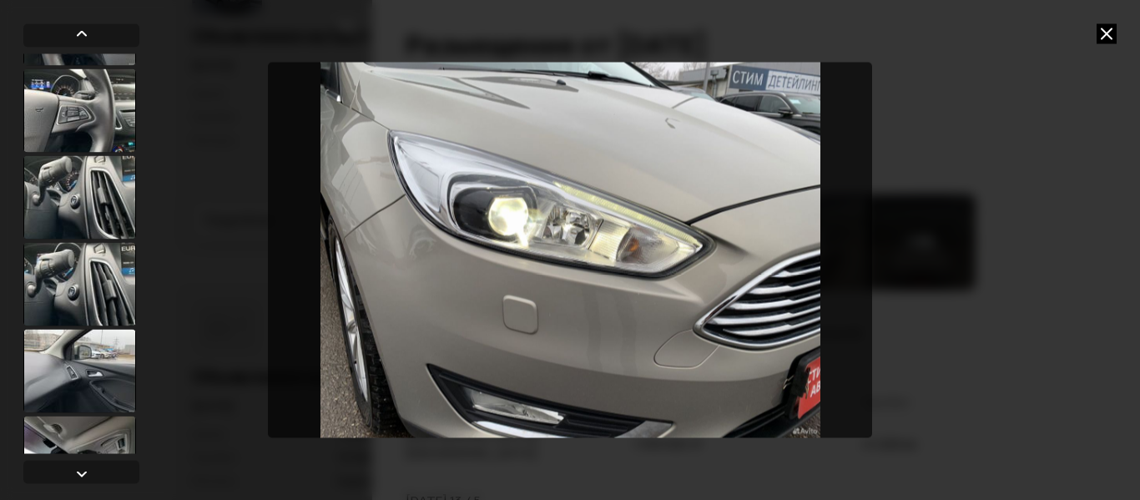
scroll to position [2813, 0]
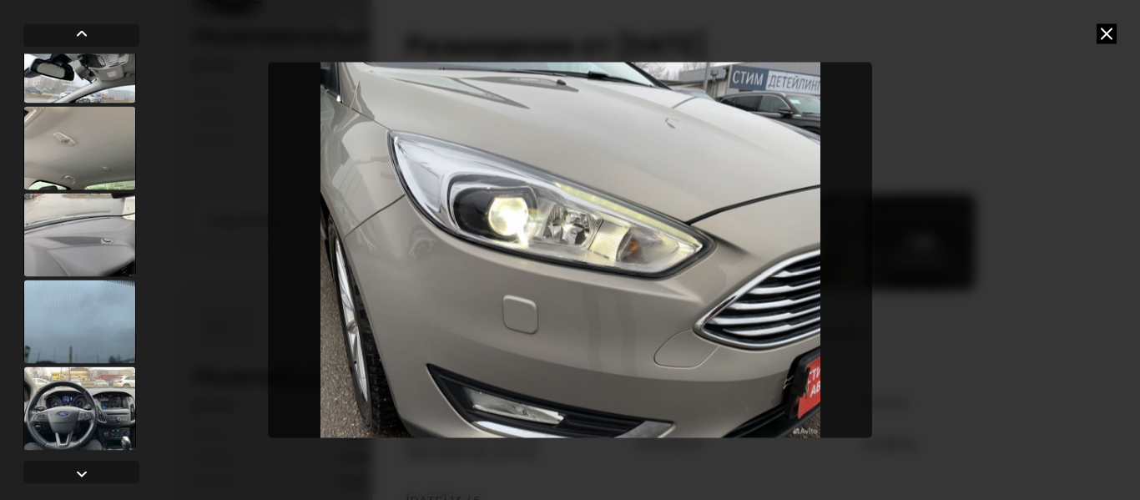
click at [109, 340] on div at bounding box center [79, 321] width 113 height 83
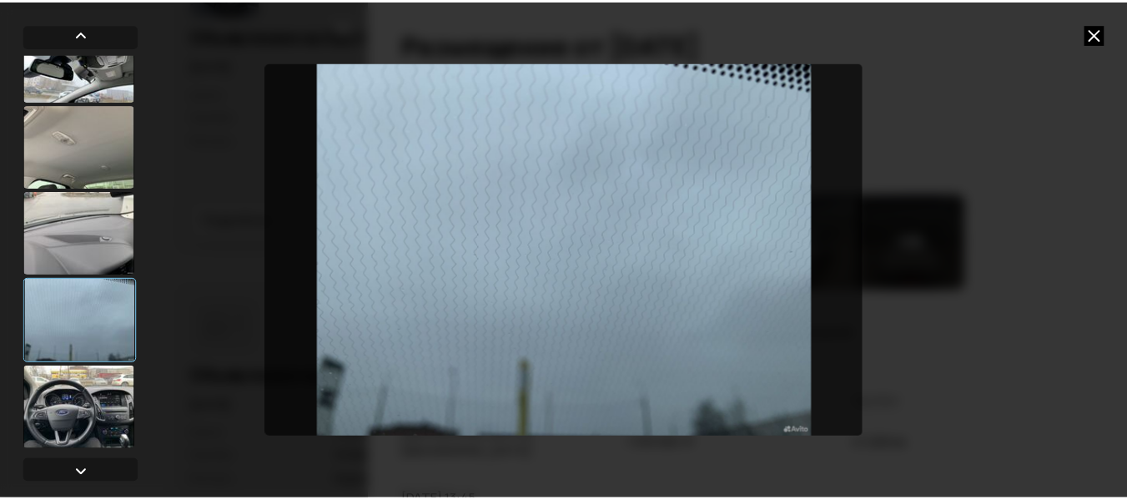
scroll to position [2811, 0]
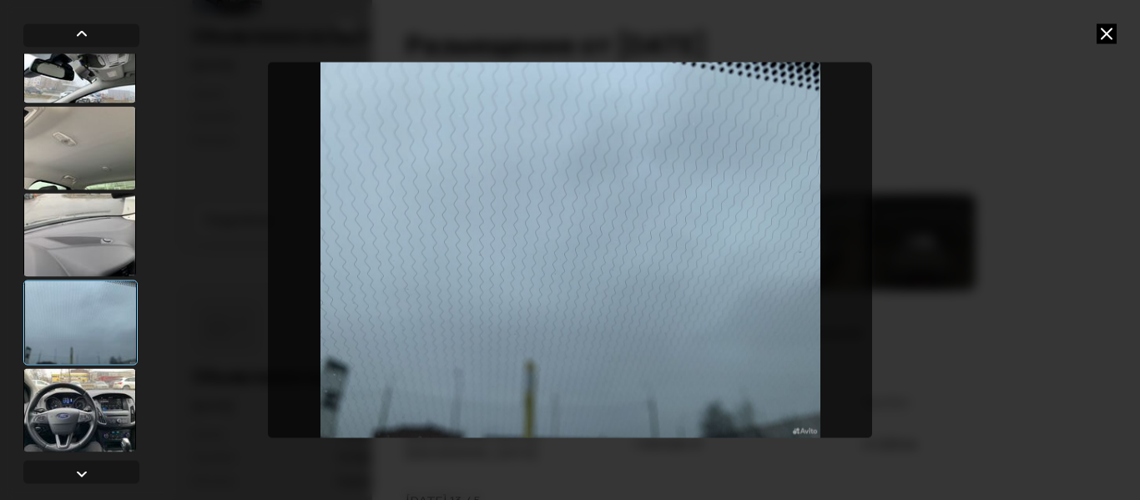
click at [83, 242] on div at bounding box center [79, 234] width 113 height 83
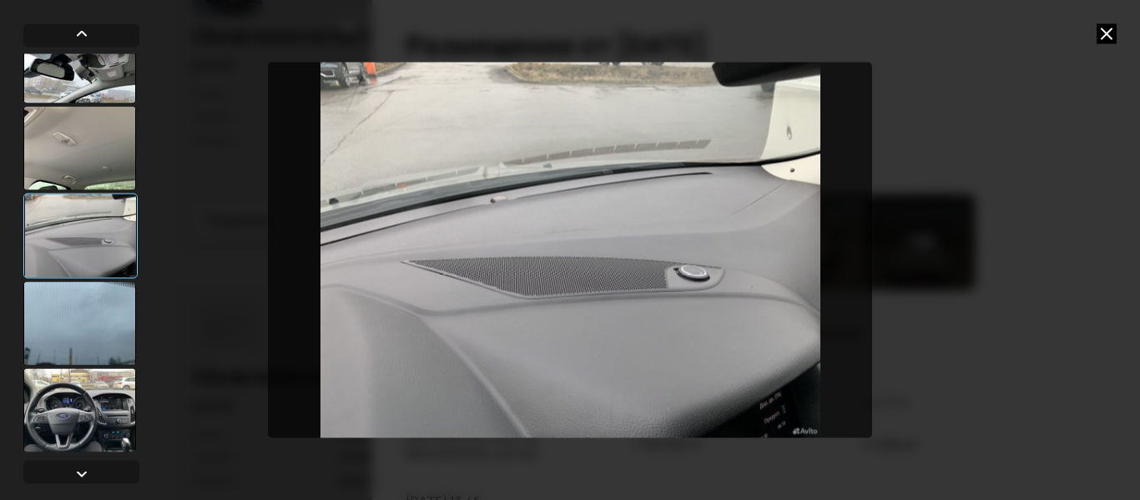
click at [1102, 28] on icon at bounding box center [1106, 33] width 20 height 20
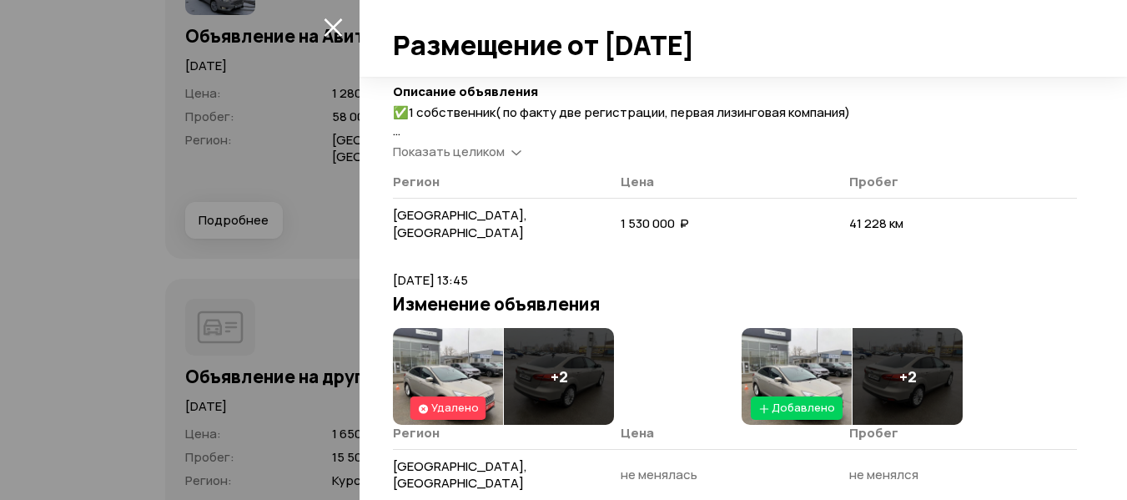
scroll to position [222, 0]
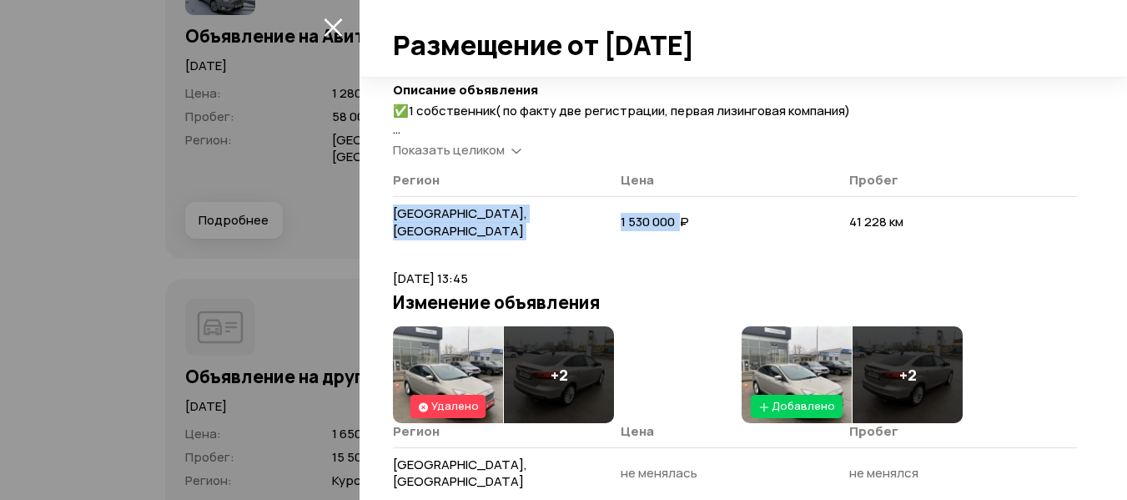
drag, startPoint x: 396, startPoint y: 211, endPoint x: 679, endPoint y: 208, distance: 283.7
click at [679, 208] on tr "[GEOGRAPHIC_DATA], [GEOGRAPHIC_DATA] 1 530 000  ₽ 41 228 км" at bounding box center [735, 222] width 684 height 53
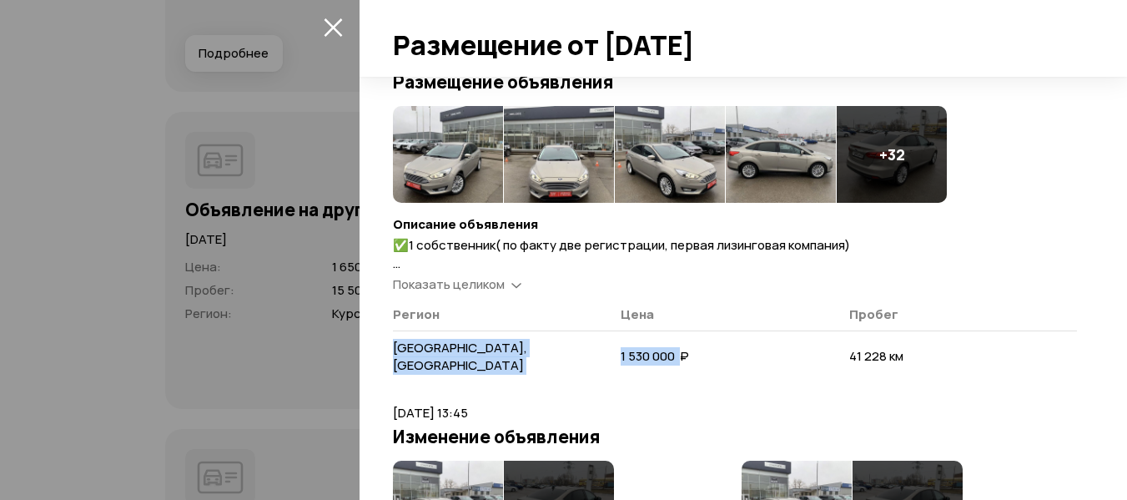
scroll to position [167, 0]
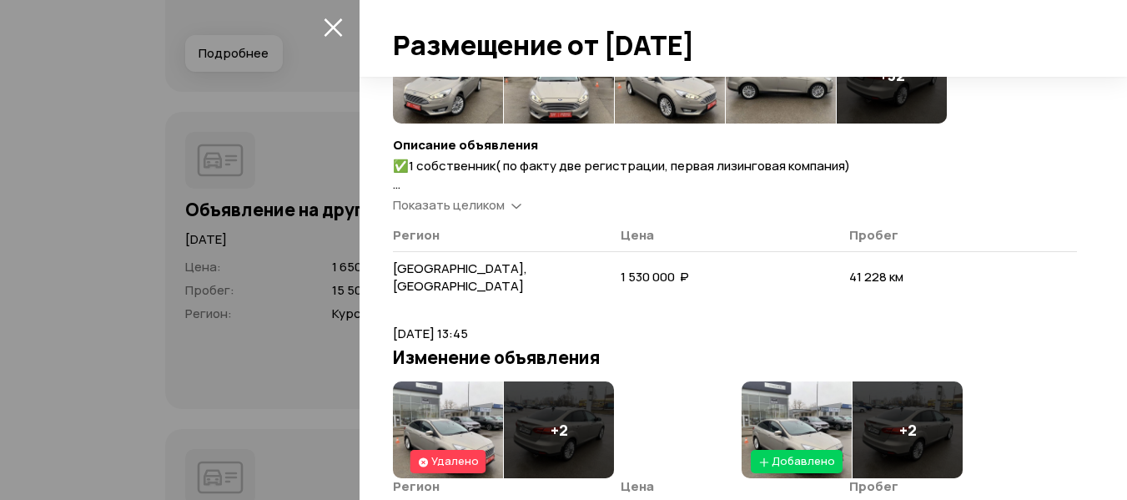
click at [501, 205] on span "Показать целиком" at bounding box center [449, 205] width 112 height 18
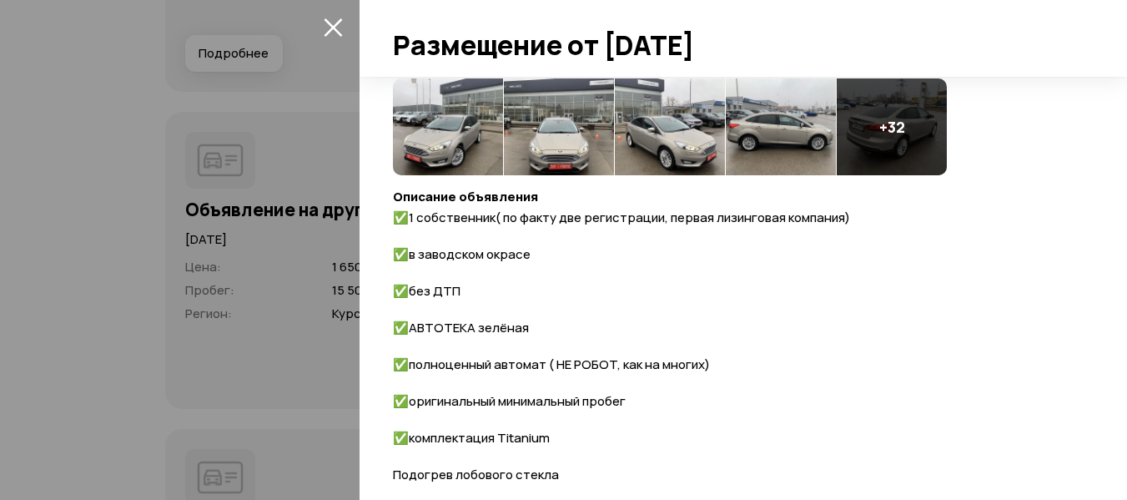
scroll to position [0, 0]
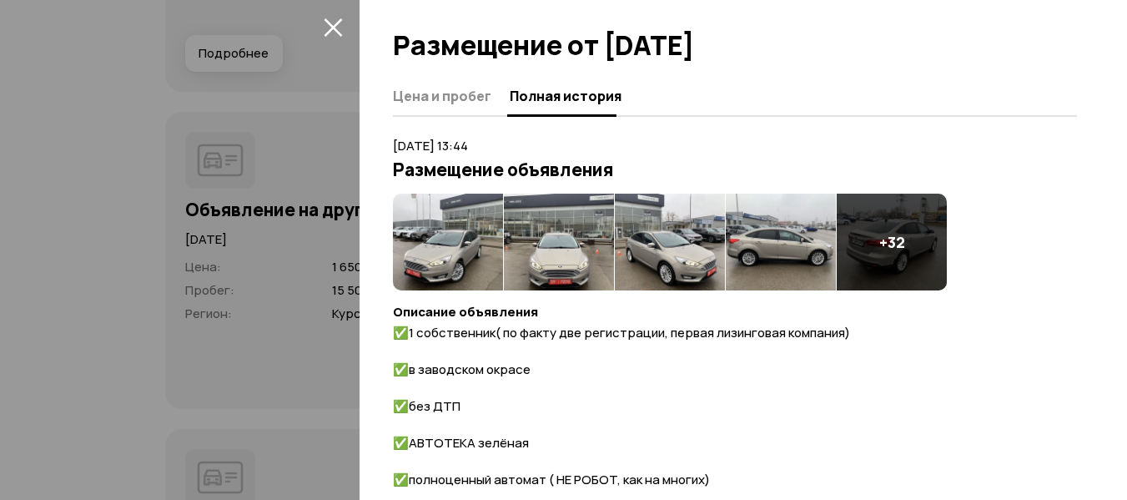
click at [326, 23] on icon "закрыть" at bounding box center [333, 27] width 19 height 19
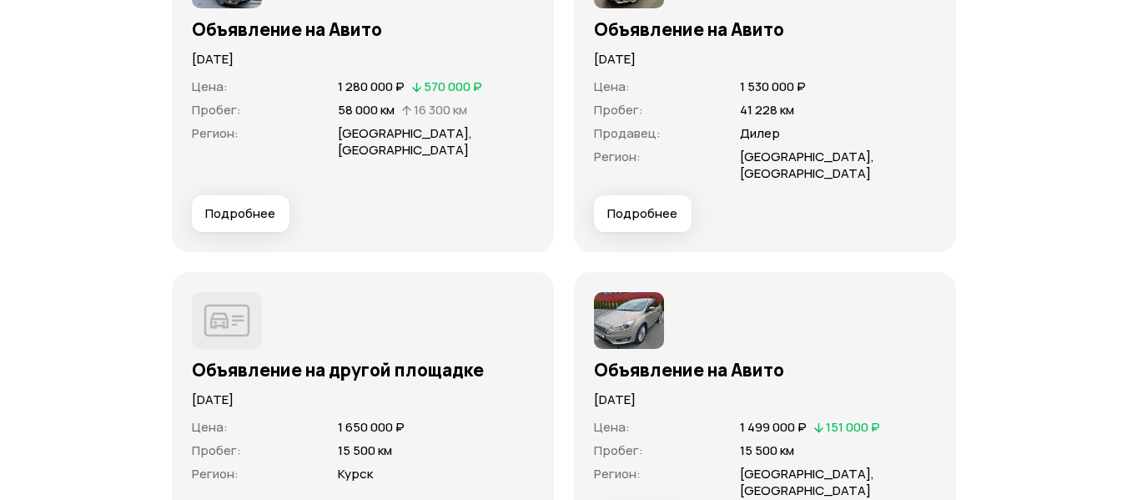
scroll to position [4826, 0]
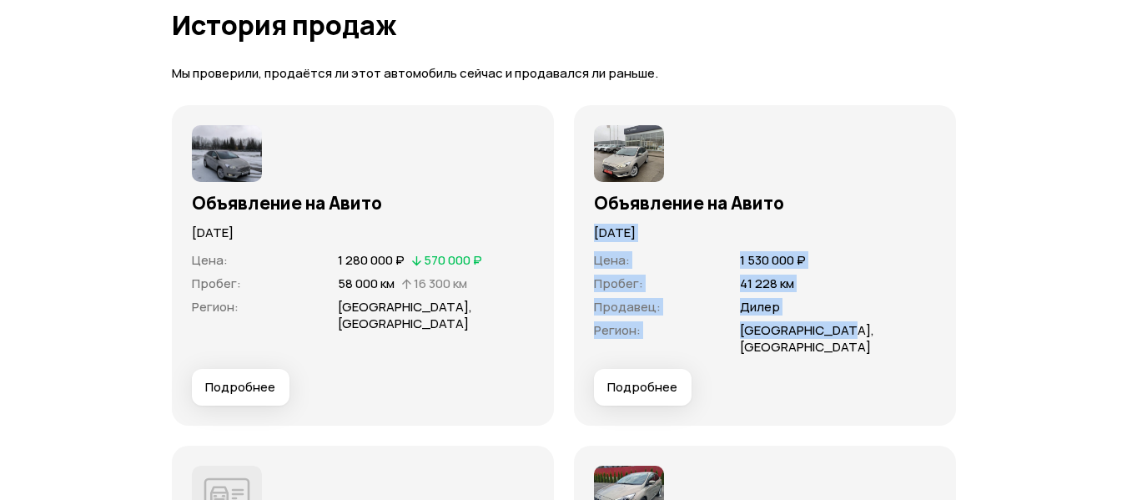
drag, startPoint x: 585, startPoint y: 229, endPoint x: 839, endPoint y: 329, distance: 273.2
click at [839, 329] on div "Объявление на Авито [DATE] Цена : 1 530 000 ₽ Пробег : 41 228 км Продавец : Дил…" at bounding box center [765, 265] width 382 height 320
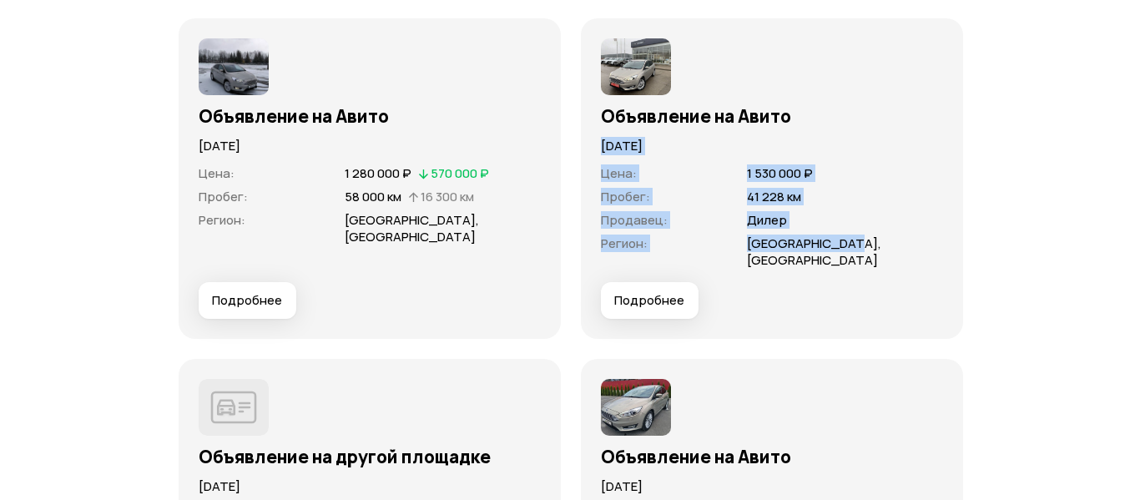
scroll to position [4993, 0]
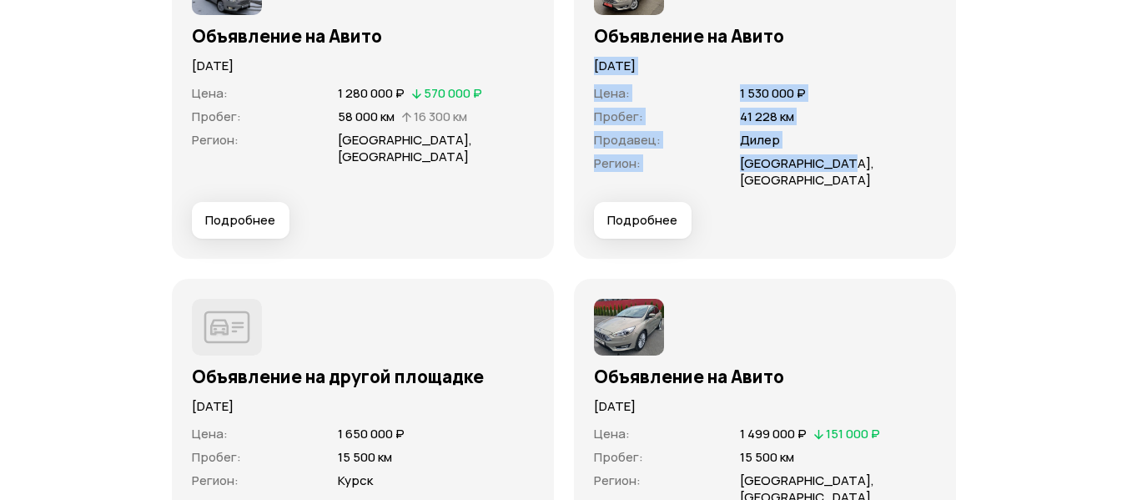
click at [262, 212] on span "Подробнее" at bounding box center [240, 220] width 70 height 17
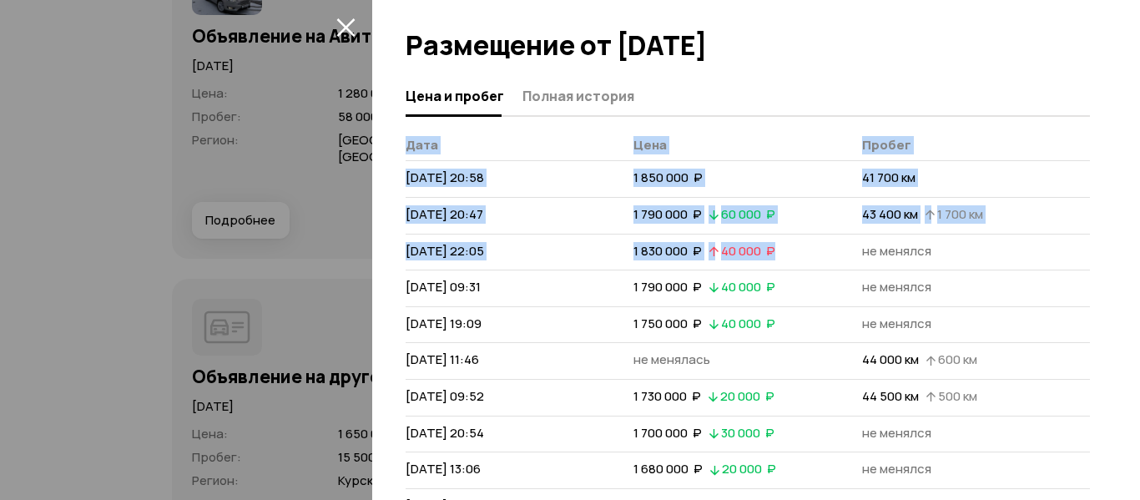
drag, startPoint x: 400, startPoint y: 174, endPoint x: 752, endPoint y: 268, distance: 364.3
click at [752, 268] on div "Цена и пробег Полная история [PERSON_NAME] [DATE] 20:58 1 850 000  ₽ 41 700 км …" at bounding box center [756, 288] width 768 height 423
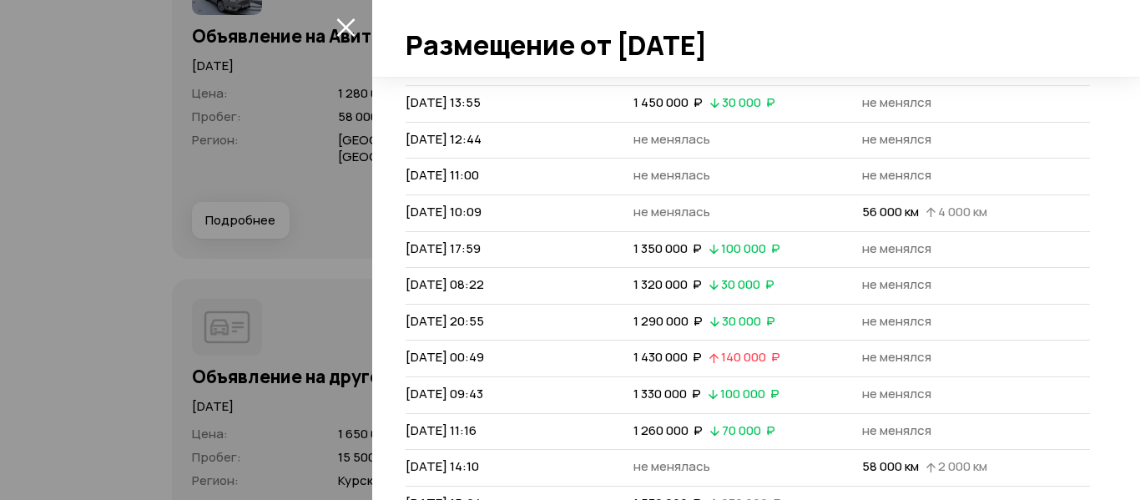
scroll to position [1168, 0]
drag, startPoint x: 406, startPoint y: 429, endPoint x: 610, endPoint y: 422, distance: 203.7
click at [610, 422] on td "[DATE] 11:16" at bounding box center [520, 430] width 228 height 37
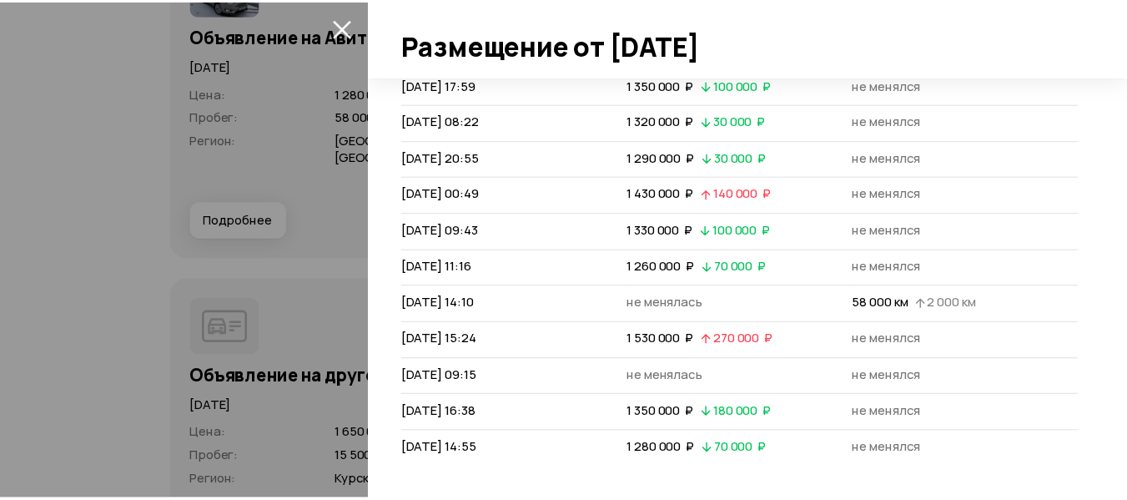
scroll to position [1332, 0]
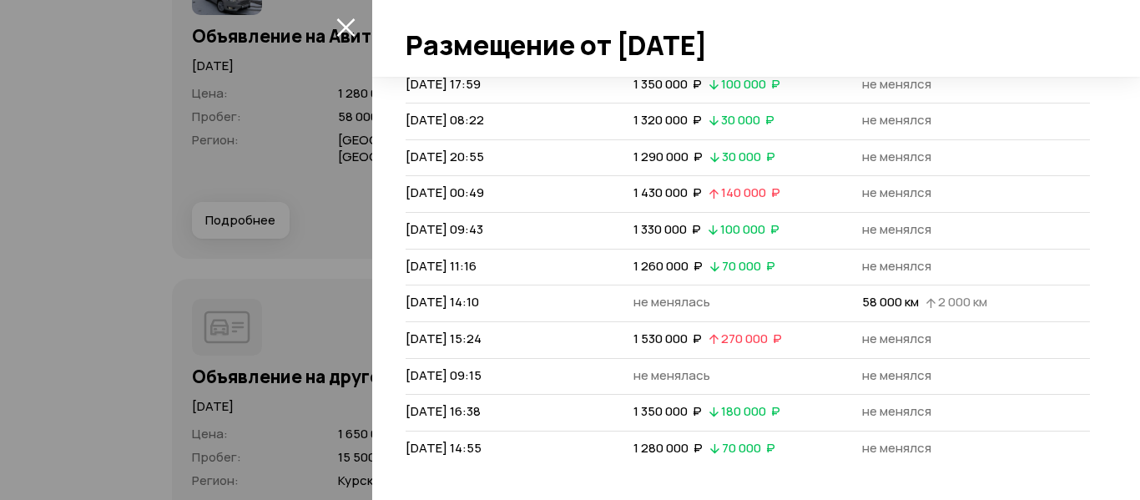
click at [348, 29] on icon "закрыть" at bounding box center [345, 27] width 18 height 18
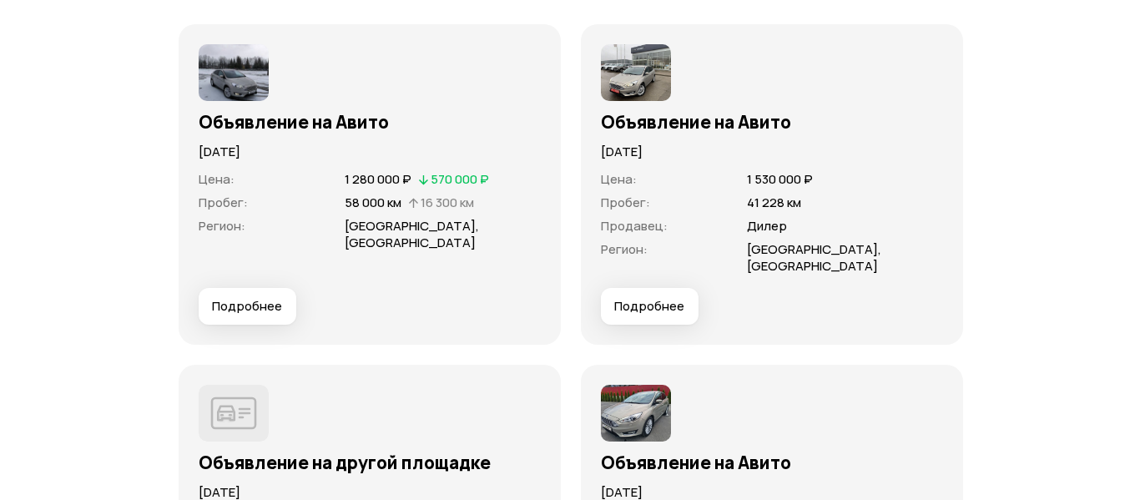
scroll to position [4826, 0]
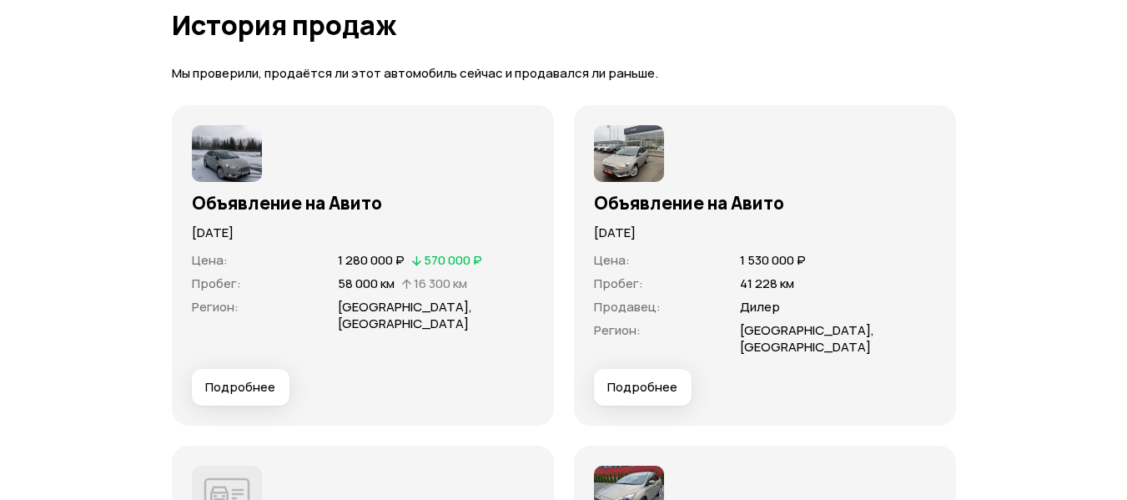
click at [269, 379] on span "Подробнее" at bounding box center [240, 387] width 70 height 17
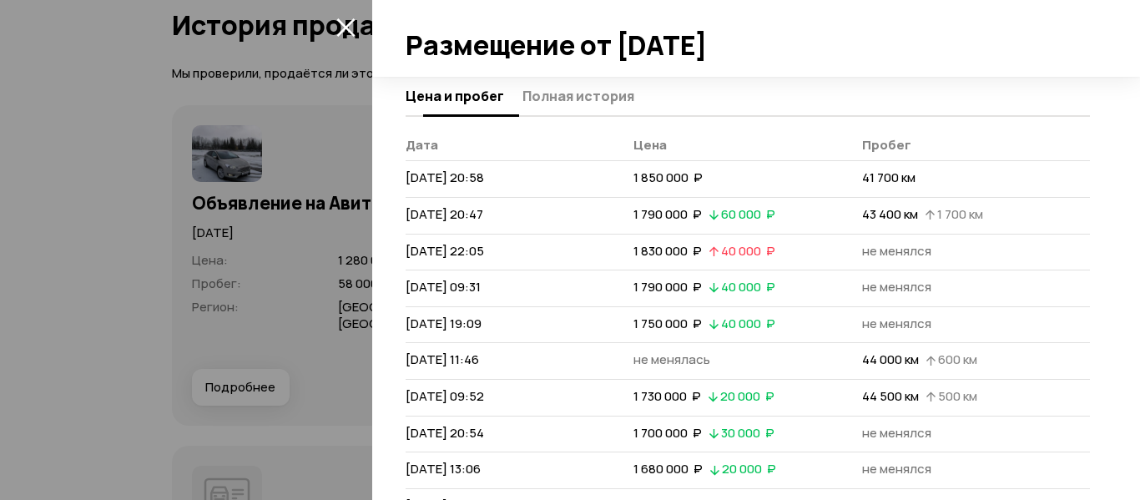
click at [581, 93] on span "Полная история" at bounding box center [578, 96] width 112 height 17
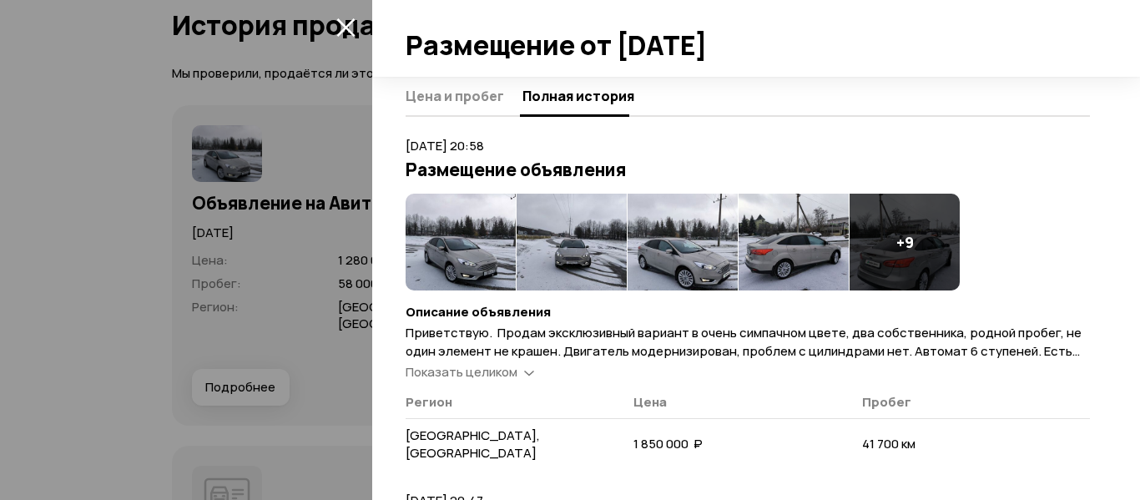
scroll to position [83, 0]
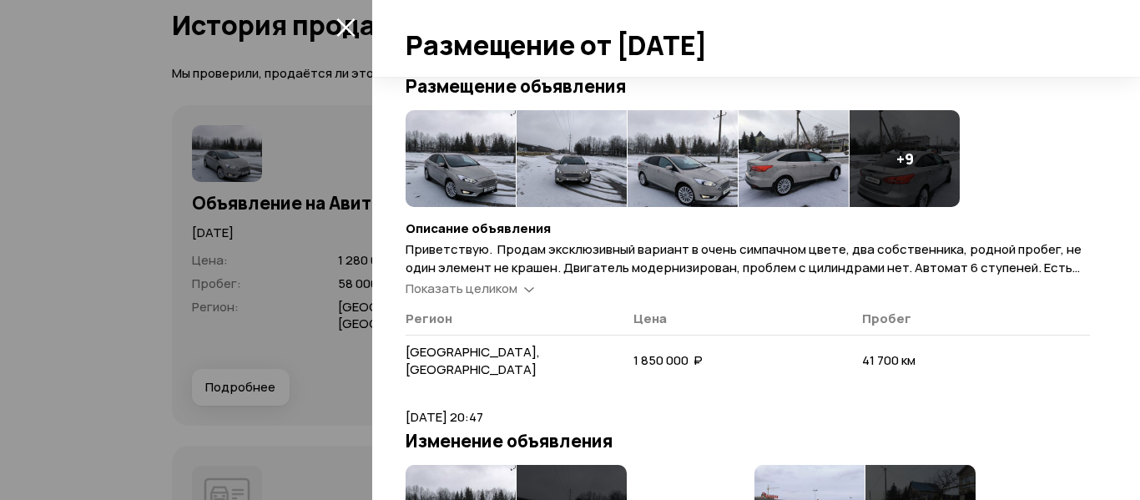
click at [500, 280] on span "Показать целиком" at bounding box center [462, 289] width 112 height 18
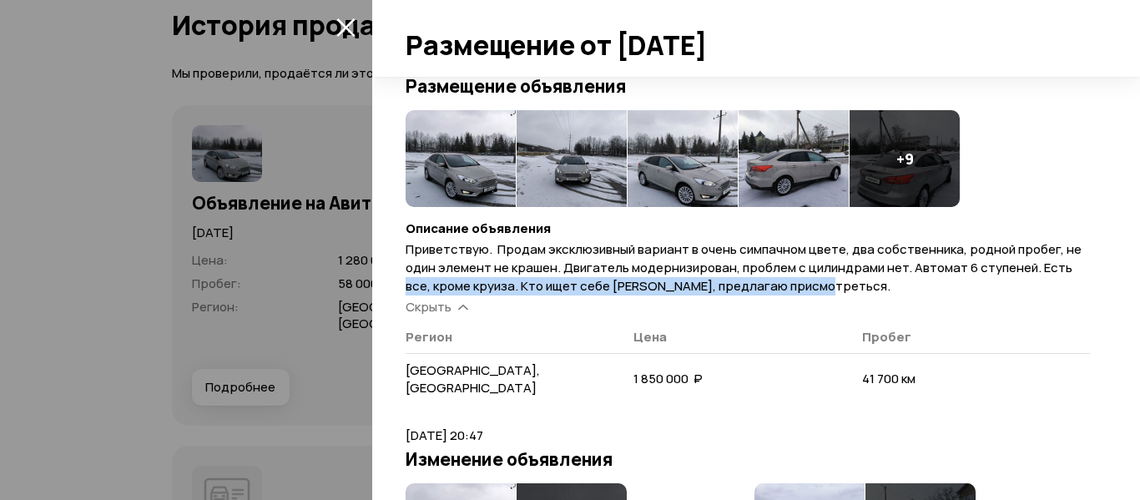
drag, startPoint x: 406, startPoint y: 286, endPoint x: 835, endPoint y: 286, distance: 428.9
click at [835, 286] on p "Приветствую. Продам эксклюзивный вариант в очень симпачном цвете, два собственн…" at bounding box center [748, 267] width 684 height 55
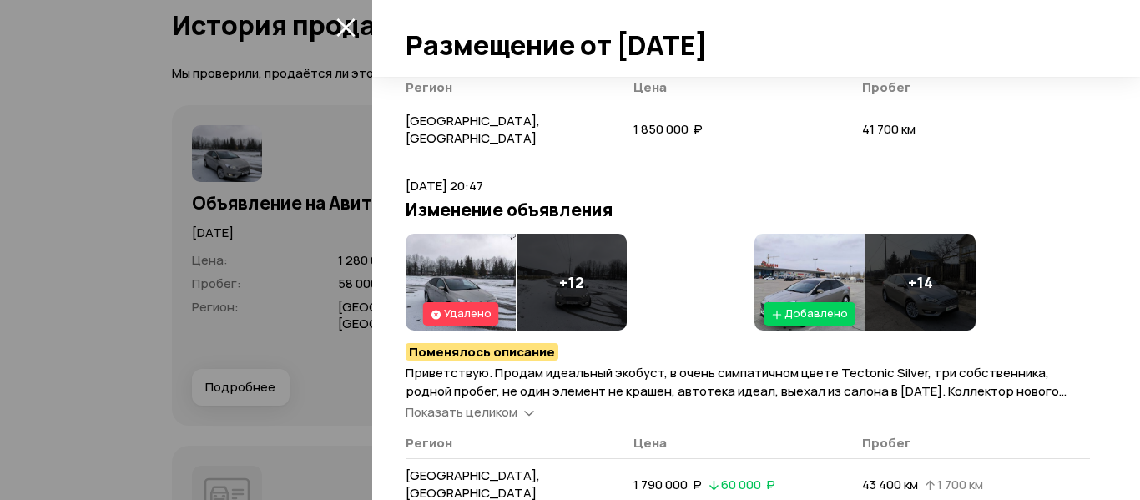
scroll to position [334, 0]
click at [502, 402] on span "Показать целиком" at bounding box center [462, 411] width 112 height 18
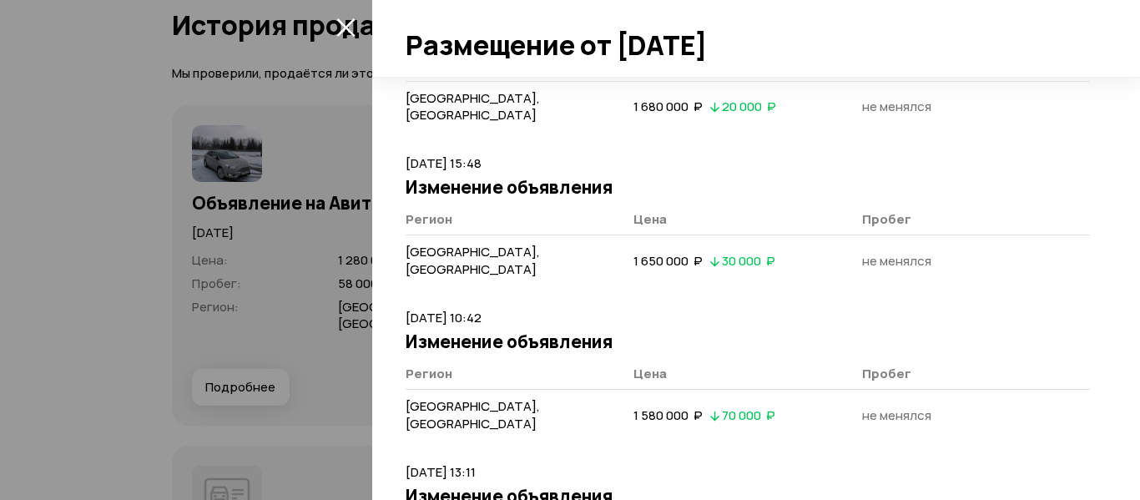
scroll to position [2420, 0]
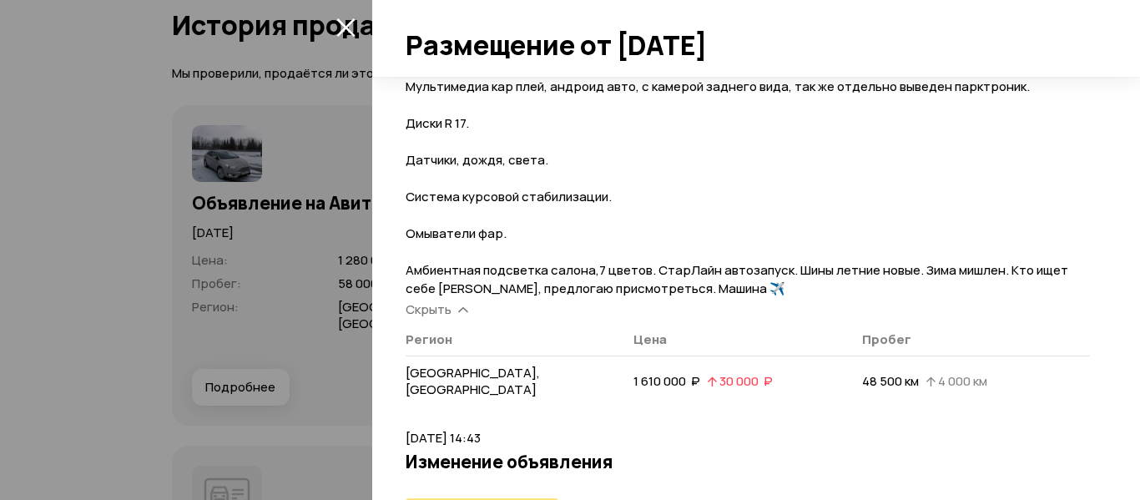
scroll to position [3254, 0]
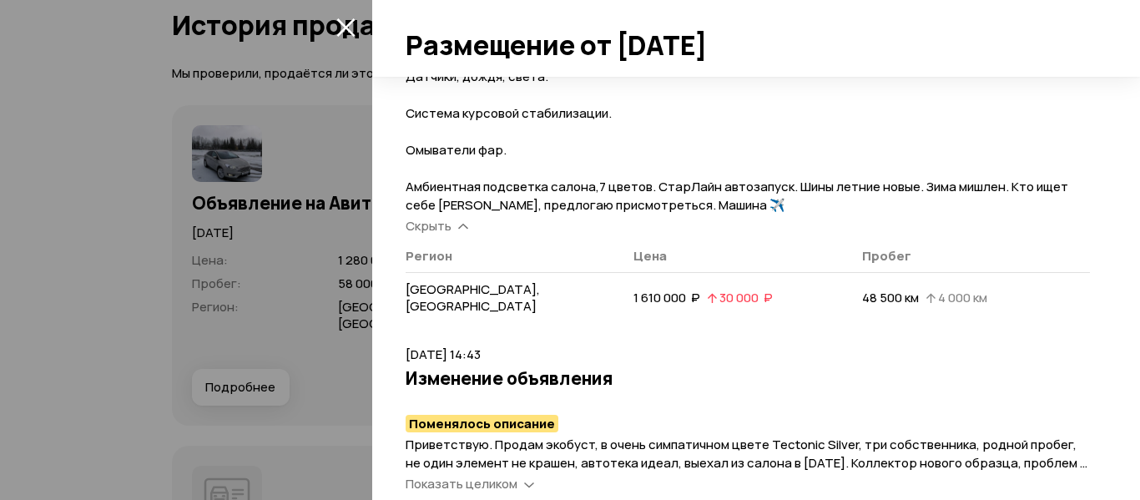
click at [502, 475] on span "Показать целиком" at bounding box center [462, 484] width 112 height 18
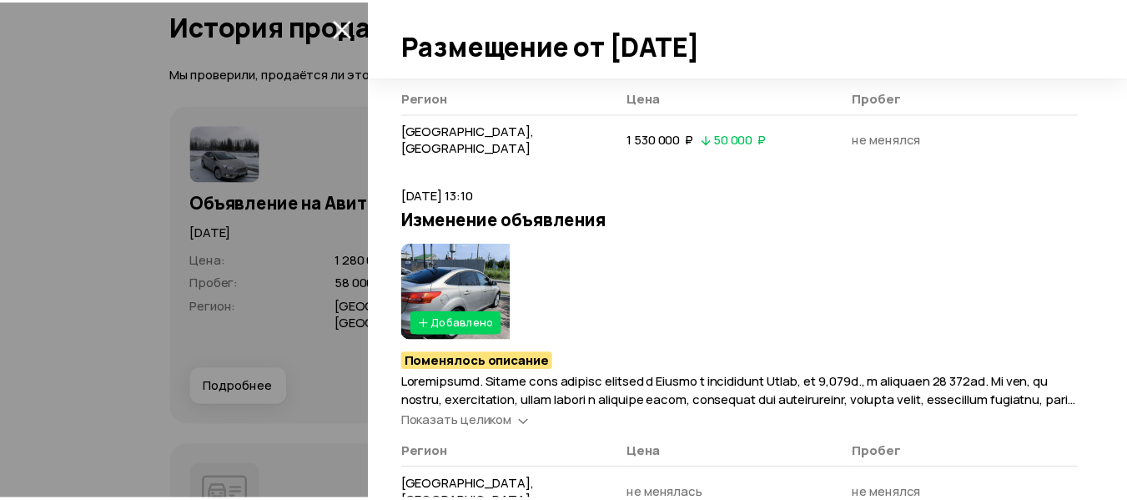
scroll to position [4589, 0]
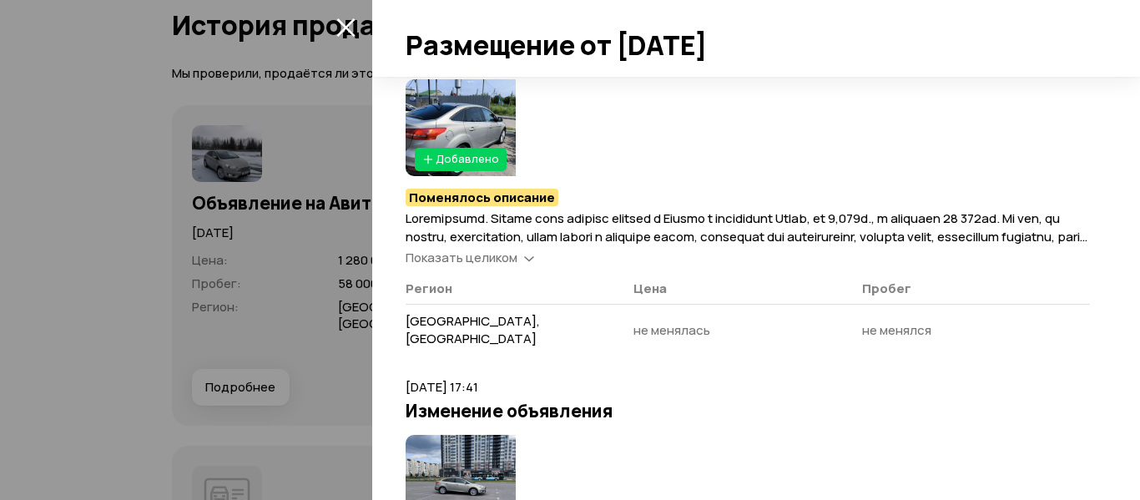
click at [483, 435] on img at bounding box center [461, 483] width 110 height 97
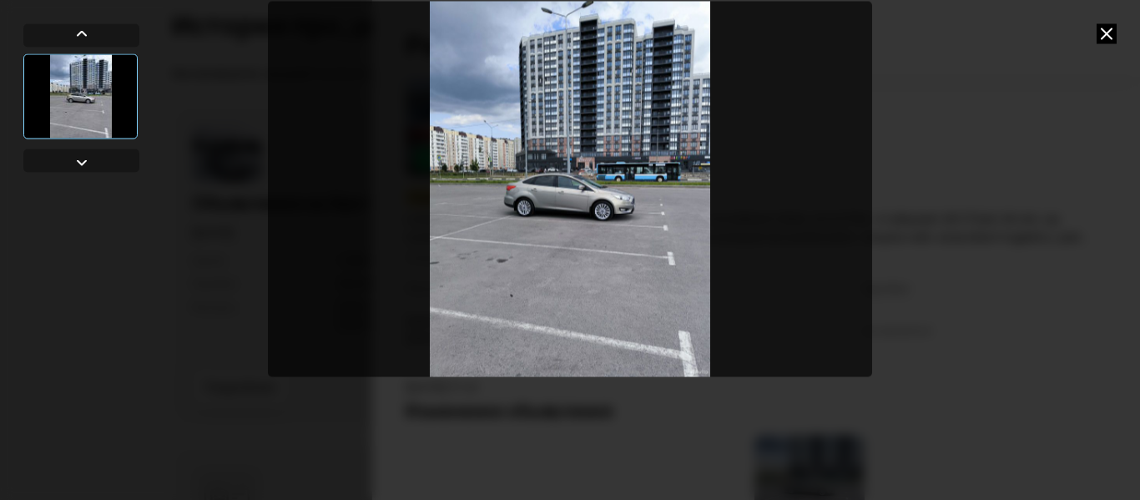
click at [1108, 31] on icon at bounding box center [1106, 33] width 20 height 20
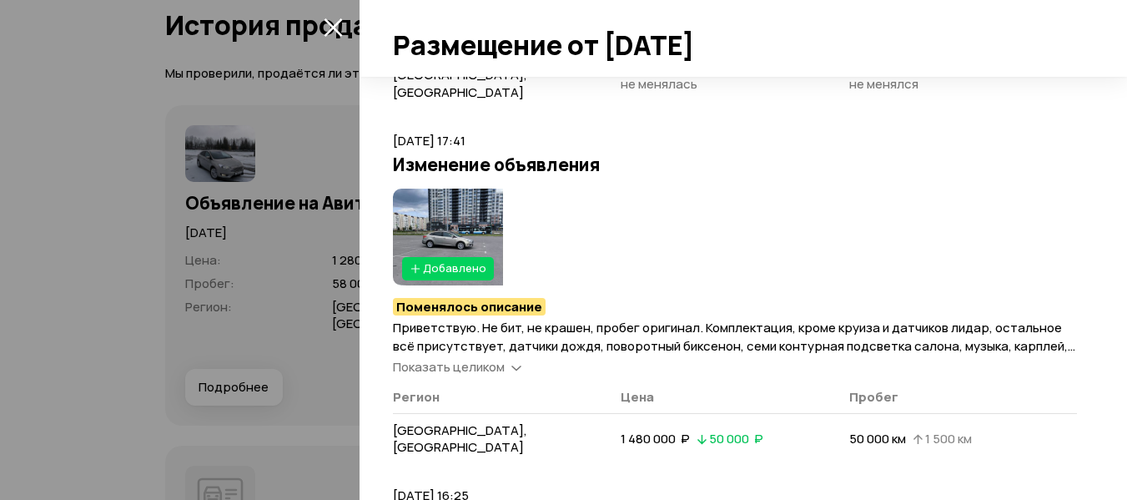
scroll to position [4840, 0]
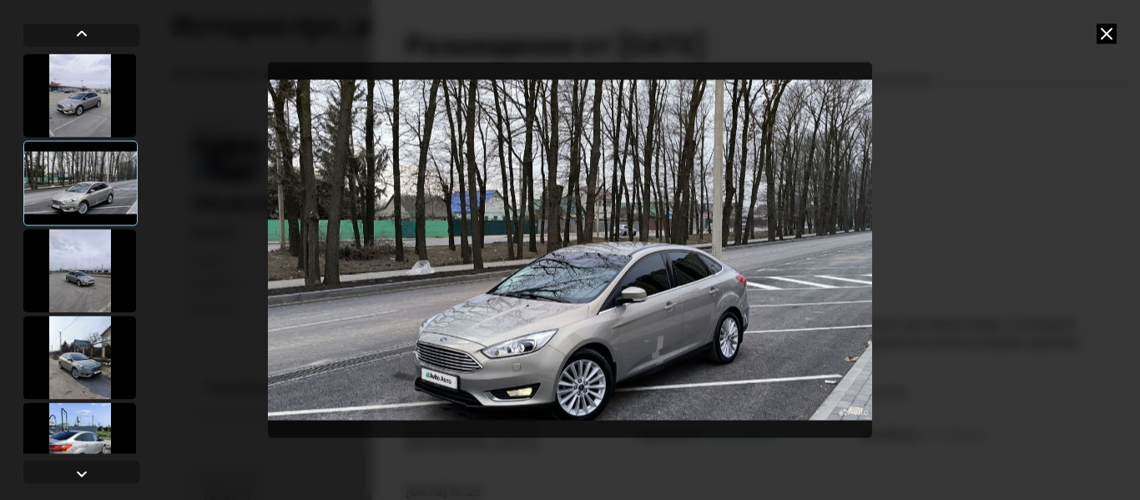
click at [1108, 30] on icon at bounding box center [1106, 33] width 20 height 20
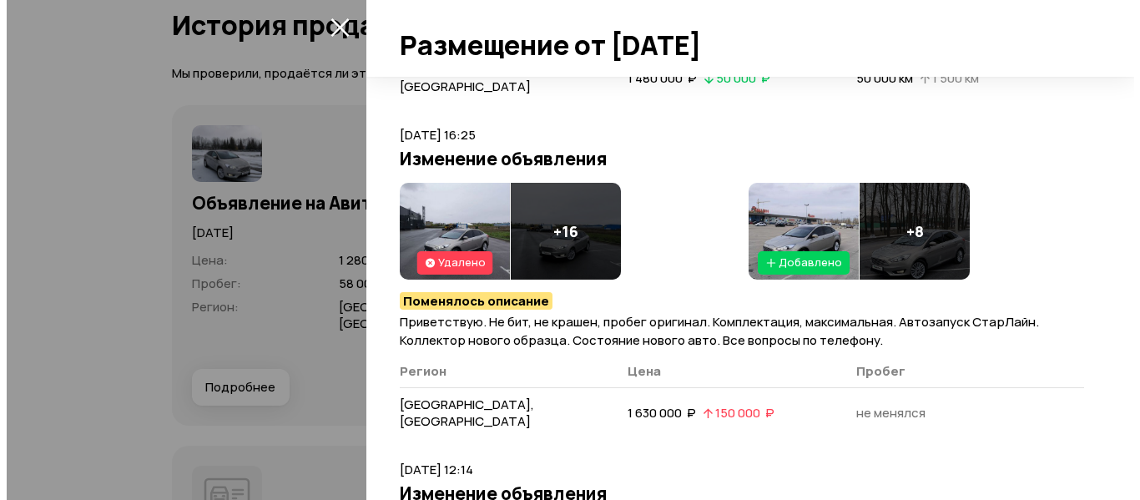
scroll to position [5257, 0]
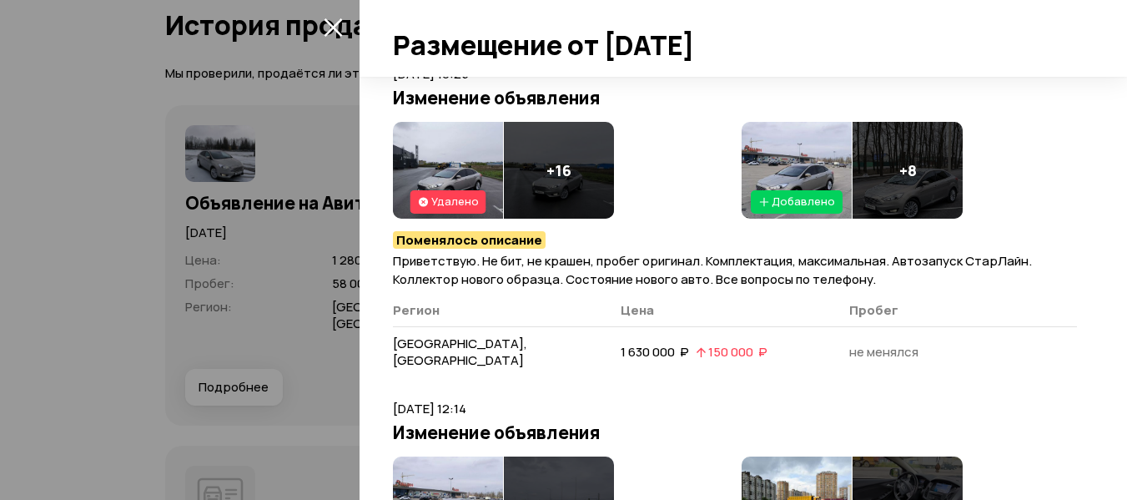
click at [563, 496] on h4 "+ 7" at bounding box center [559, 505] width 17 height 18
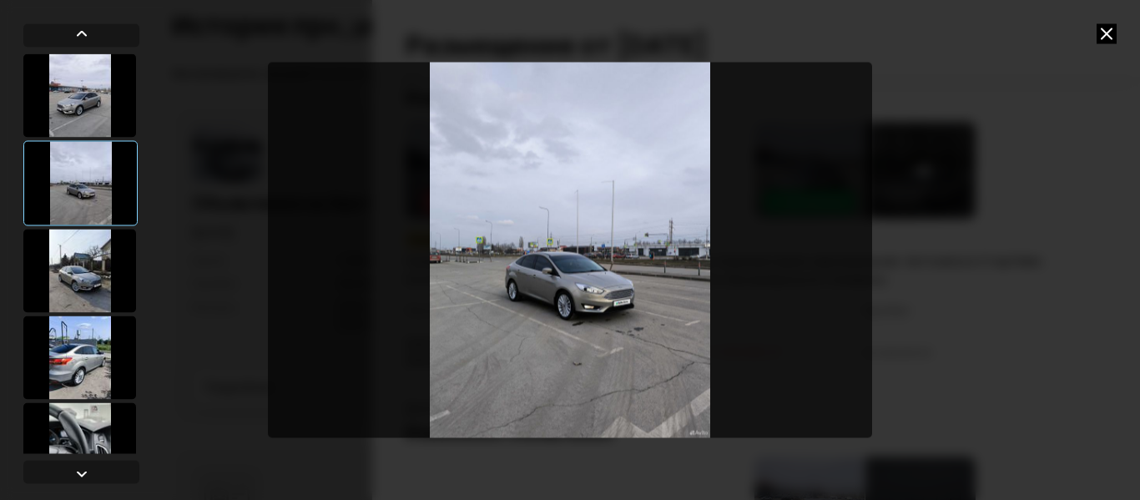
click at [108, 270] on div at bounding box center [79, 270] width 113 height 83
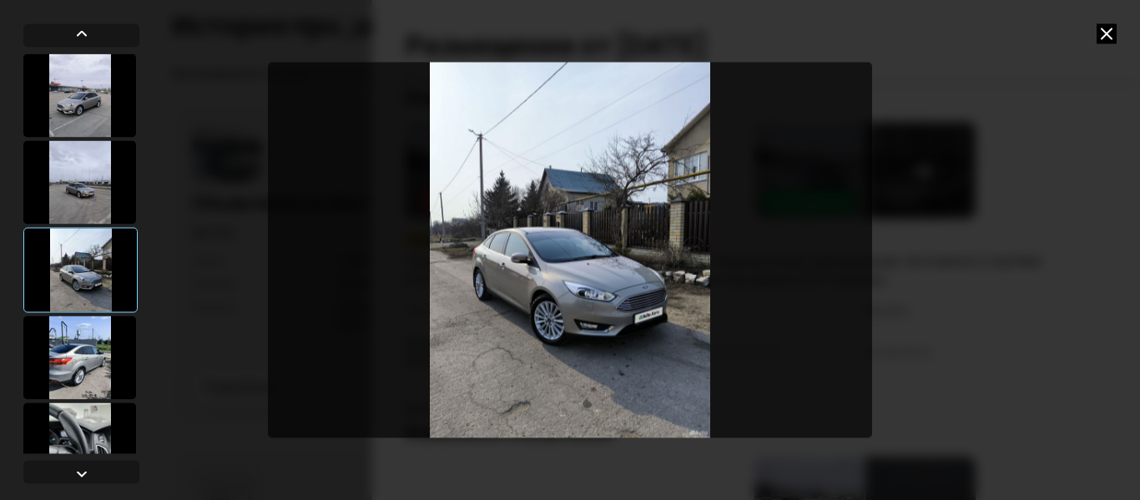
click at [79, 354] on div at bounding box center [79, 356] width 113 height 83
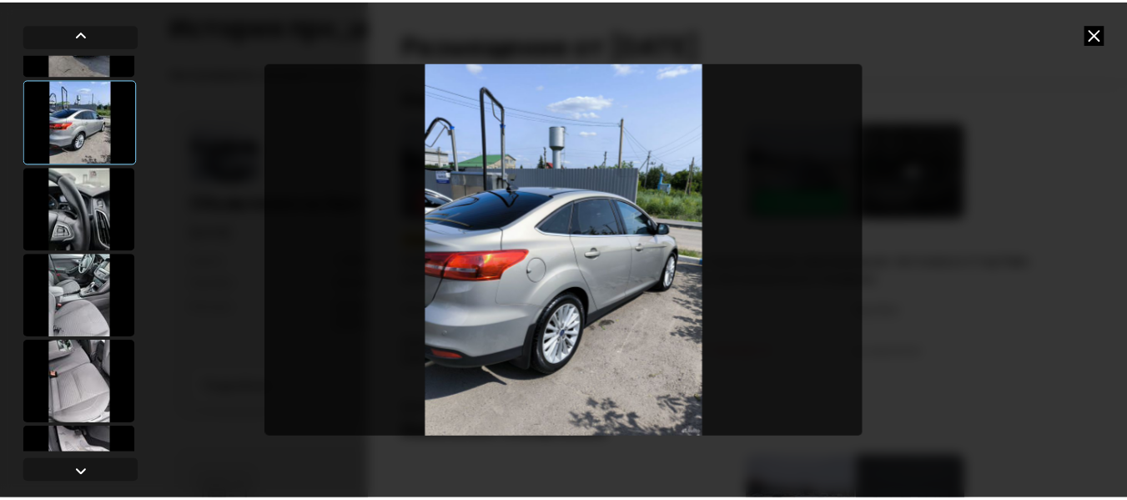
scroll to position [250, 0]
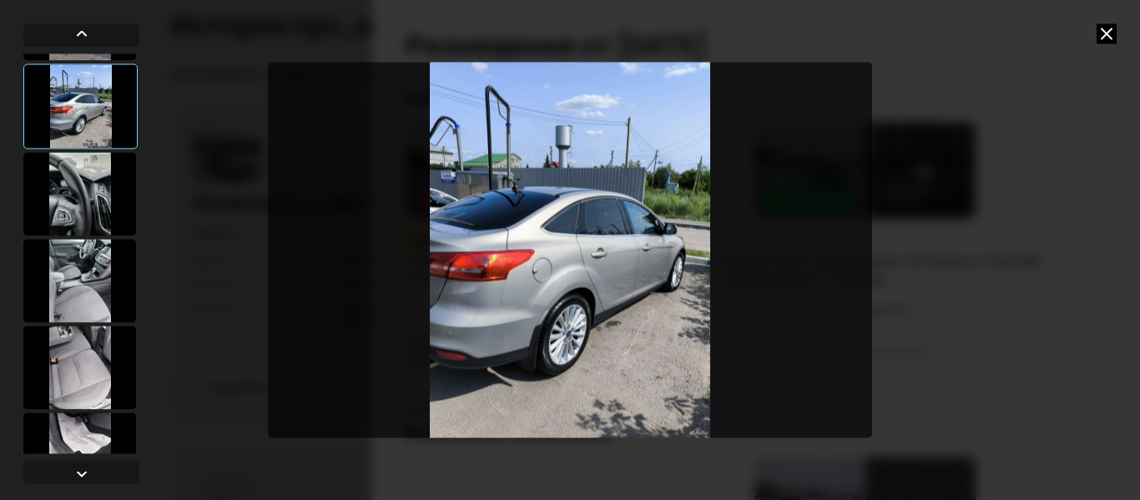
click at [94, 264] on div at bounding box center [79, 280] width 113 height 83
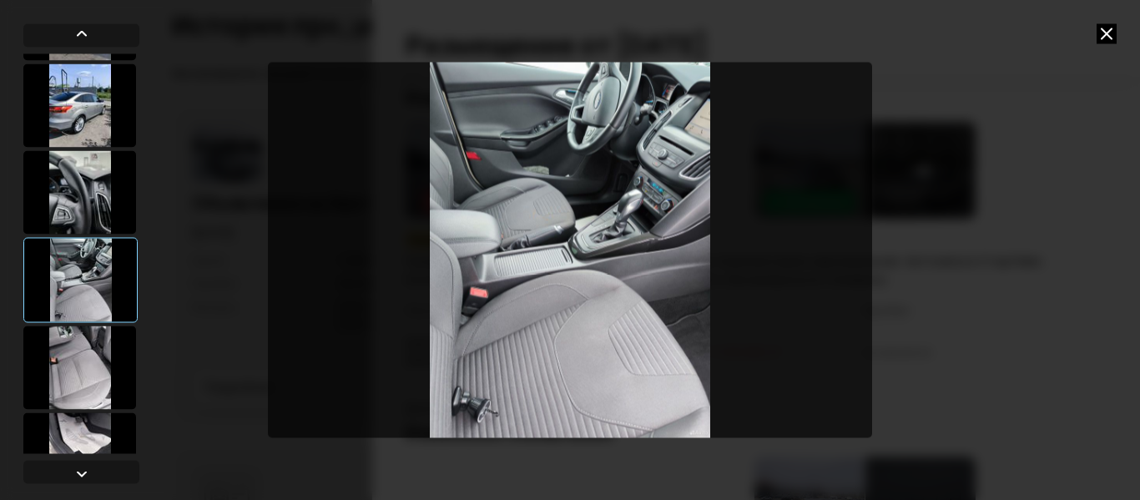
click at [79, 377] on div at bounding box center [79, 366] width 113 height 83
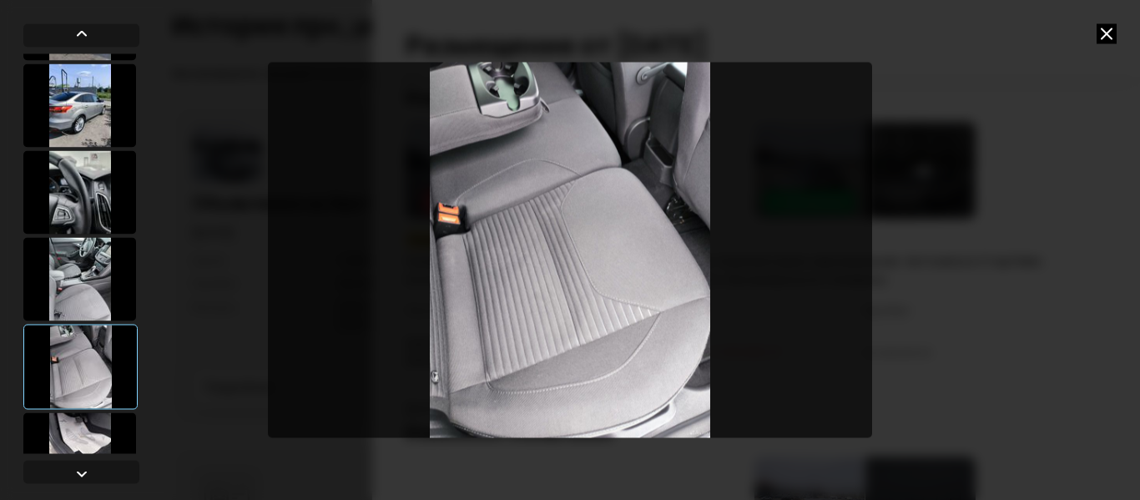
click at [1107, 34] on icon at bounding box center [1106, 33] width 20 height 20
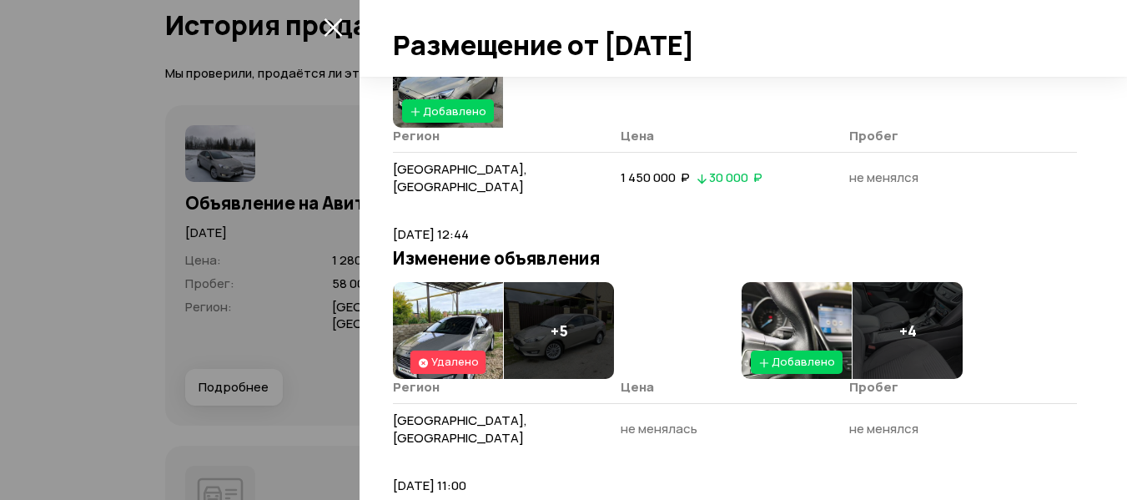
scroll to position [8178, 0]
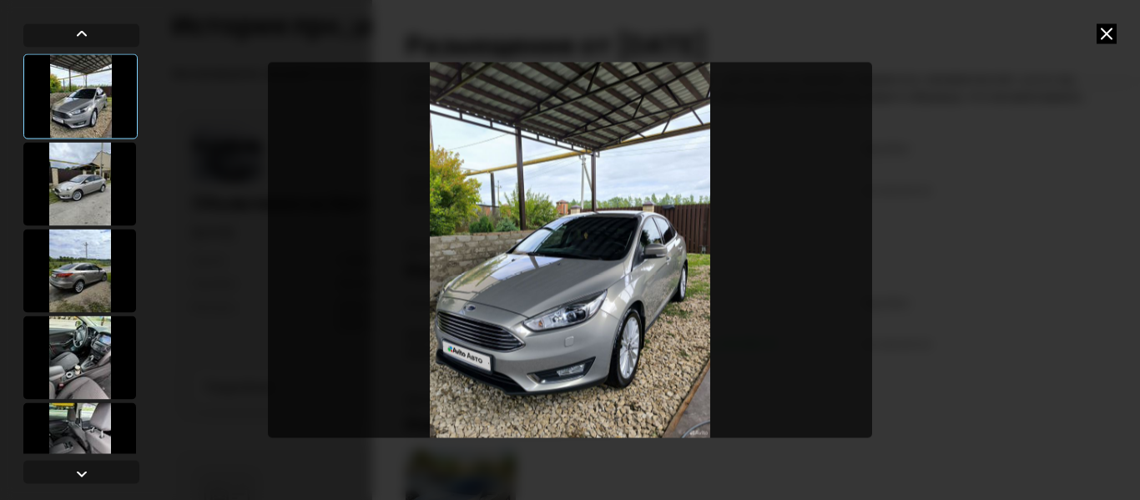
click at [71, 203] on div at bounding box center [79, 183] width 113 height 83
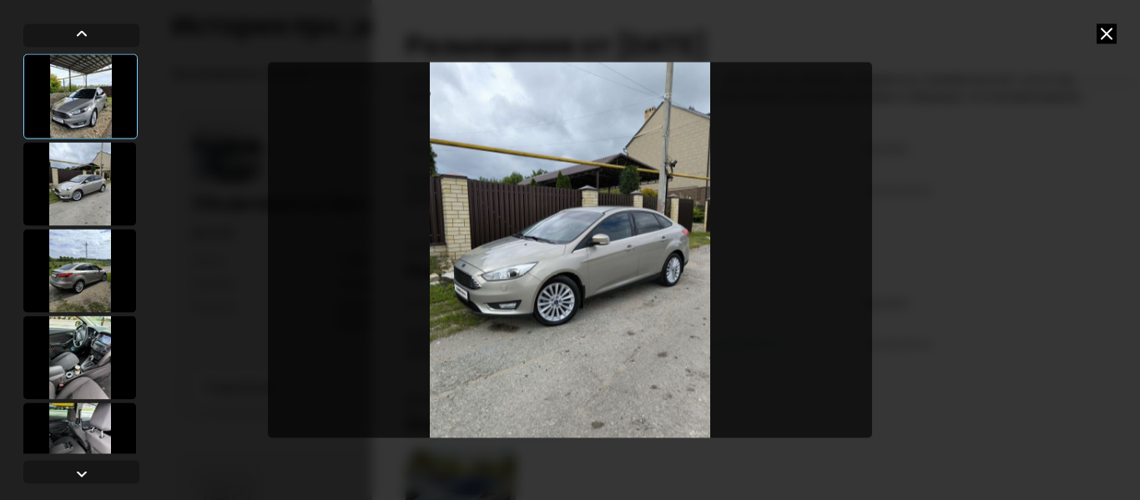
click at [83, 269] on div at bounding box center [79, 270] width 113 height 83
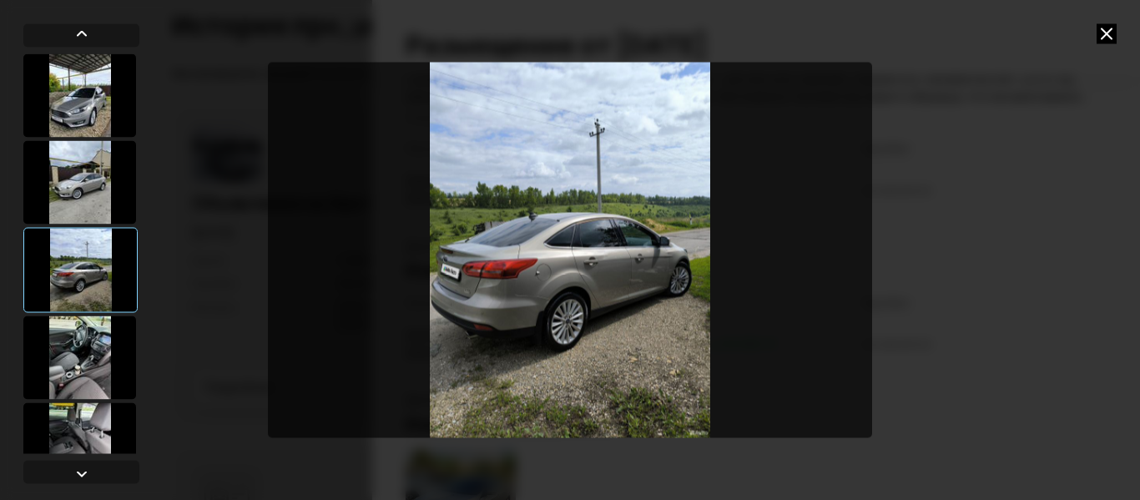
click at [95, 330] on div at bounding box center [79, 356] width 113 height 83
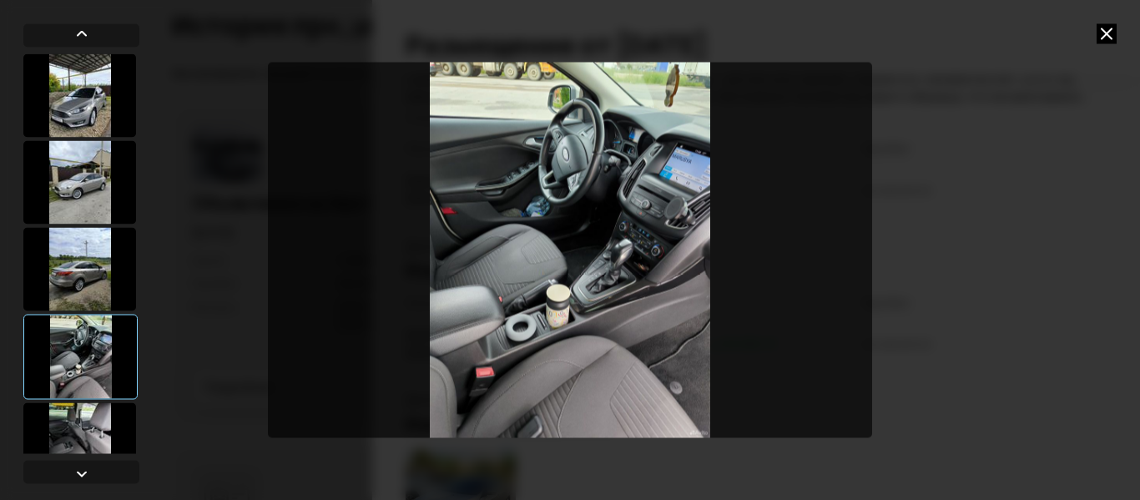
click at [1106, 30] on icon at bounding box center [1106, 33] width 20 height 20
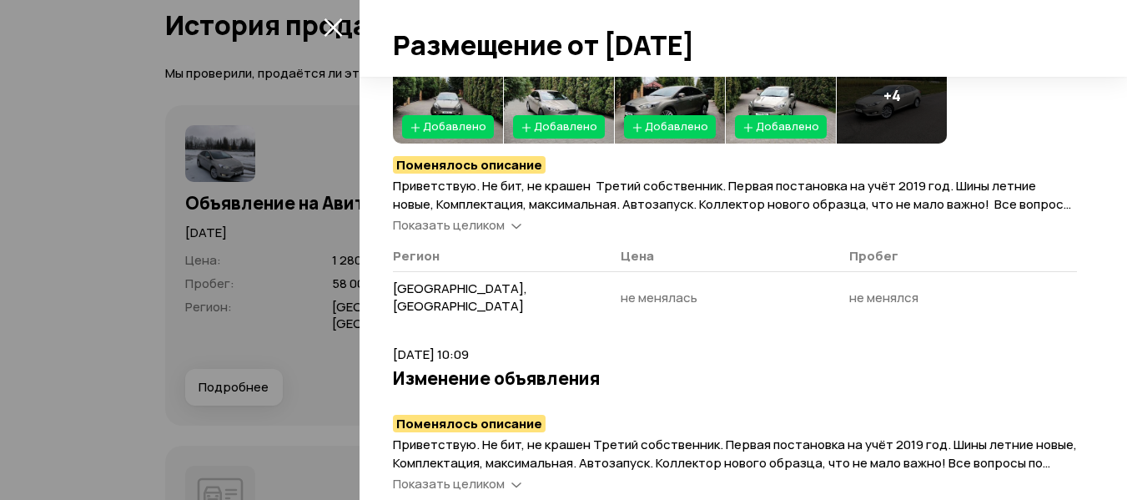
scroll to position [9262, 0]
